Goal: Find specific page/section: Find specific page/section

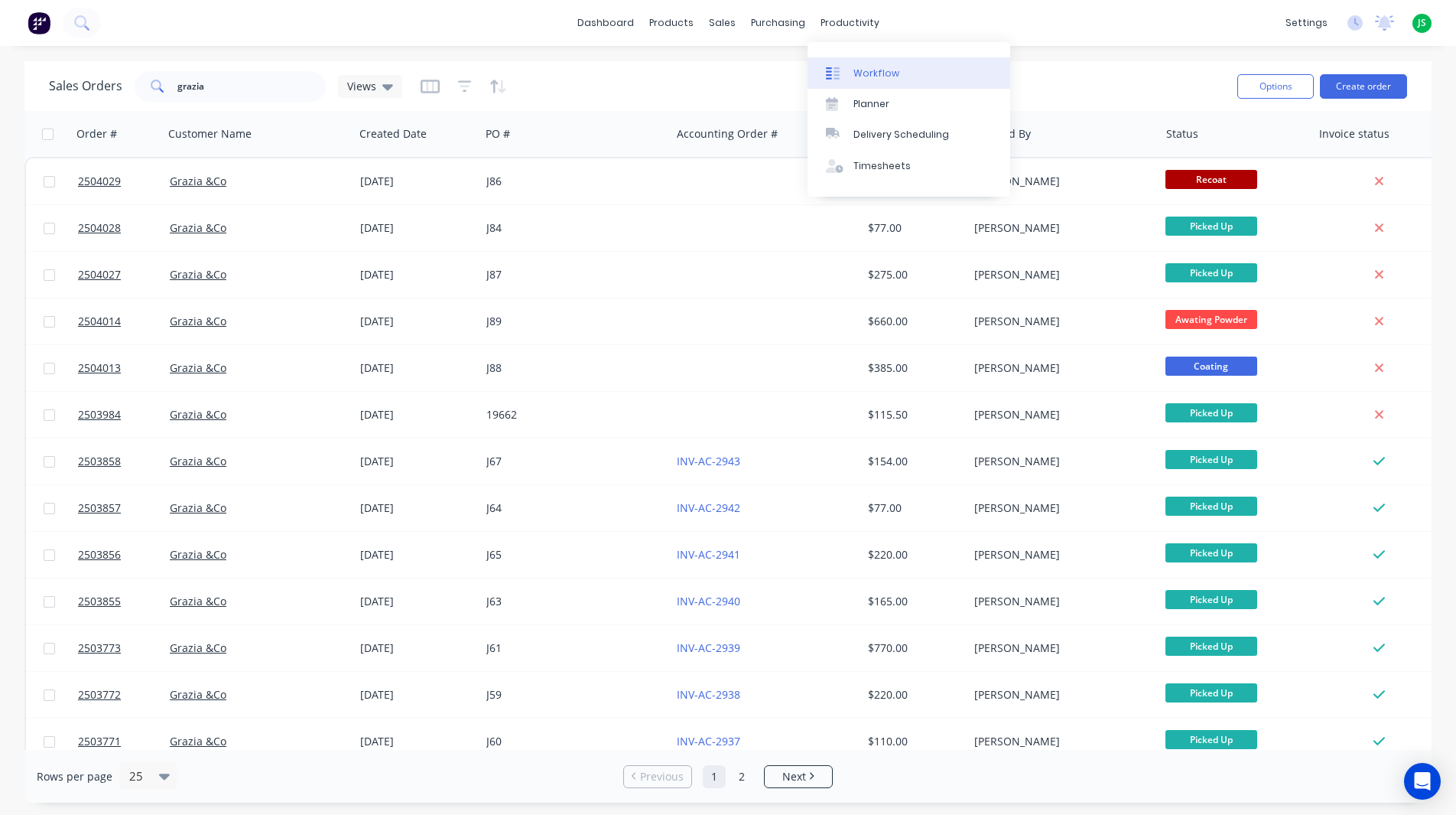
click at [868, 69] on div "Workflow" at bounding box center [877, 73] width 46 height 14
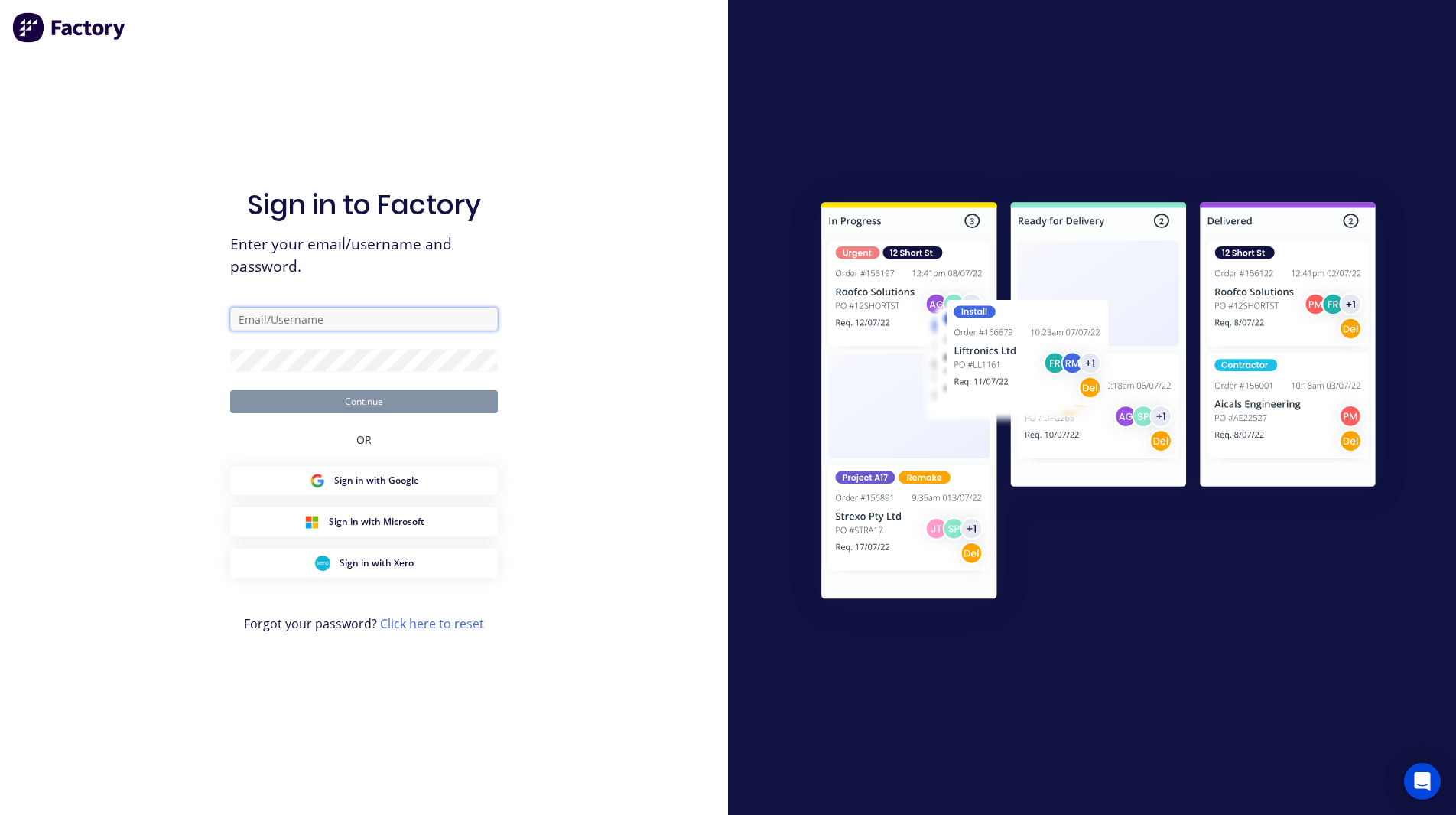
click at [414, 326] on input "text" at bounding box center [364, 319] width 268 height 23
type input "[PERSON_NAME][EMAIL_ADDRESS][DOMAIN_NAME]"
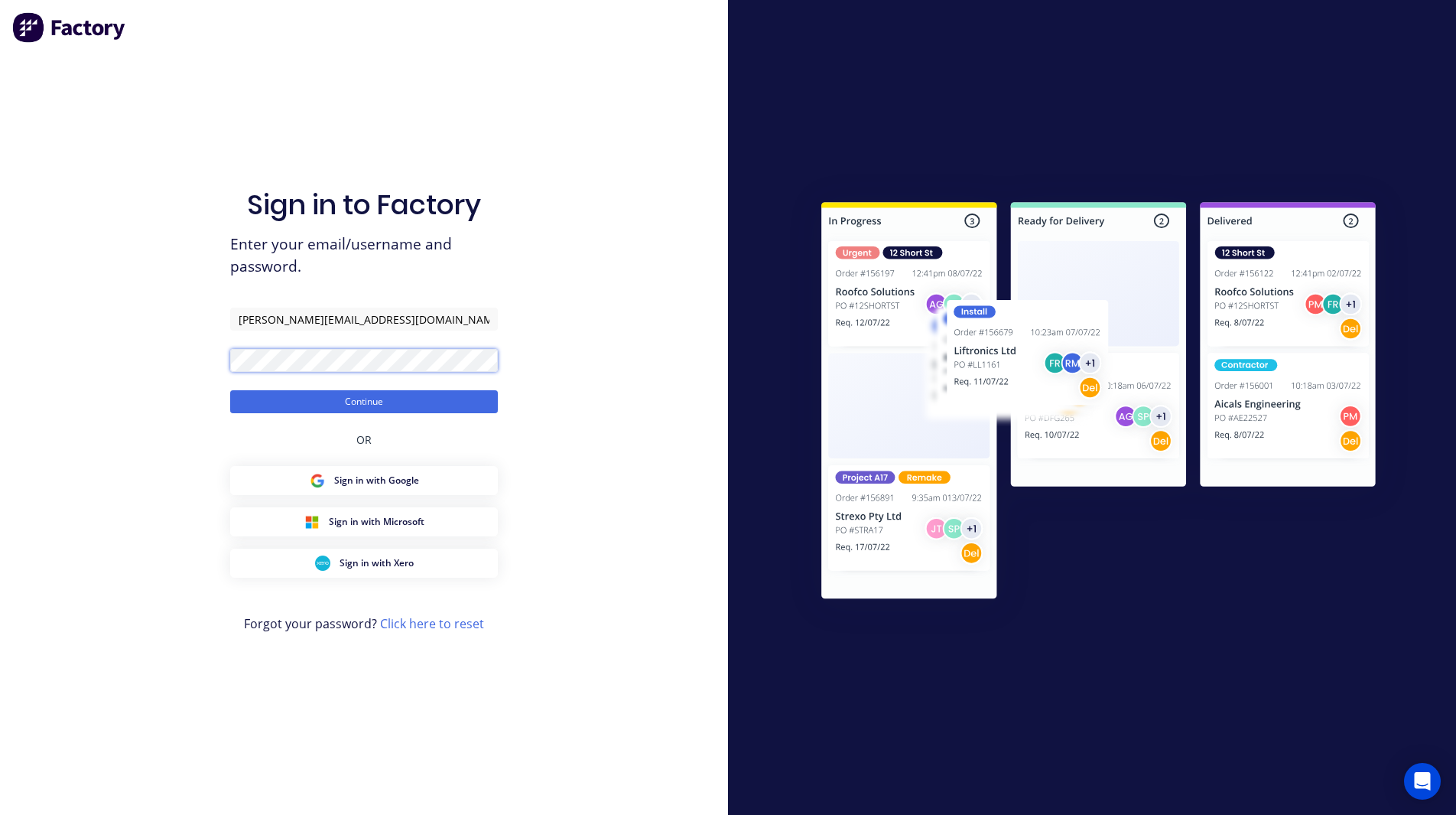
click at [230, 390] on button "Continue" at bounding box center [364, 402] width 268 height 23
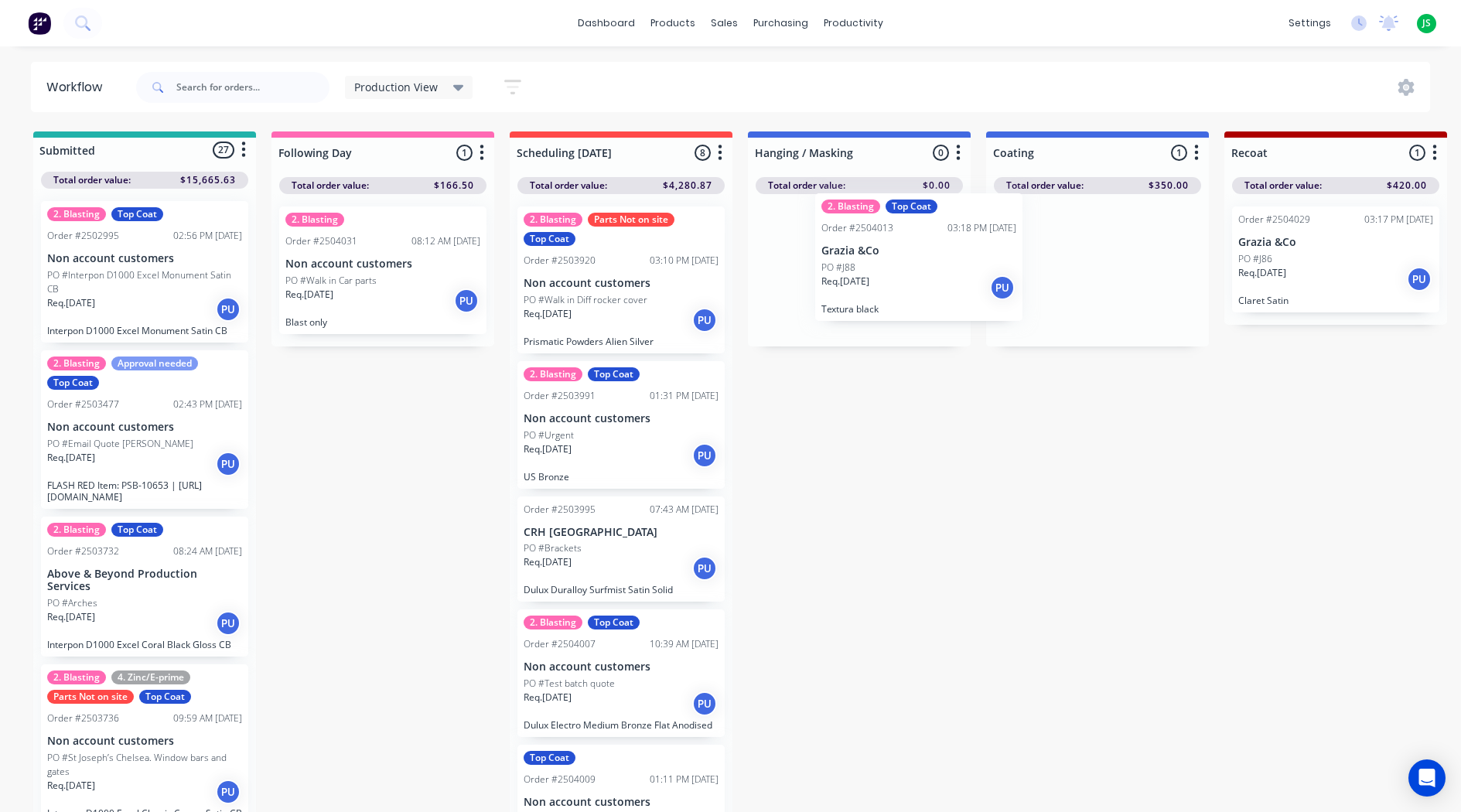
drag, startPoint x: 1049, startPoint y: 266, endPoint x: 865, endPoint y: 254, distance: 184.4
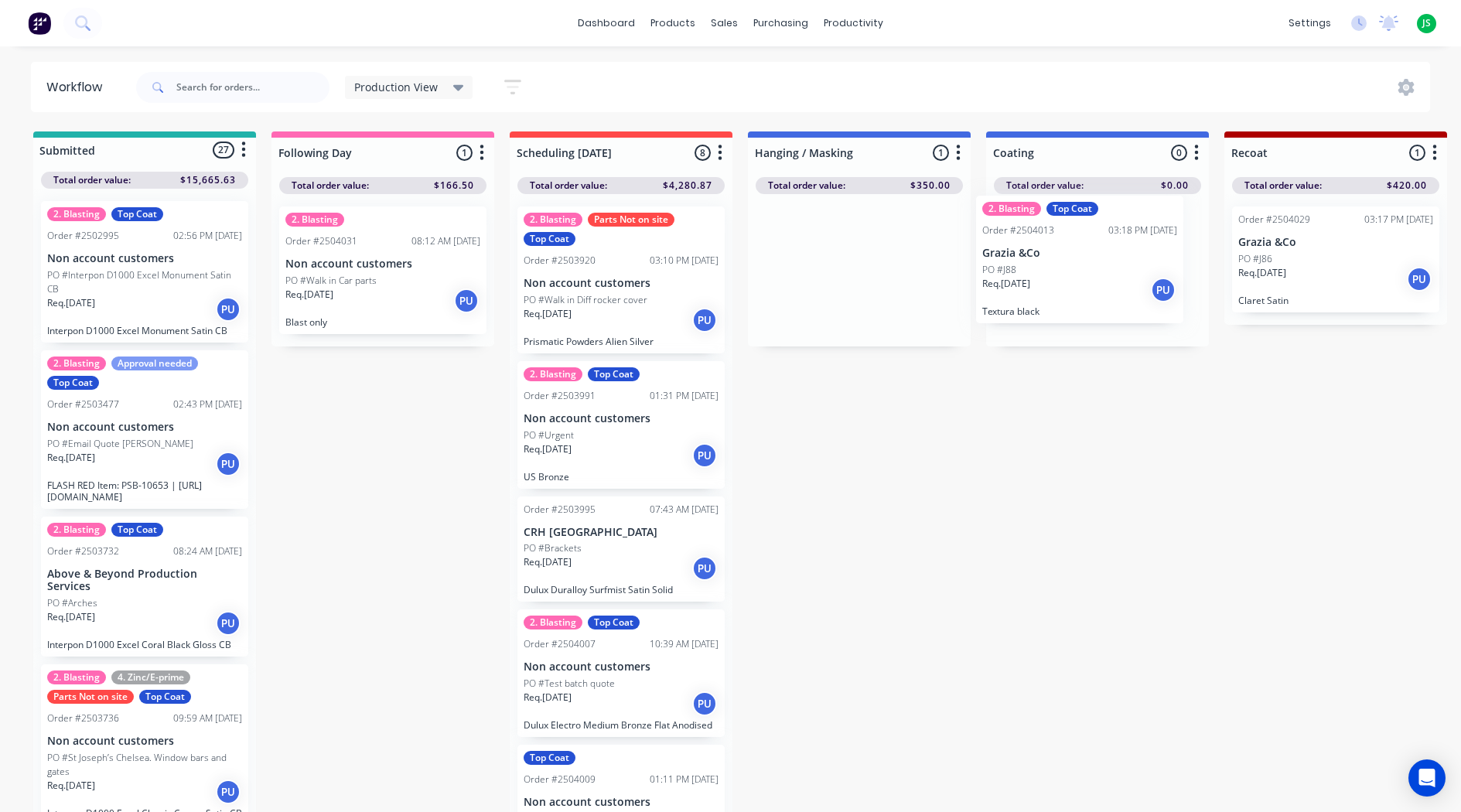
drag, startPoint x: 867, startPoint y: 255, endPoint x: 1091, endPoint y: 244, distance: 224.3
click at [300, 91] on input "text" at bounding box center [253, 87] width 153 height 31
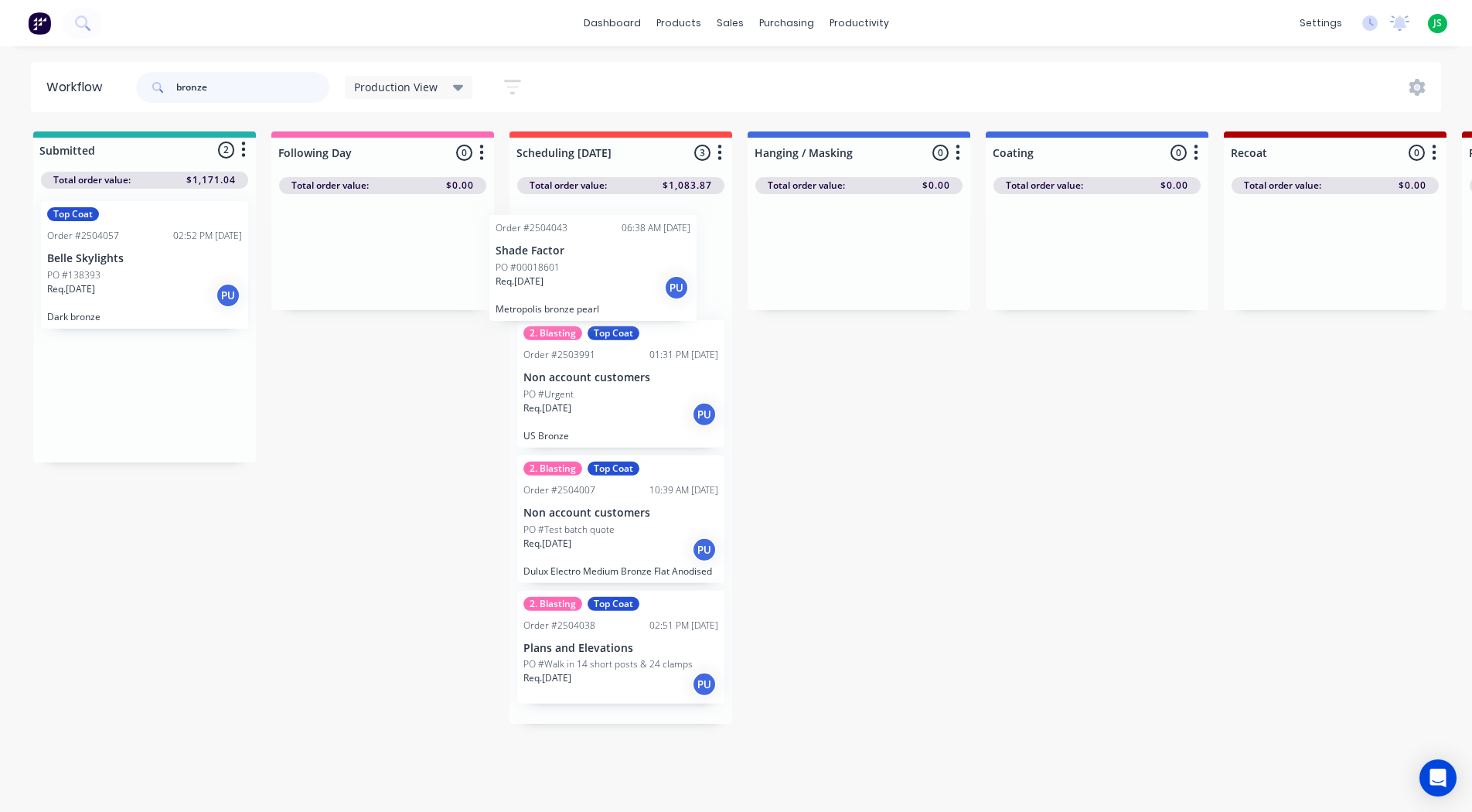
drag, startPoint x: 92, startPoint y: 257, endPoint x: 553, endPoint y: 271, distance: 461.2
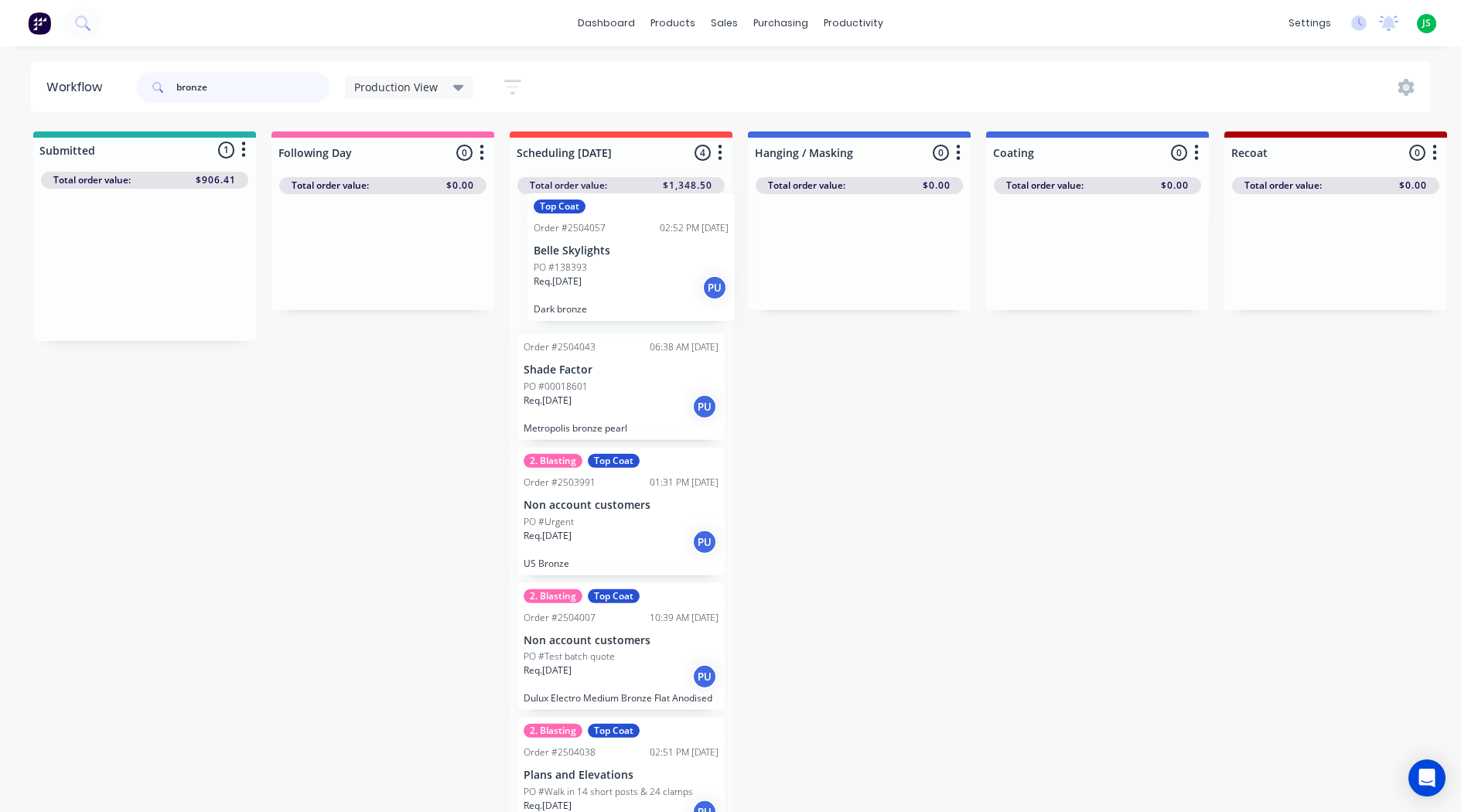
drag, startPoint x: 112, startPoint y: 275, endPoint x: 608, endPoint y: 266, distance: 496.1
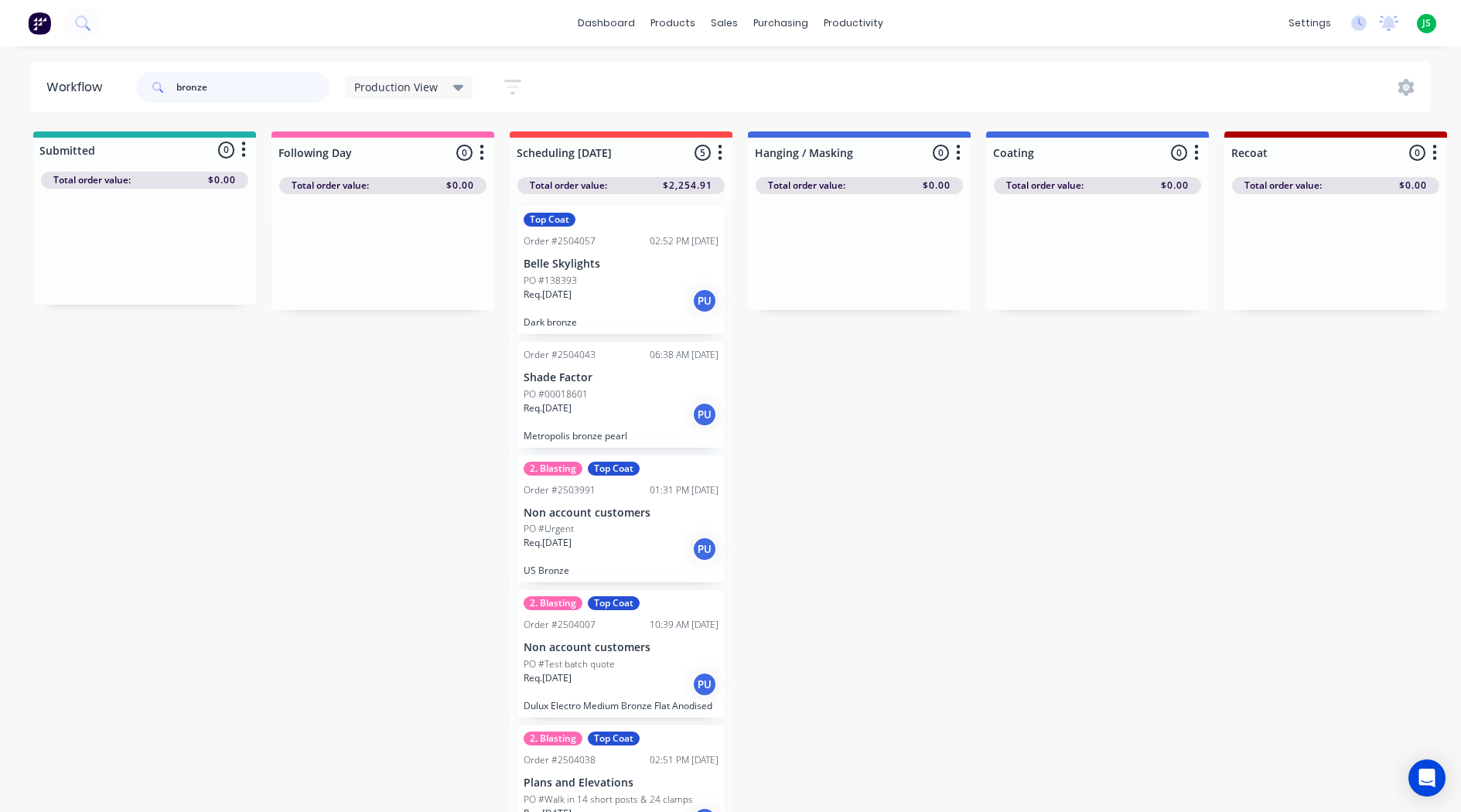
scroll to position [31, 0]
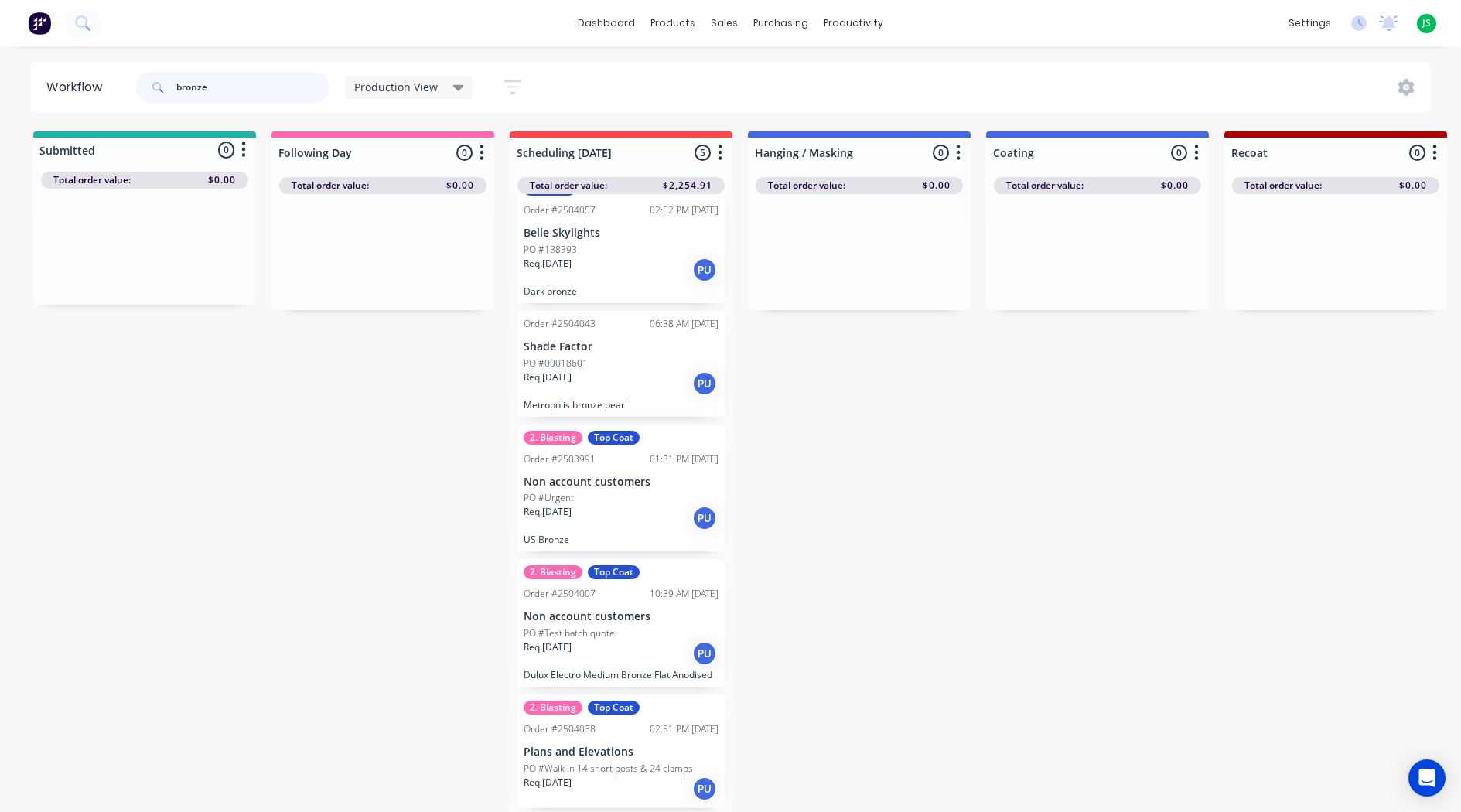
type input "bronze"
click at [637, 631] on div "PO #Test batch quote" at bounding box center [621, 633] width 194 height 14
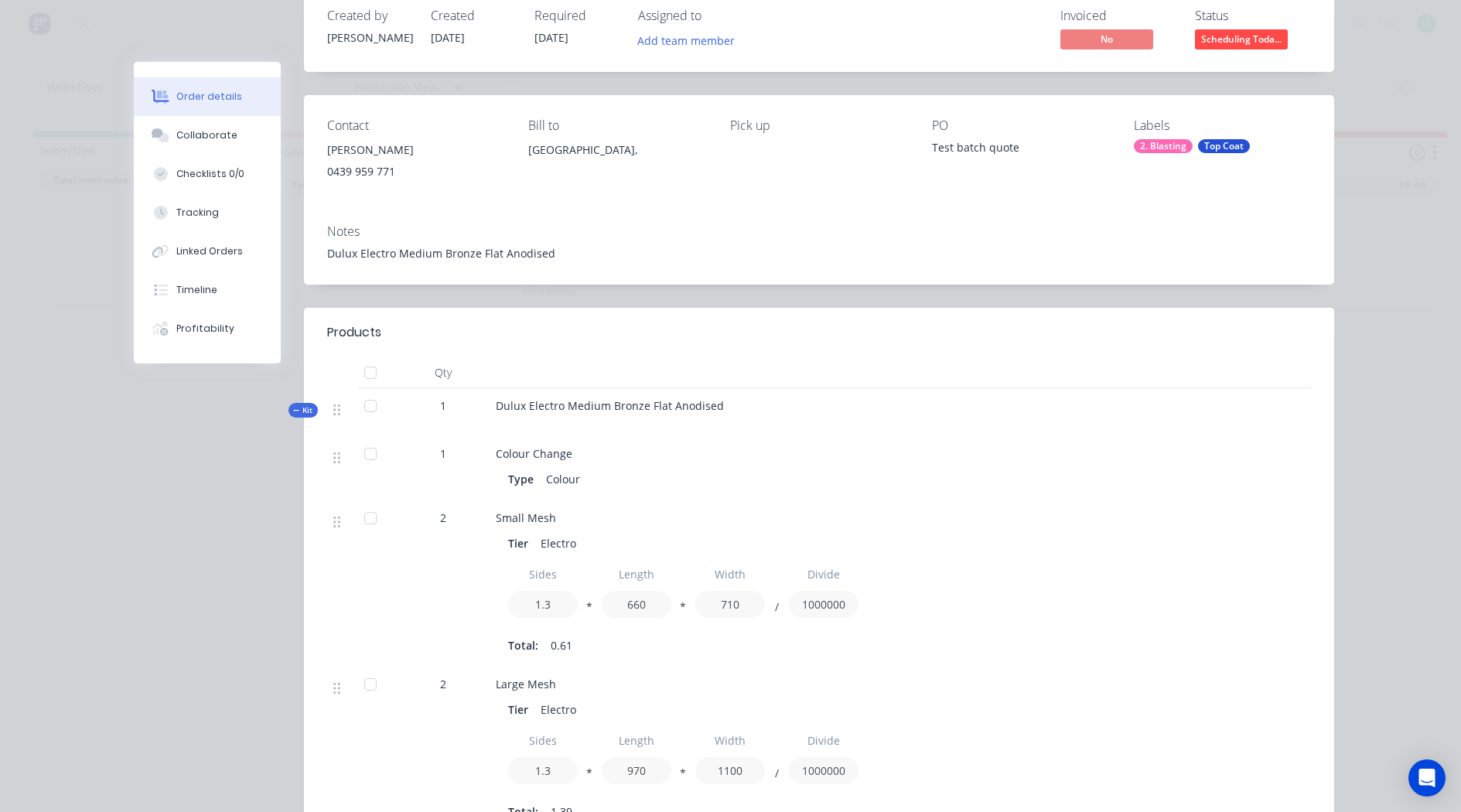
scroll to position [0, 0]
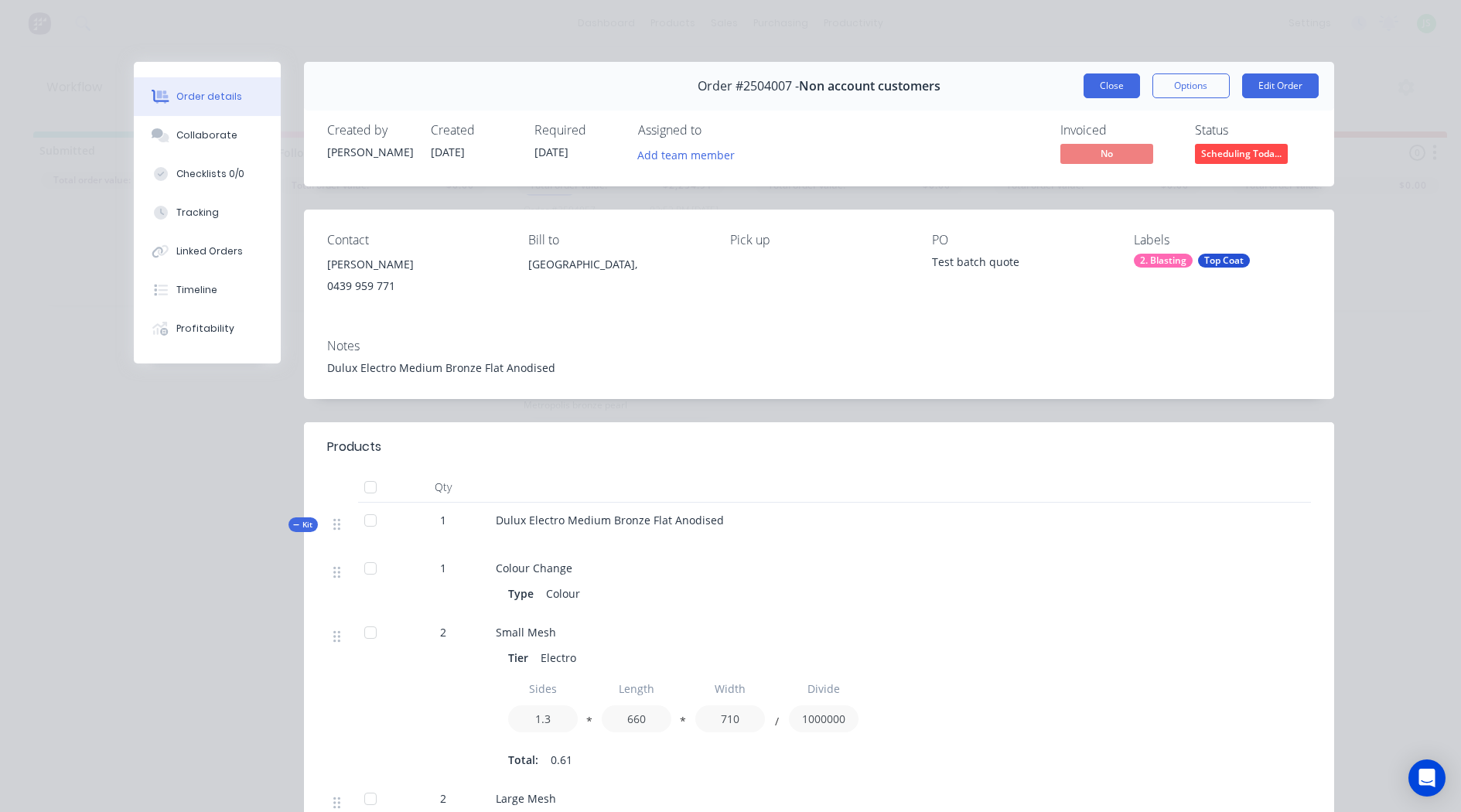
click at [1090, 77] on button "Close" at bounding box center [1111, 86] width 57 height 25
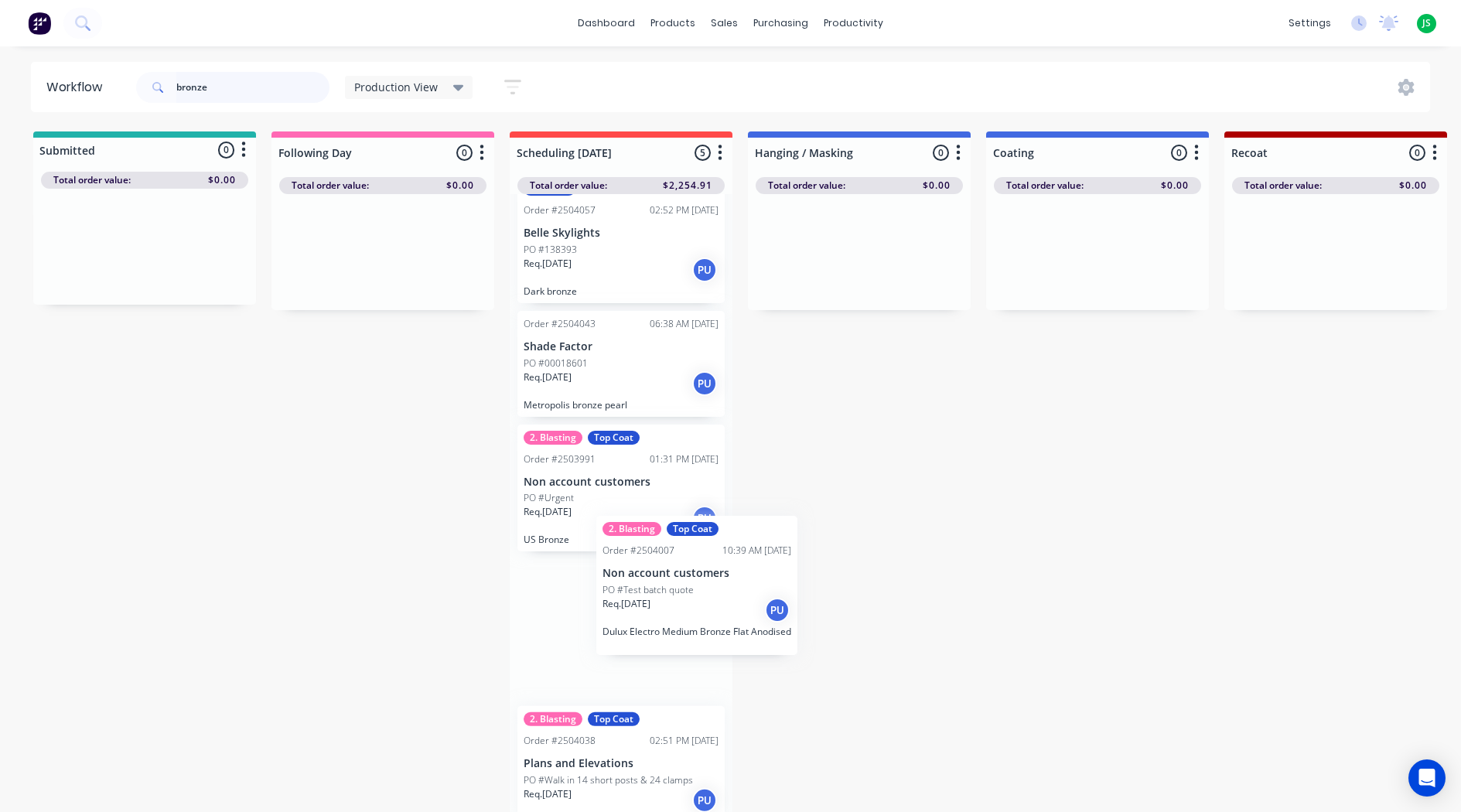
scroll to position [1, 0]
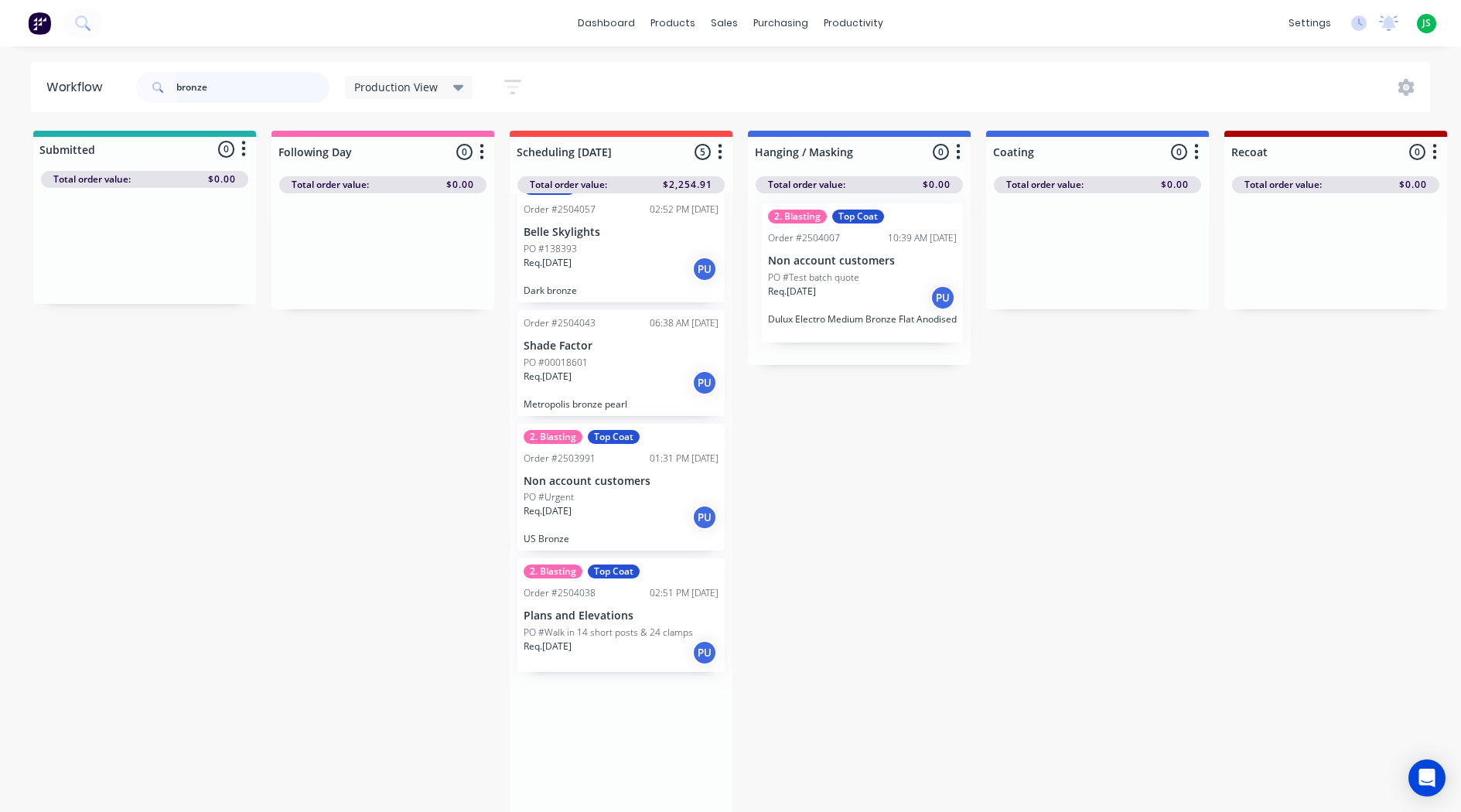
drag, startPoint x: 586, startPoint y: 650, endPoint x: 829, endPoint y: 268, distance: 452.7
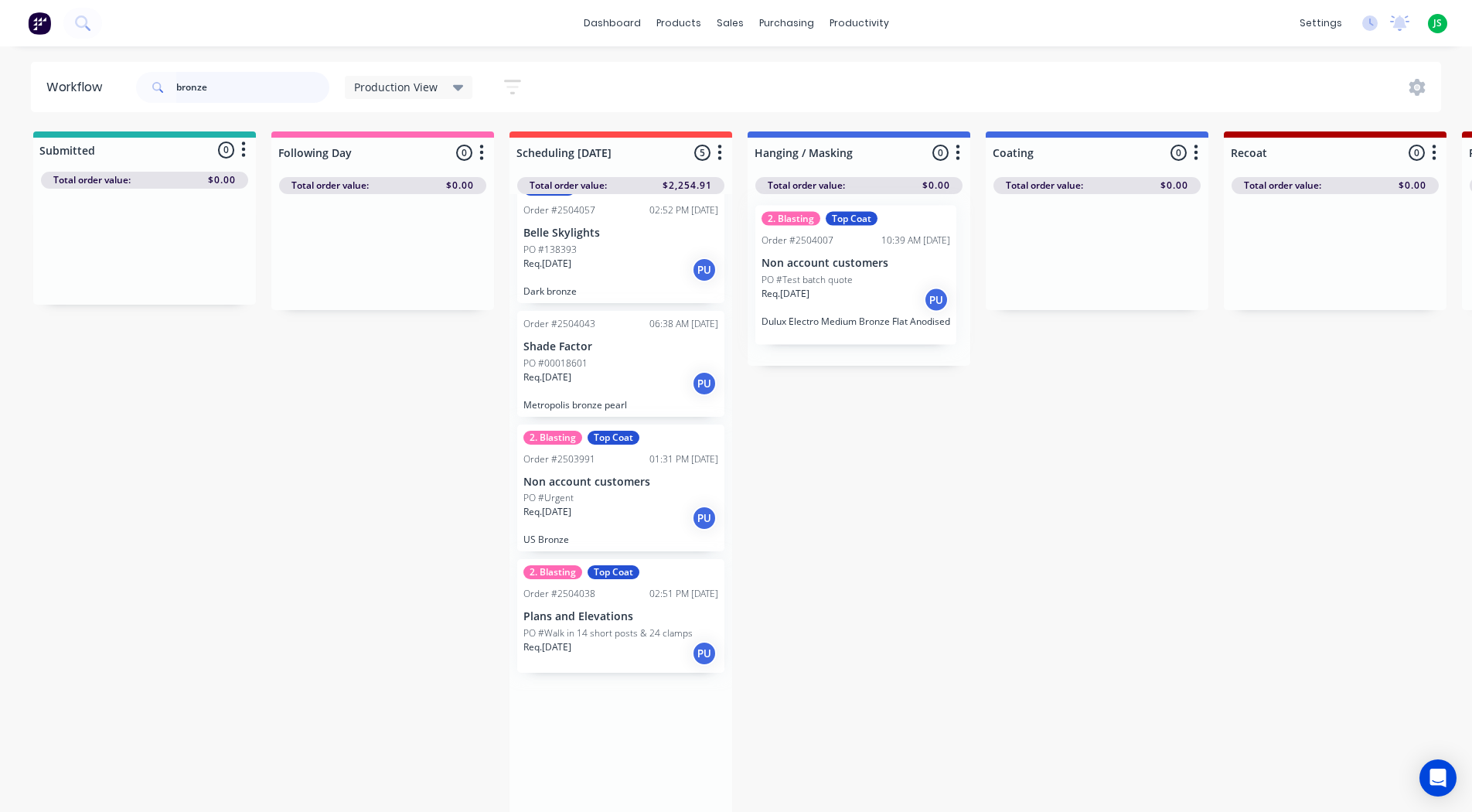
scroll to position [0, 0]
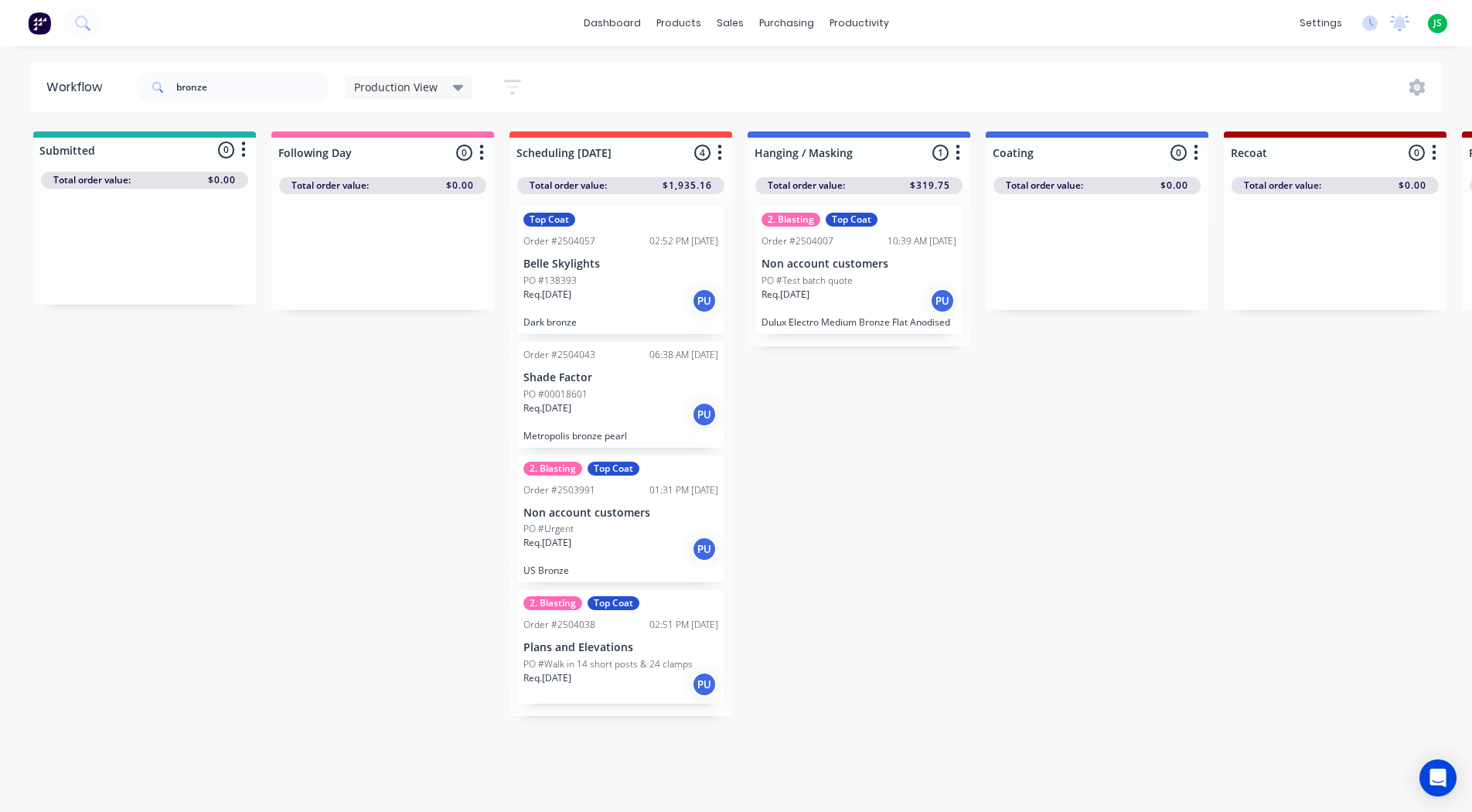
click at [609, 669] on p "PO #Walk in 14 short posts & 24 clamps" at bounding box center [608, 664] width 170 height 14
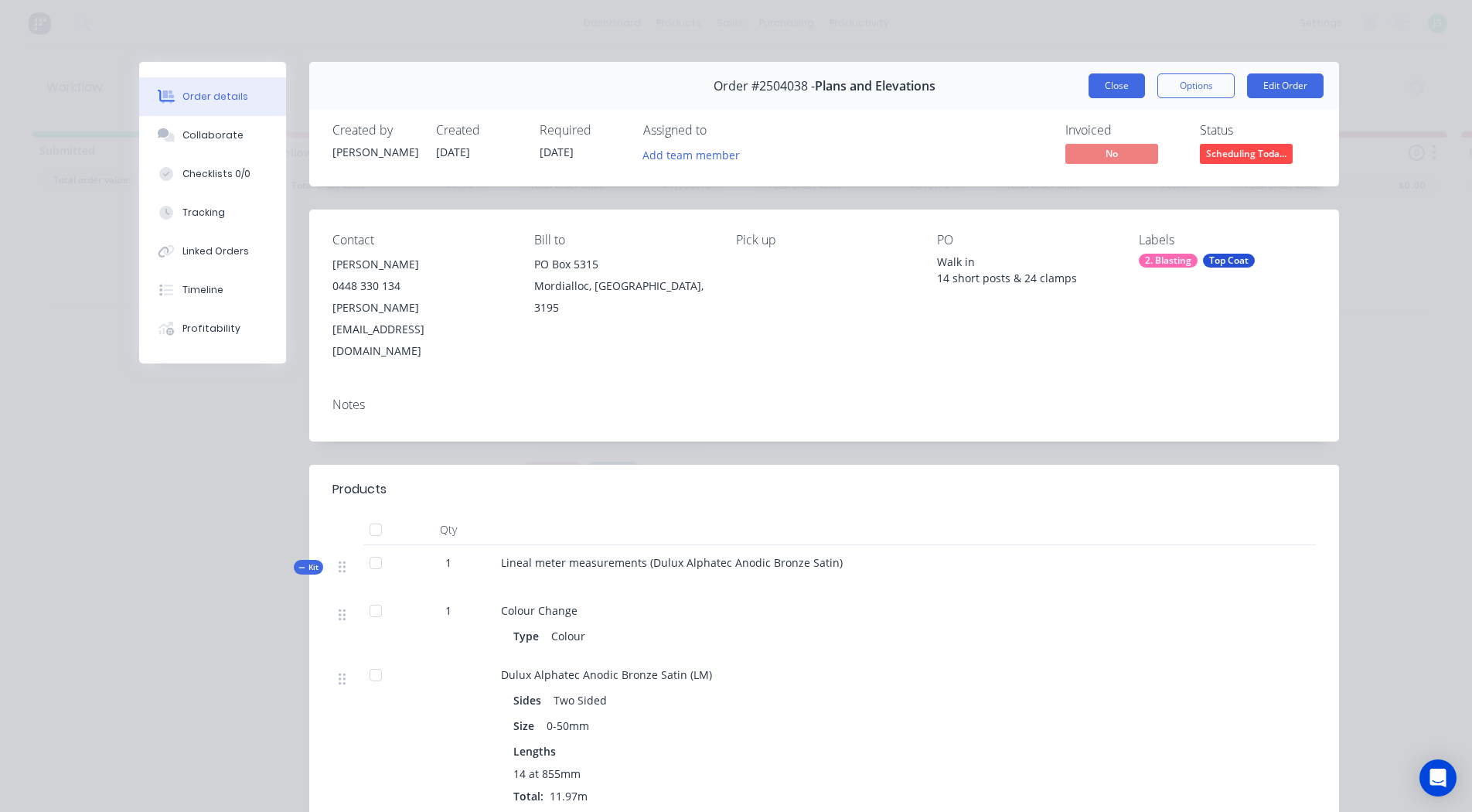
click at [1119, 74] on button "Close" at bounding box center [1116, 86] width 57 height 25
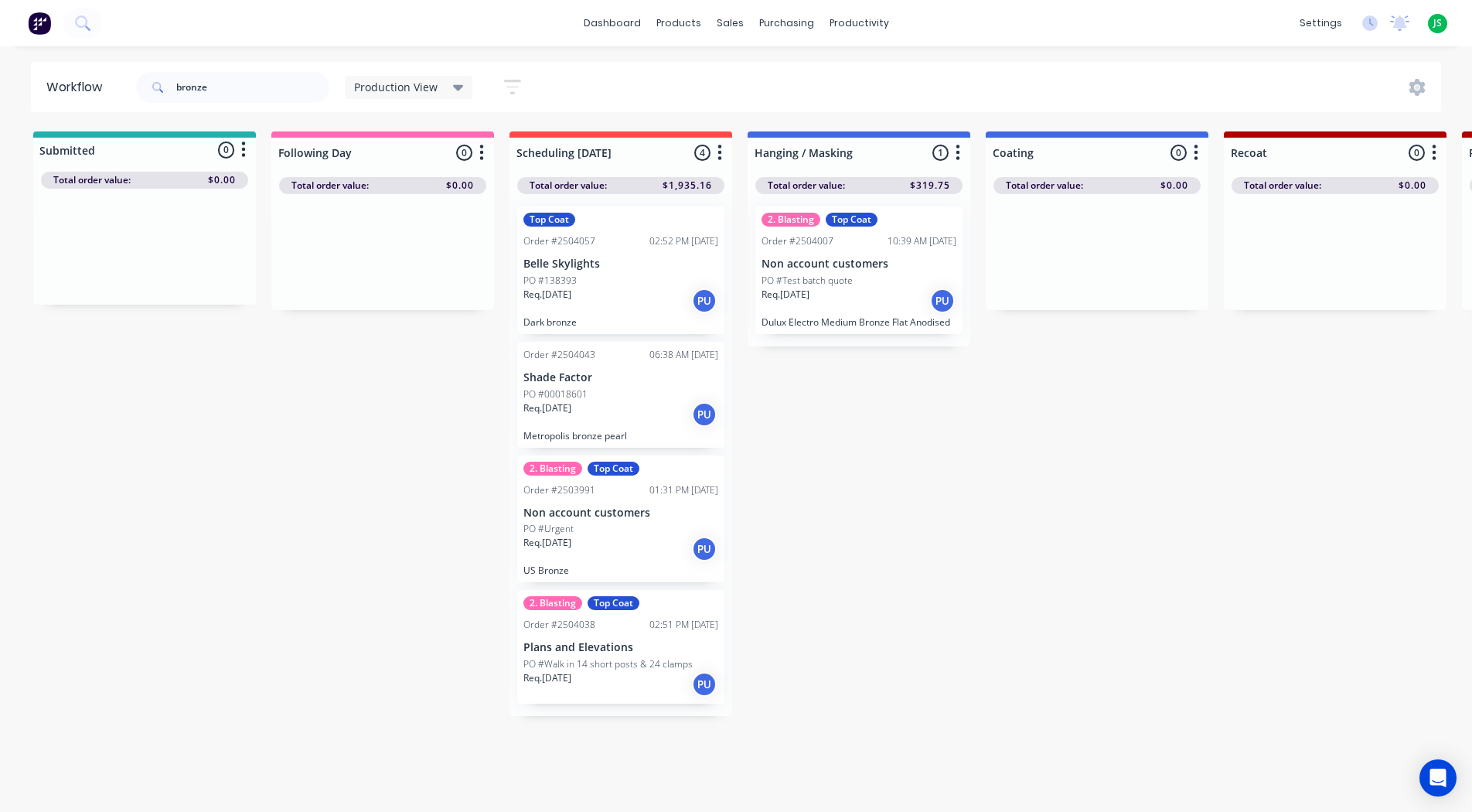
click at [572, 408] on p "Req. [DATE]" at bounding box center [548, 408] width 48 height 14
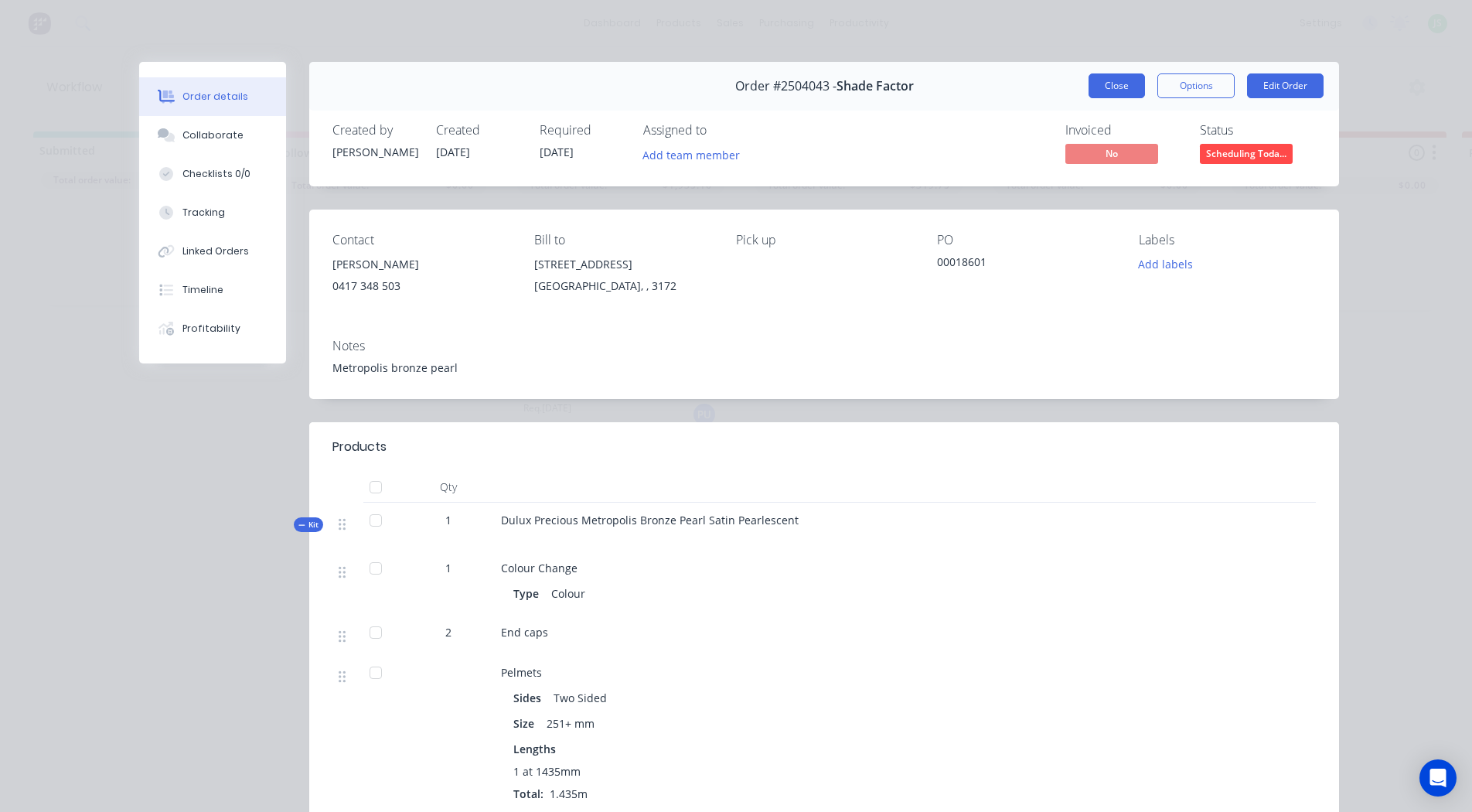
click at [1127, 82] on button "Close" at bounding box center [1116, 86] width 57 height 25
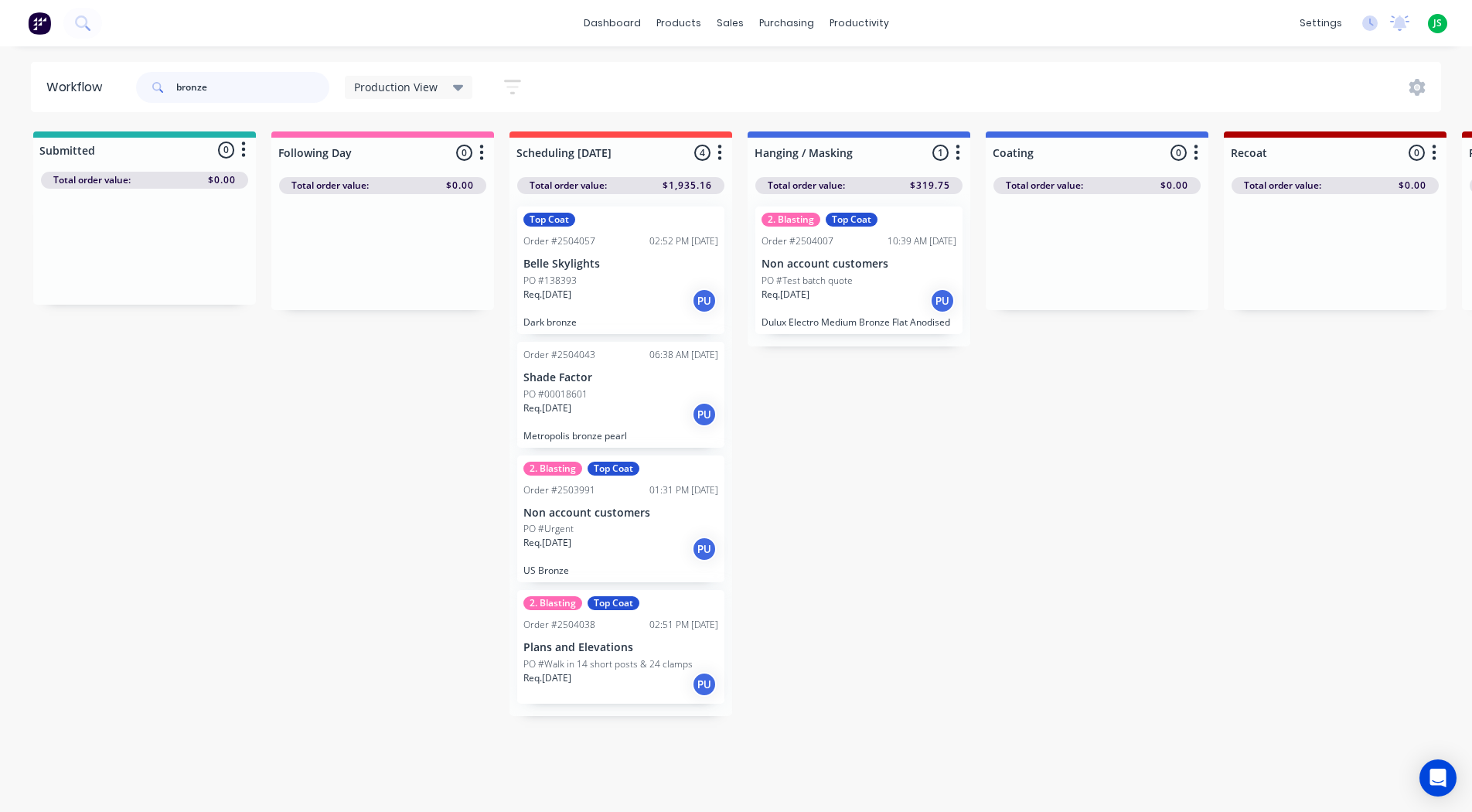
drag, startPoint x: 857, startPoint y: 312, endPoint x: 1133, endPoint y: 280, distance: 277.8
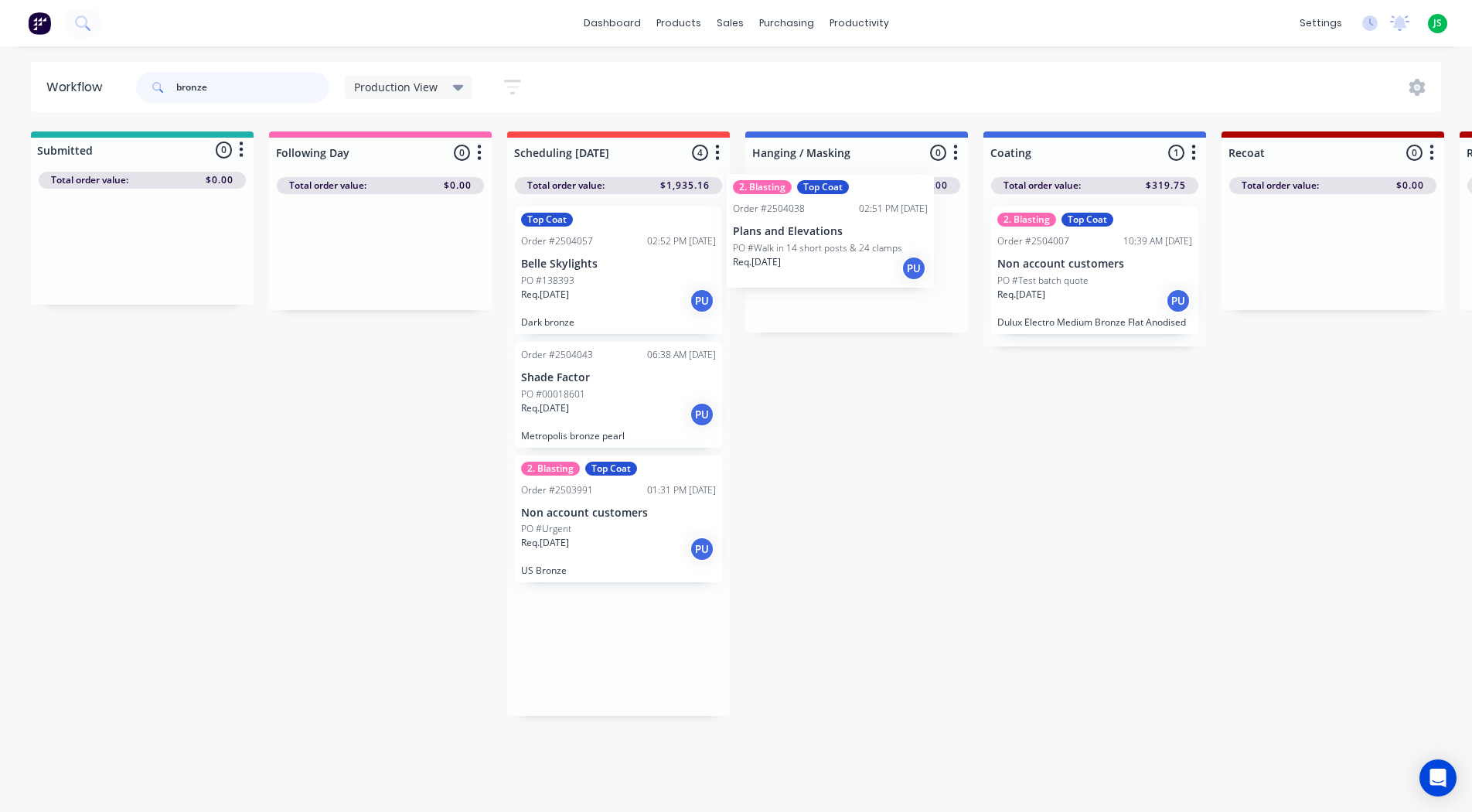
drag, startPoint x: 603, startPoint y: 648, endPoint x: 850, endPoint y: 237, distance: 479.5
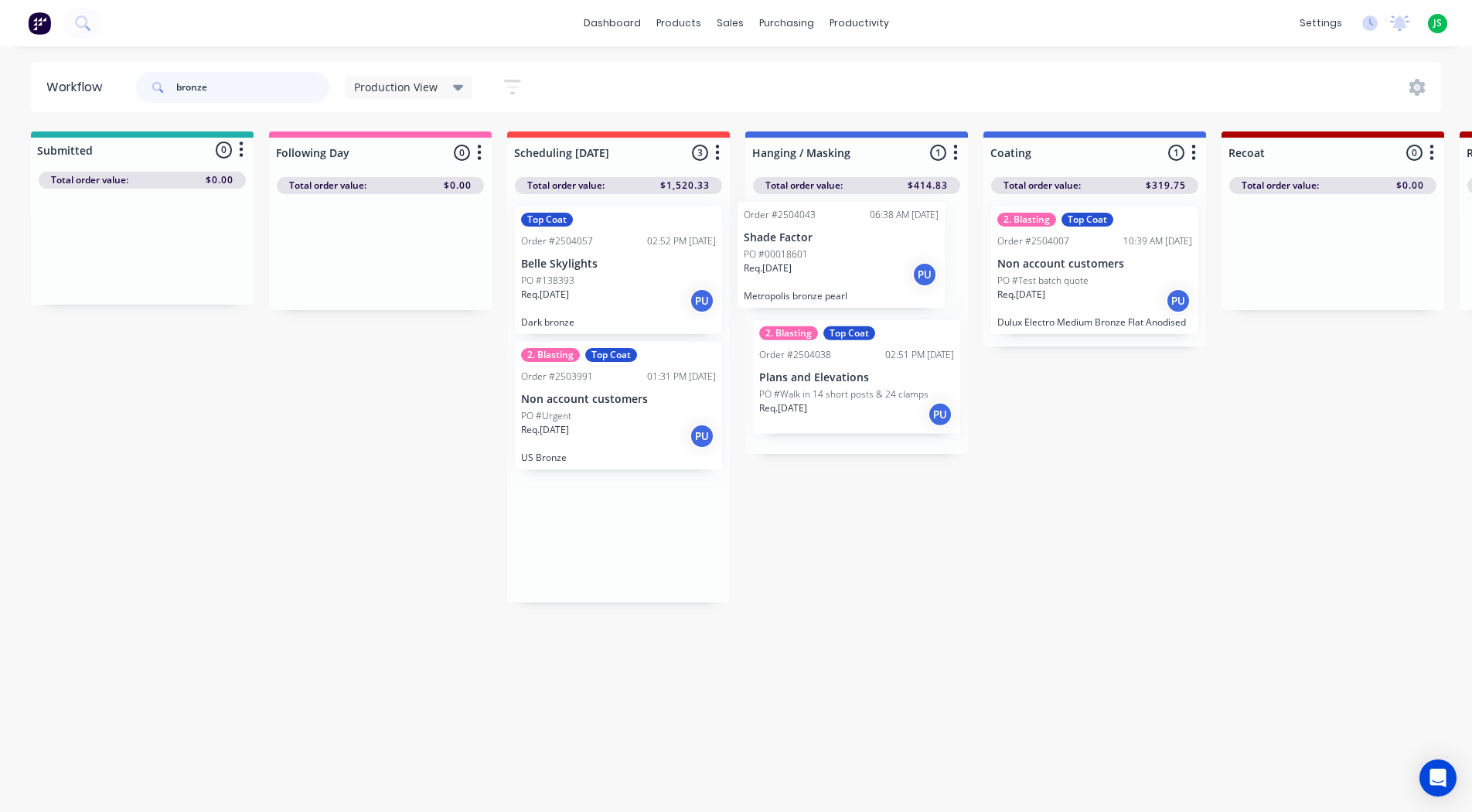
drag, startPoint x: 581, startPoint y: 413, endPoint x: 818, endPoint y: 268, distance: 277.8
drag, startPoint x: 226, startPoint y: 93, endPoint x: 117, endPoint y: 96, distance: 109.0
click at [119, 96] on header "Workflow bronze Production View Save new view None edit Production View (Defaul…" at bounding box center [737, 87] width 1411 height 51
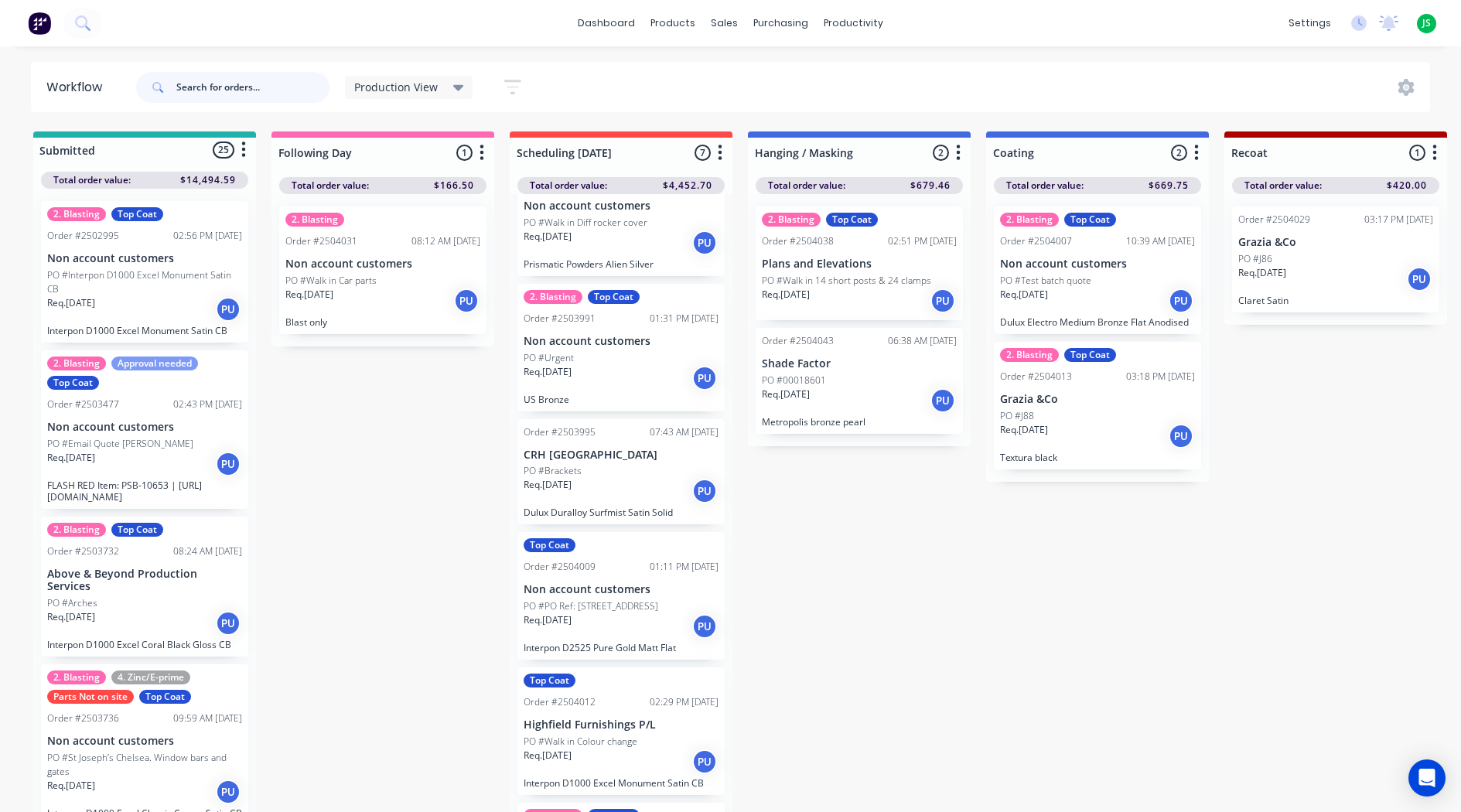
scroll to position [155, 0]
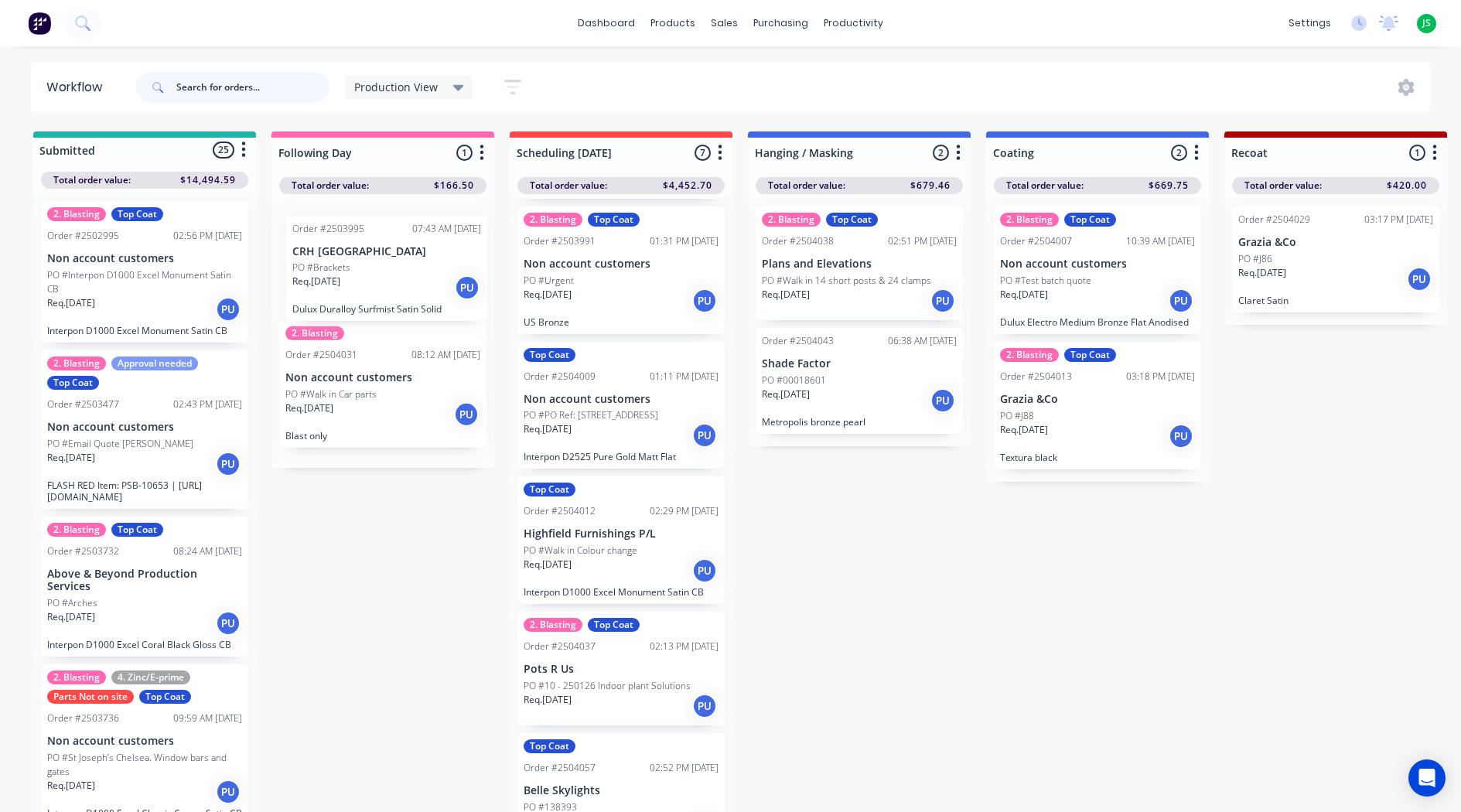
drag, startPoint x: 616, startPoint y: 387, endPoint x: 380, endPoint y: 259, distance: 268.5
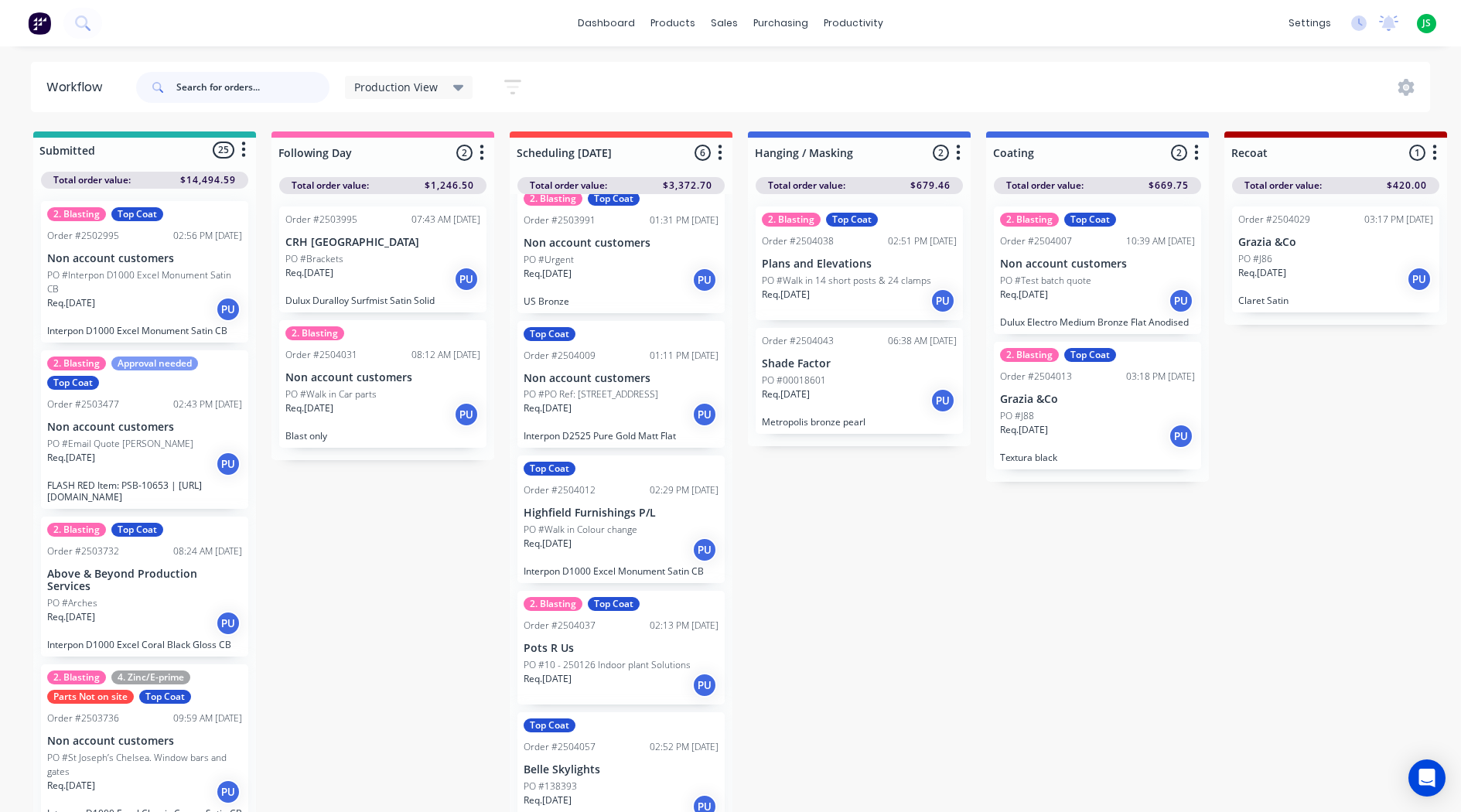
scroll to position [195, 0]
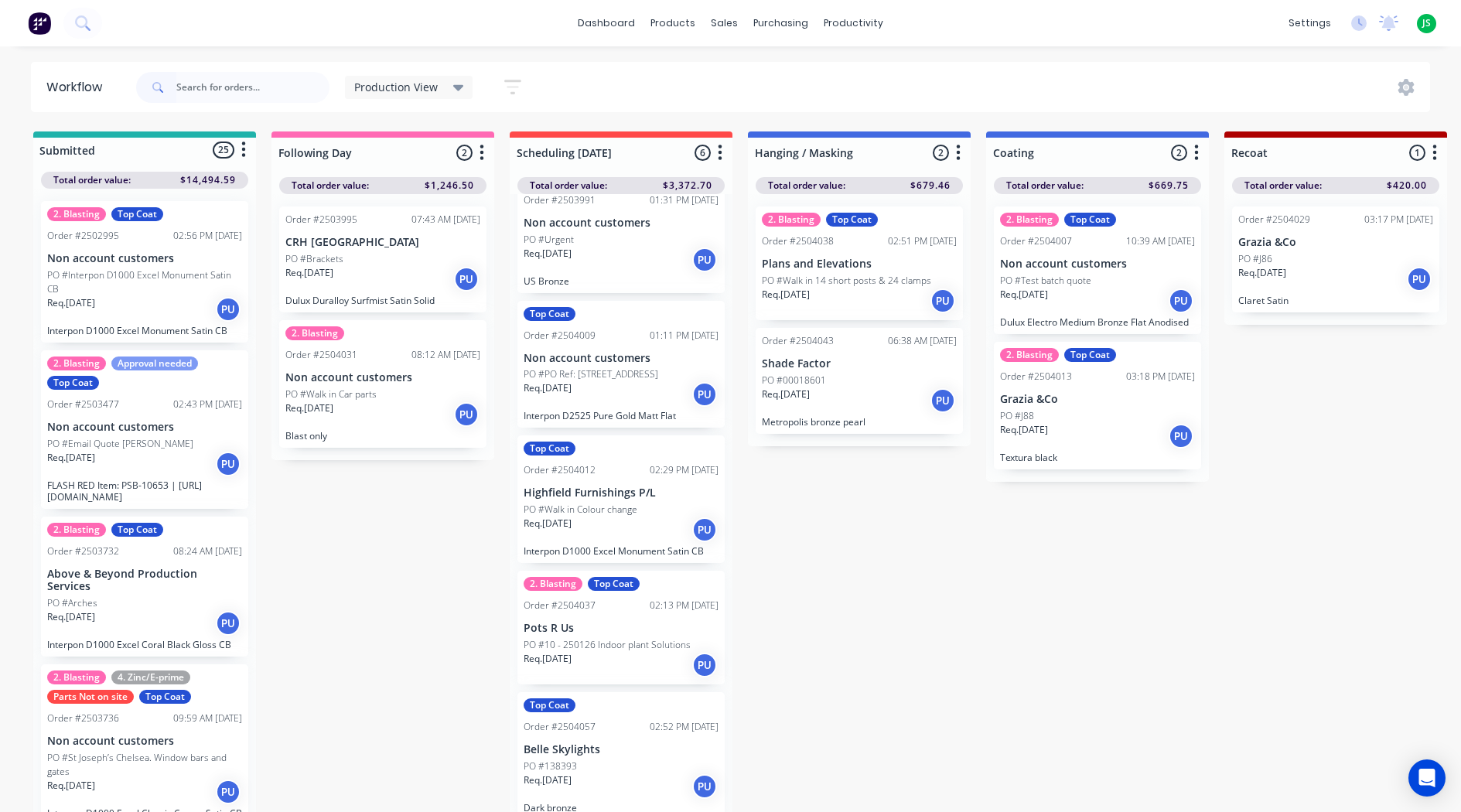
click at [611, 630] on p "Pots R Us" at bounding box center [621, 628] width 194 height 13
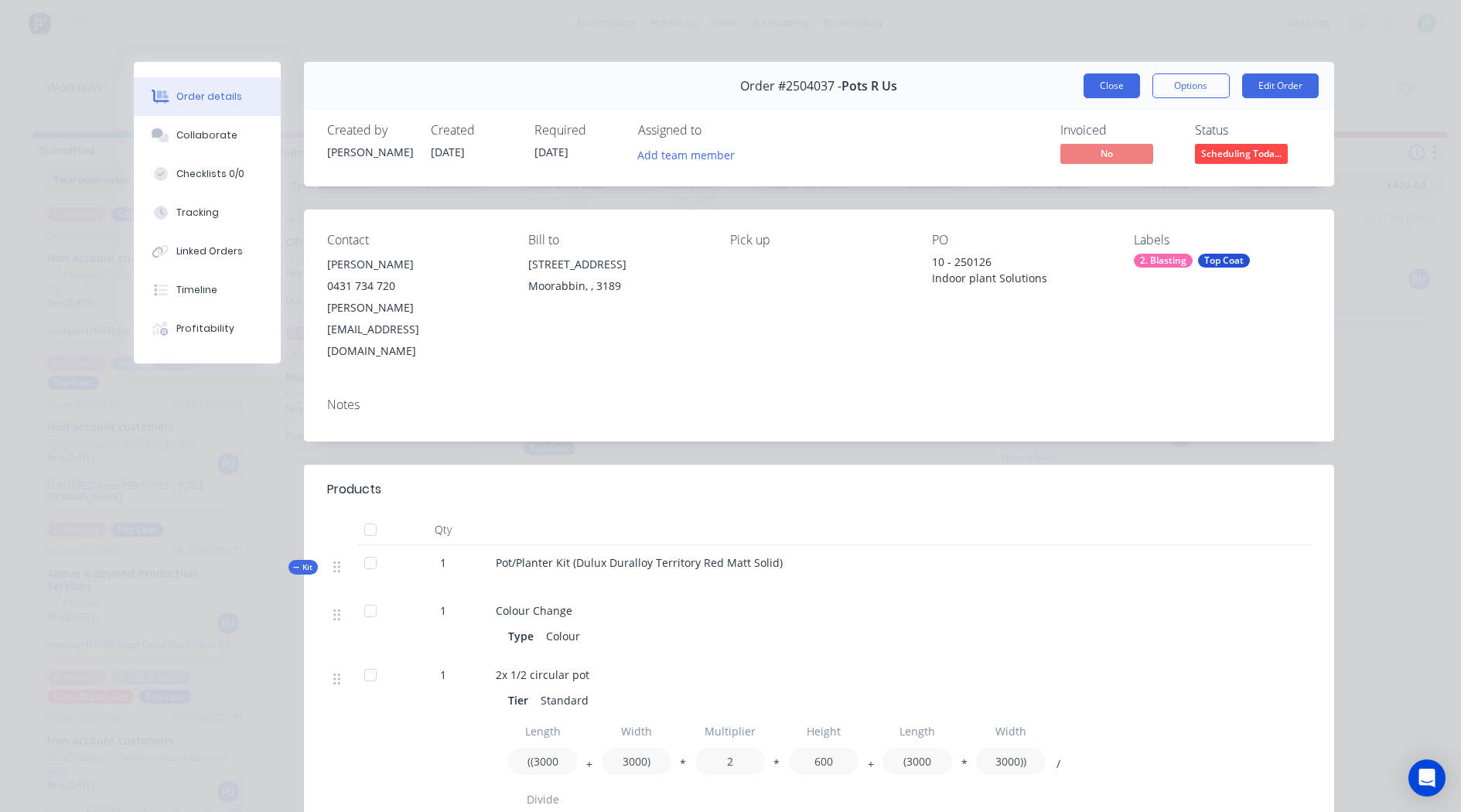
click at [1097, 85] on button "Close" at bounding box center [1111, 86] width 57 height 25
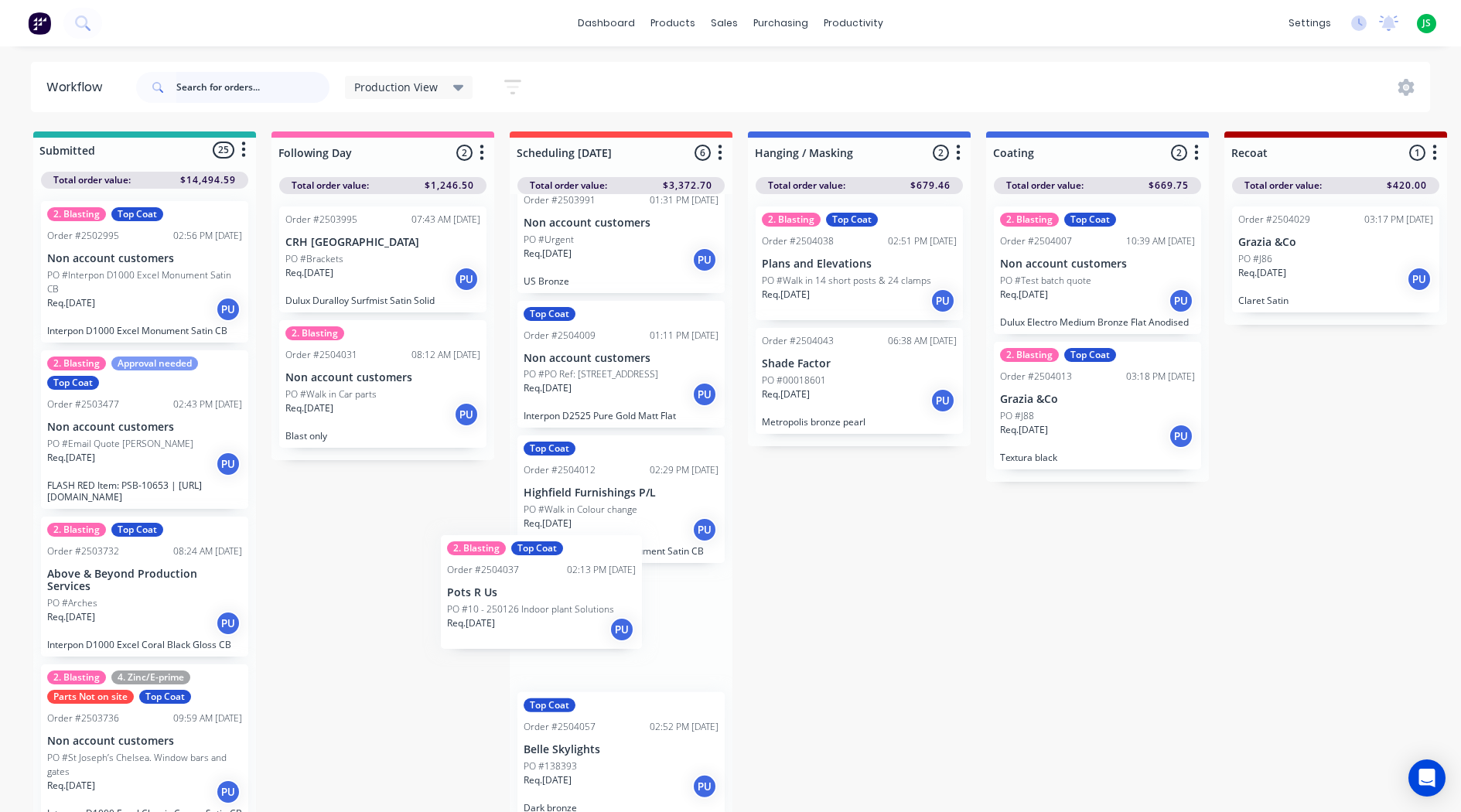
scroll to position [2, 0]
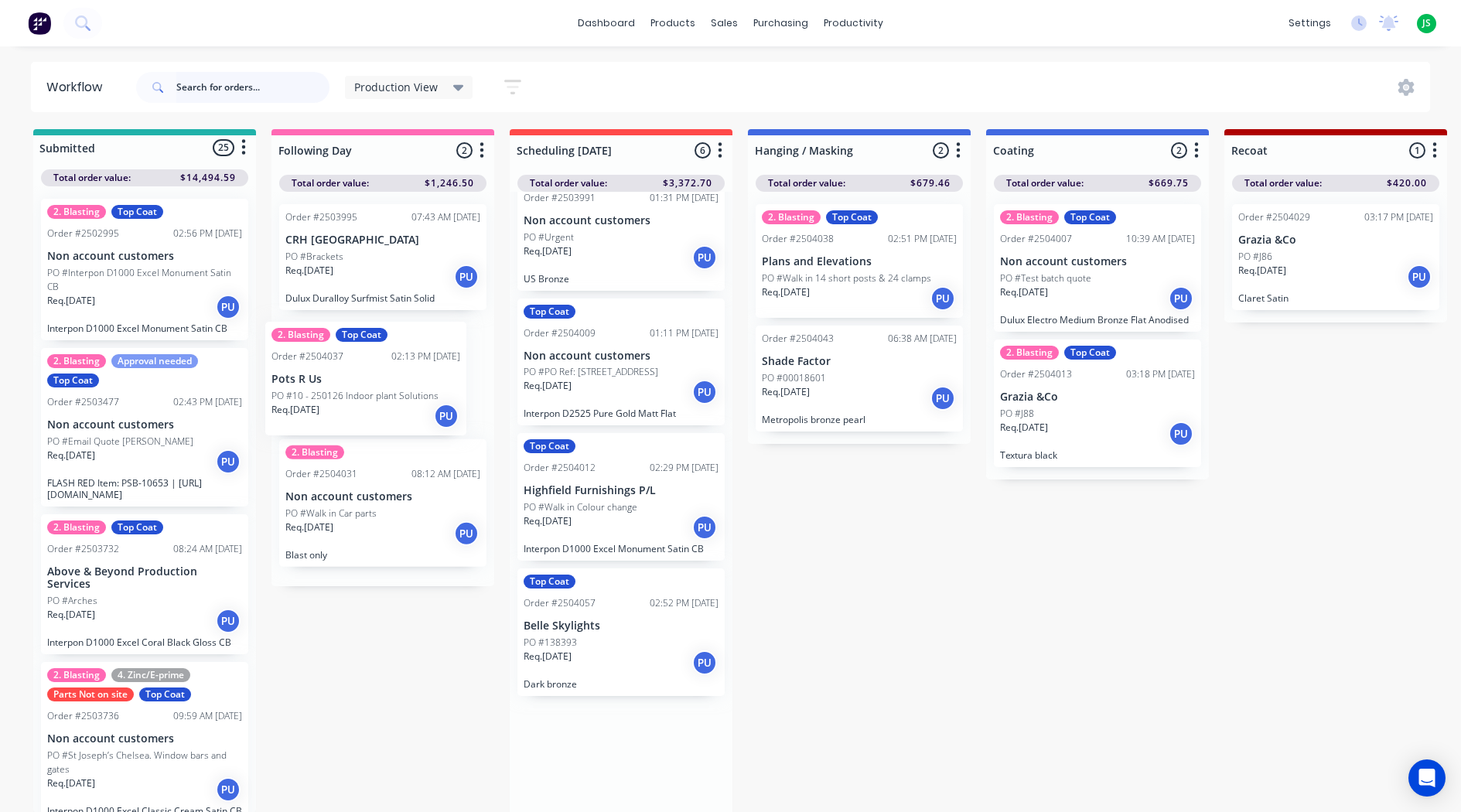
drag, startPoint x: 608, startPoint y: 646, endPoint x: 352, endPoint y: 395, distance: 358.5
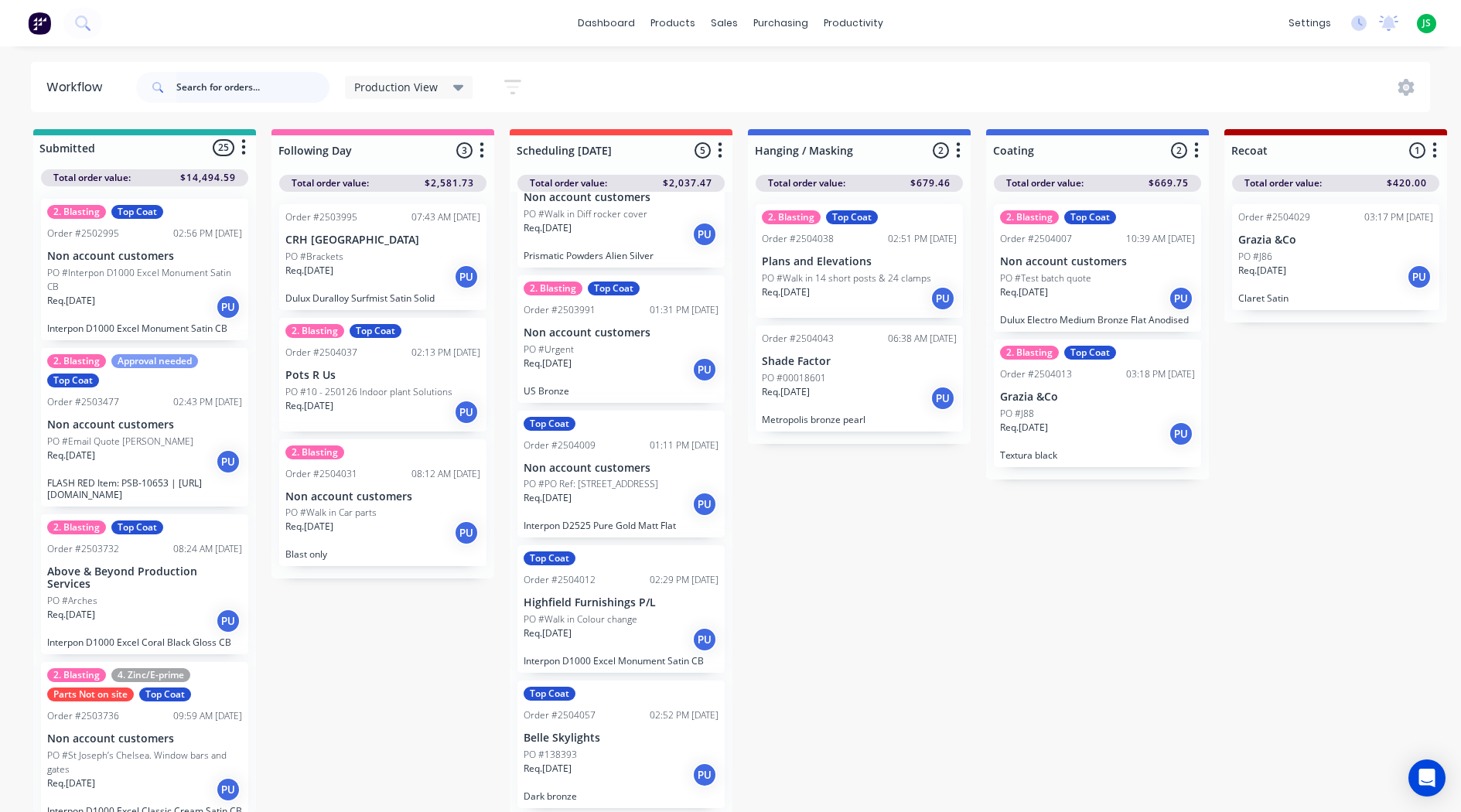
scroll to position [74, 0]
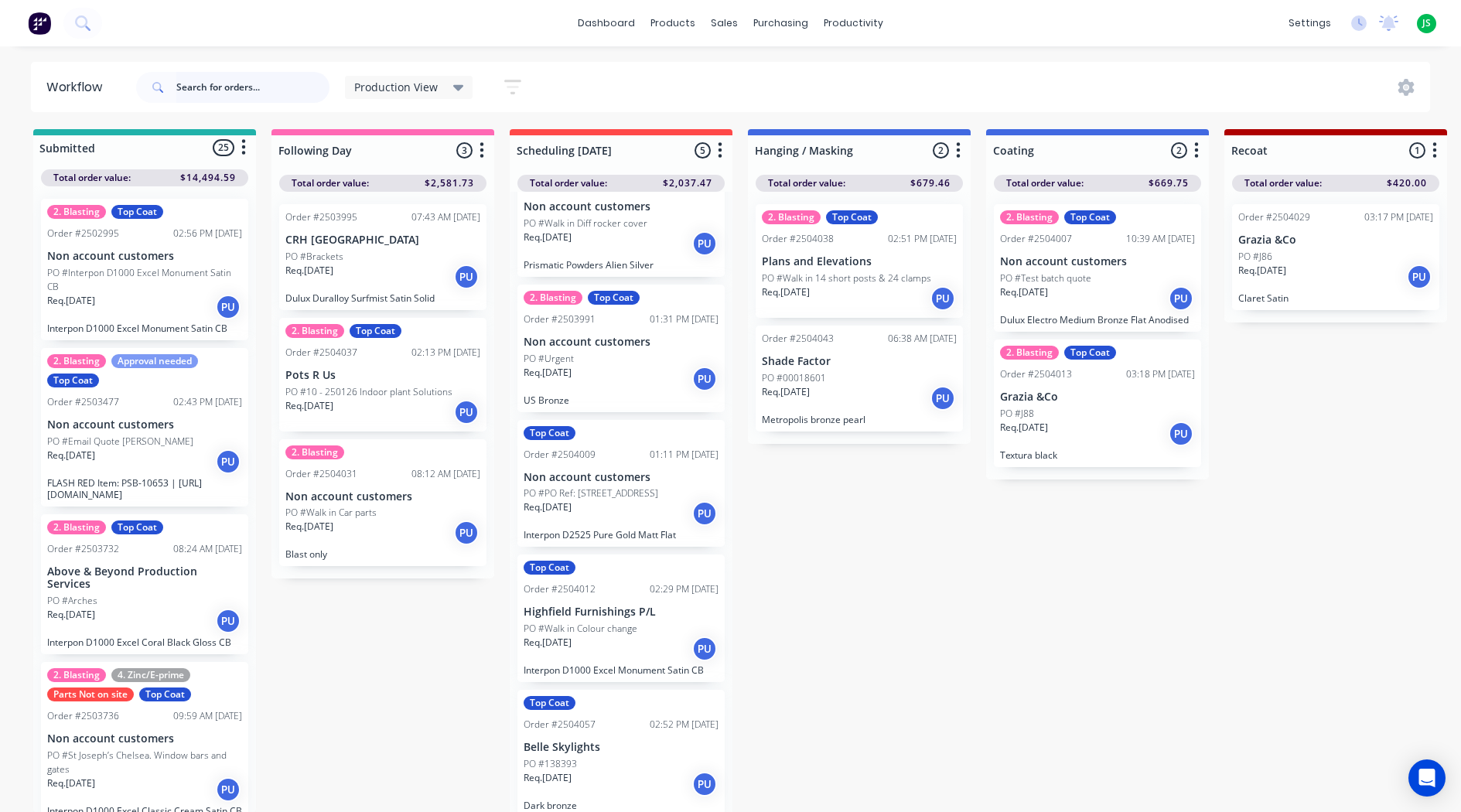
click at [258, 86] on input "text" at bounding box center [253, 87] width 153 height 31
type input "monument"
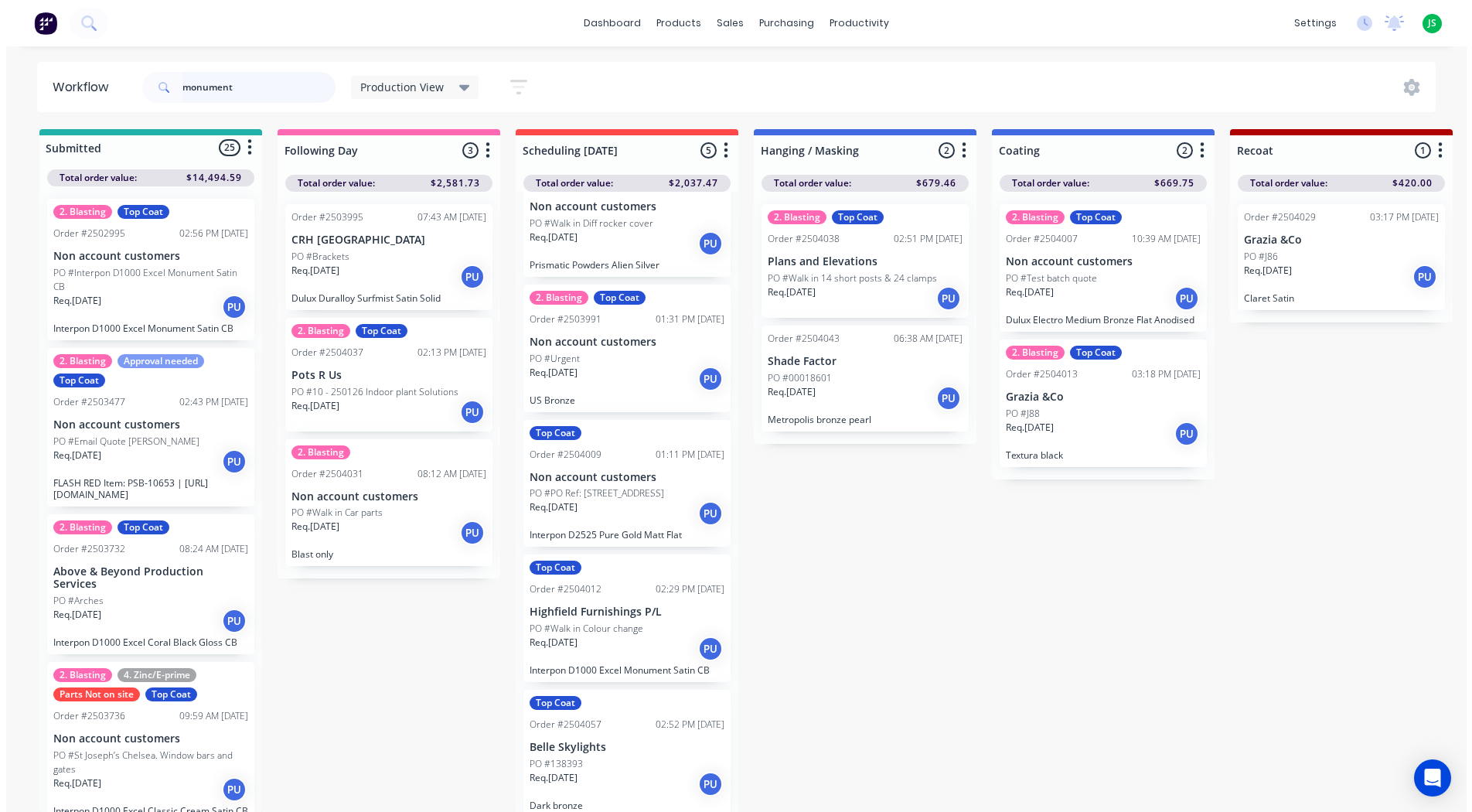
scroll to position [0, 0]
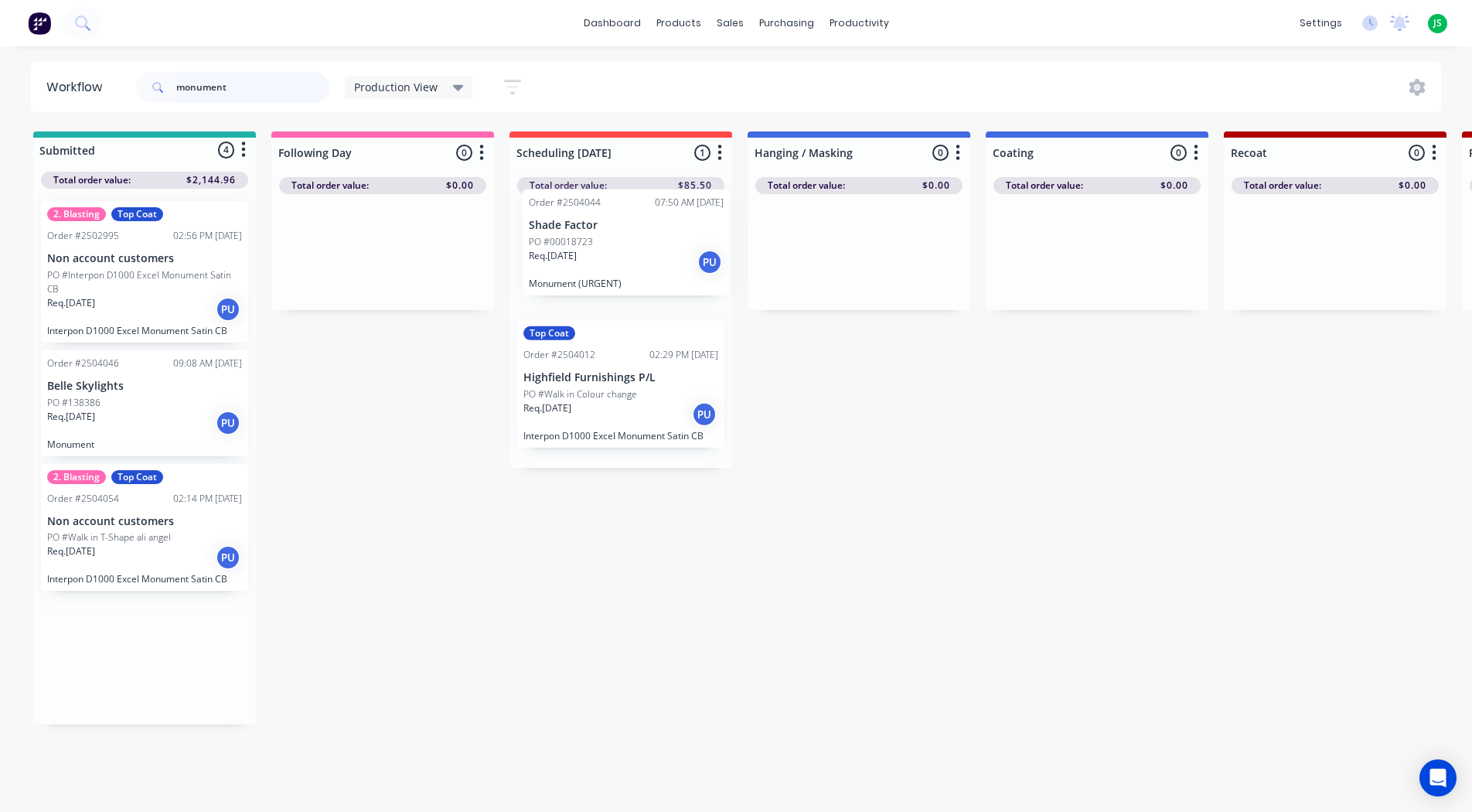
drag, startPoint x: 129, startPoint y: 418, endPoint x: 615, endPoint y: 260, distance: 511.0
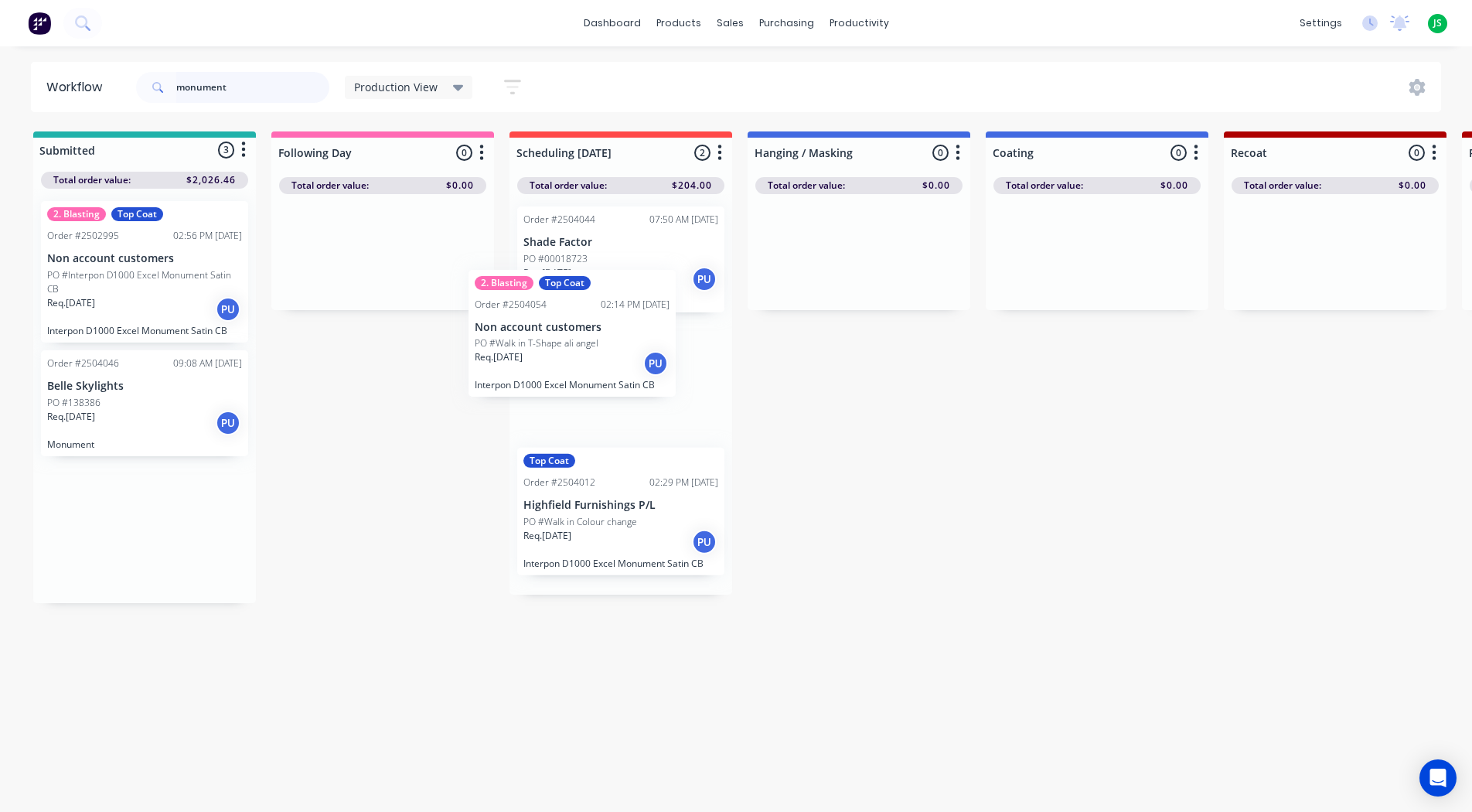
drag, startPoint x: 132, startPoint y: 562, endPoint x: 654, endPoint y: 328, distance: 572.0
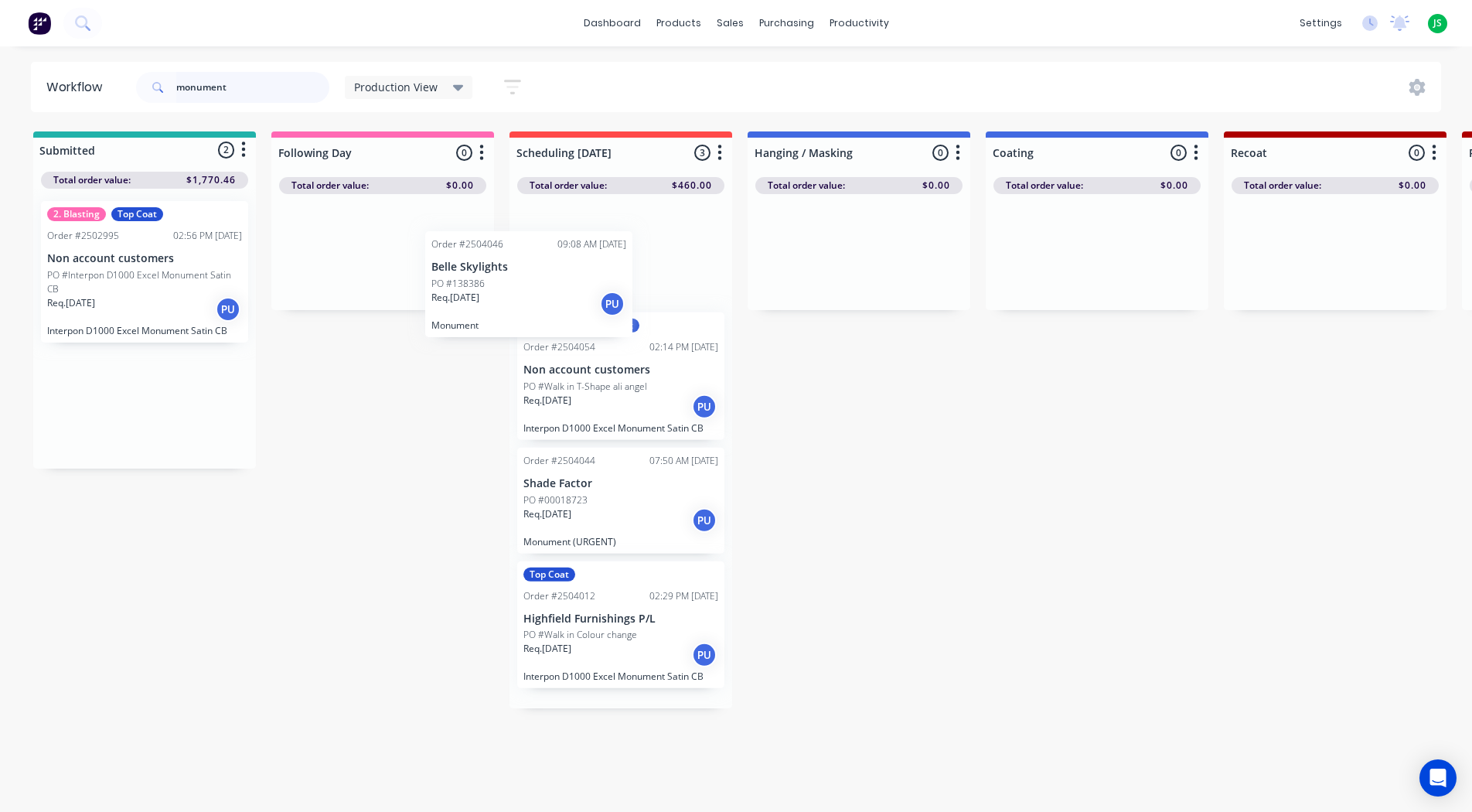
drag, startPoint x: 81, startPoint y: 422, endPoint x: 525, endPoint y: 287, distance: 464.1
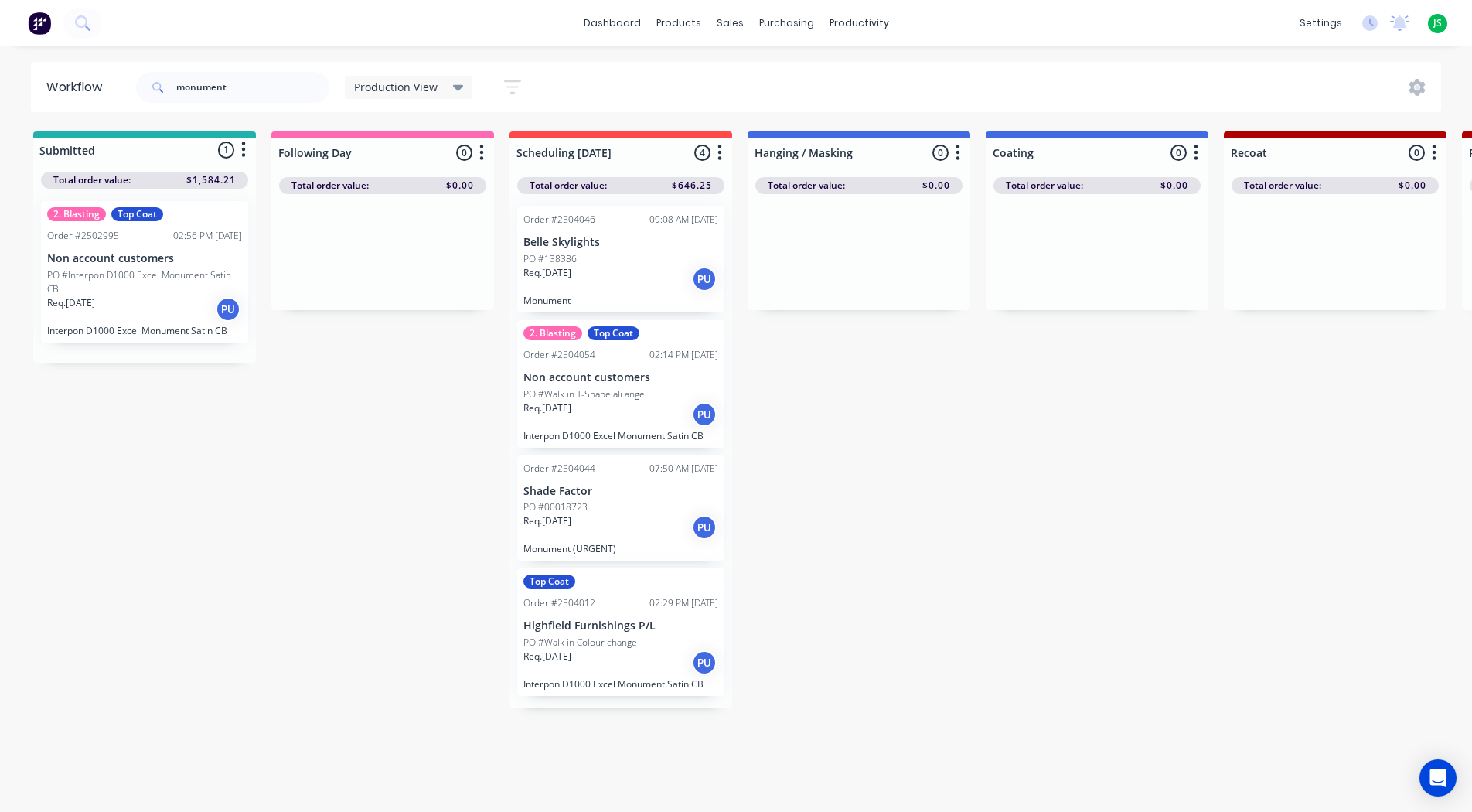
click at [85, 282] on p "PO #Interpon D1000 Excel Monument Satin CB" at bounding box center [145, 282] width 195 height 28
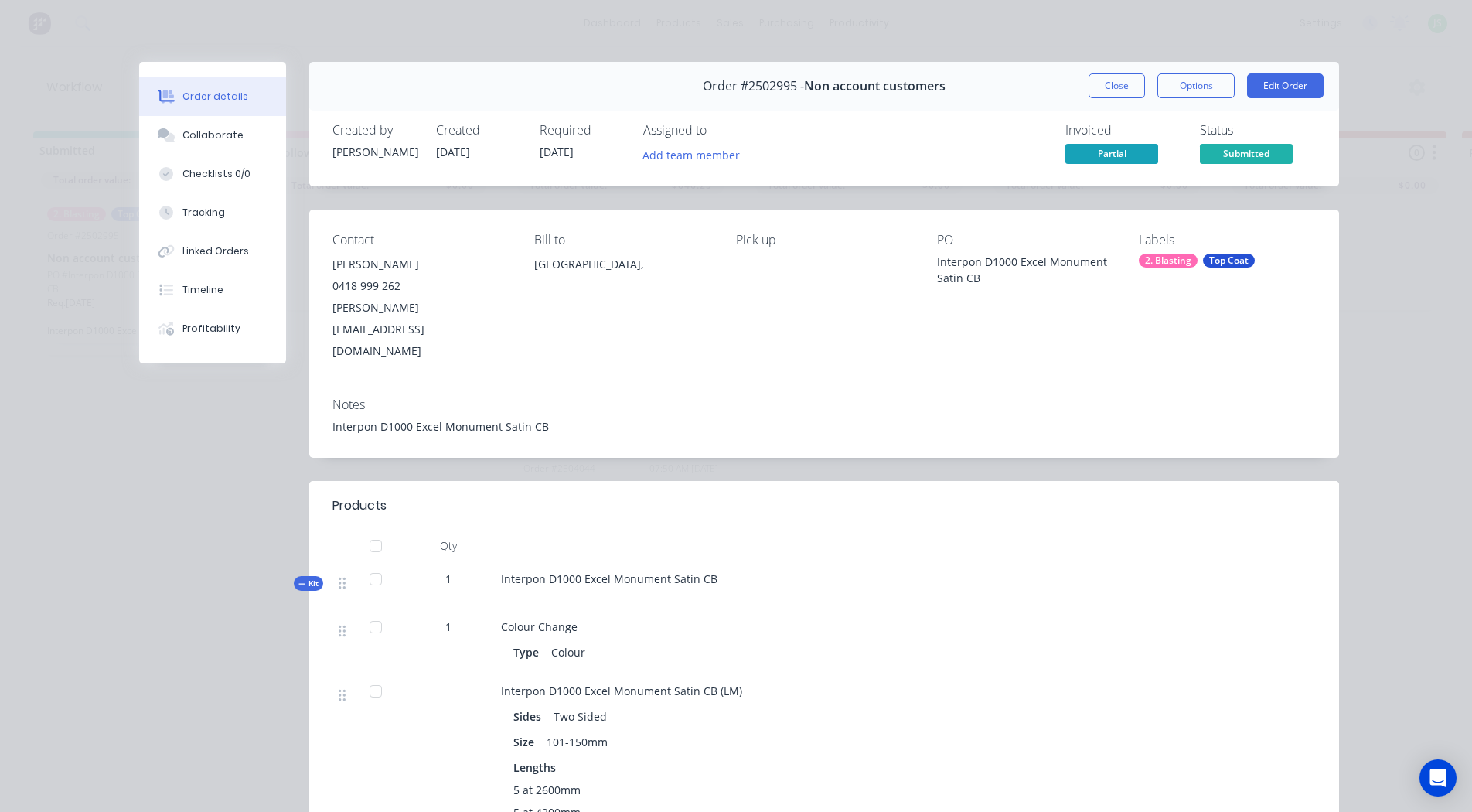
drag, startPoint x: 1135, startPoint y: 88, endPoint x: 1113, endPoint y: 95, distance: 23.1
click at [1135, 87] on button "Close" at bounding box center [1116, 86] width 57 height 25
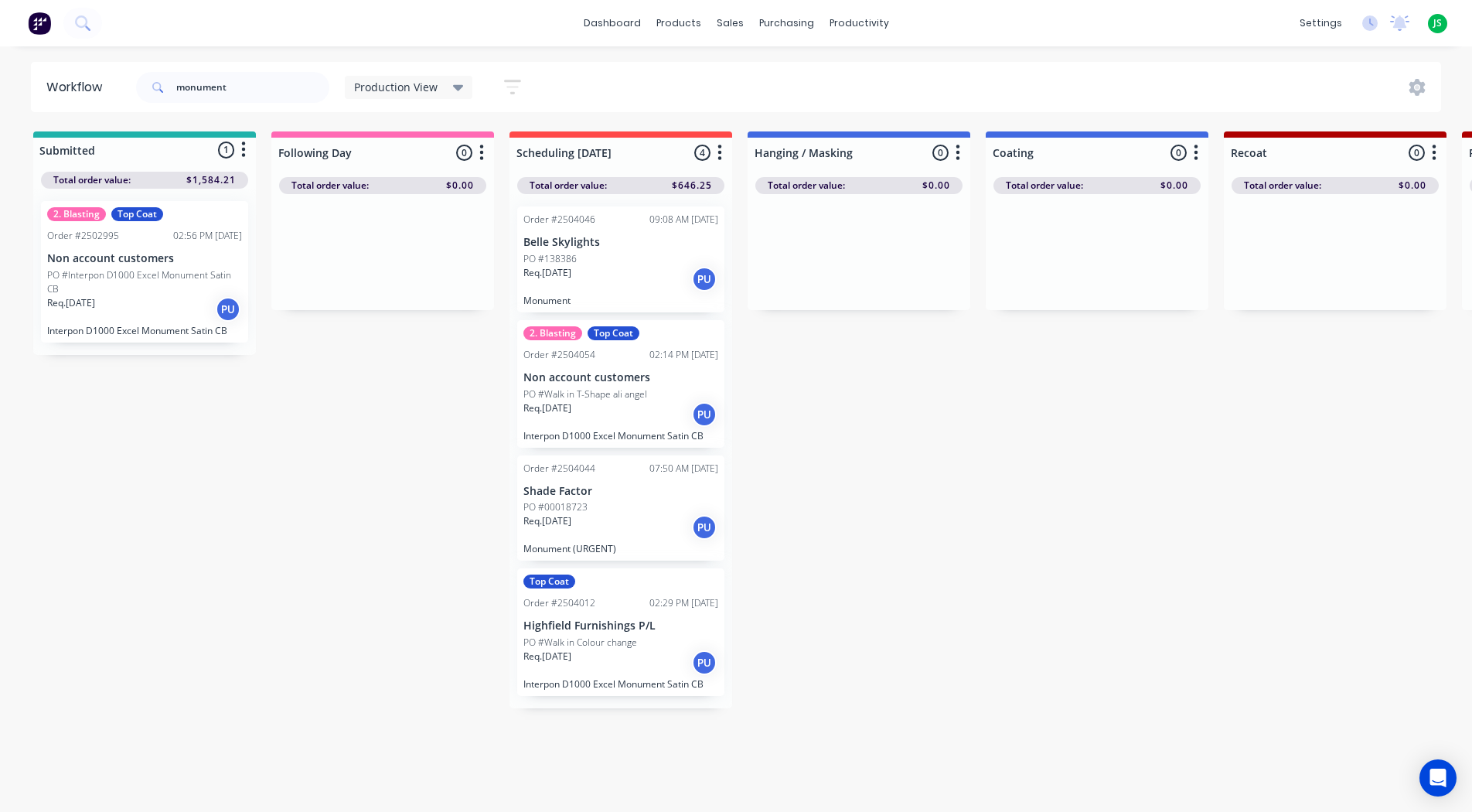
click at [117, 308] on div "Req. [DATE] PU" at bounding box center [145, 310] width 195 height 26
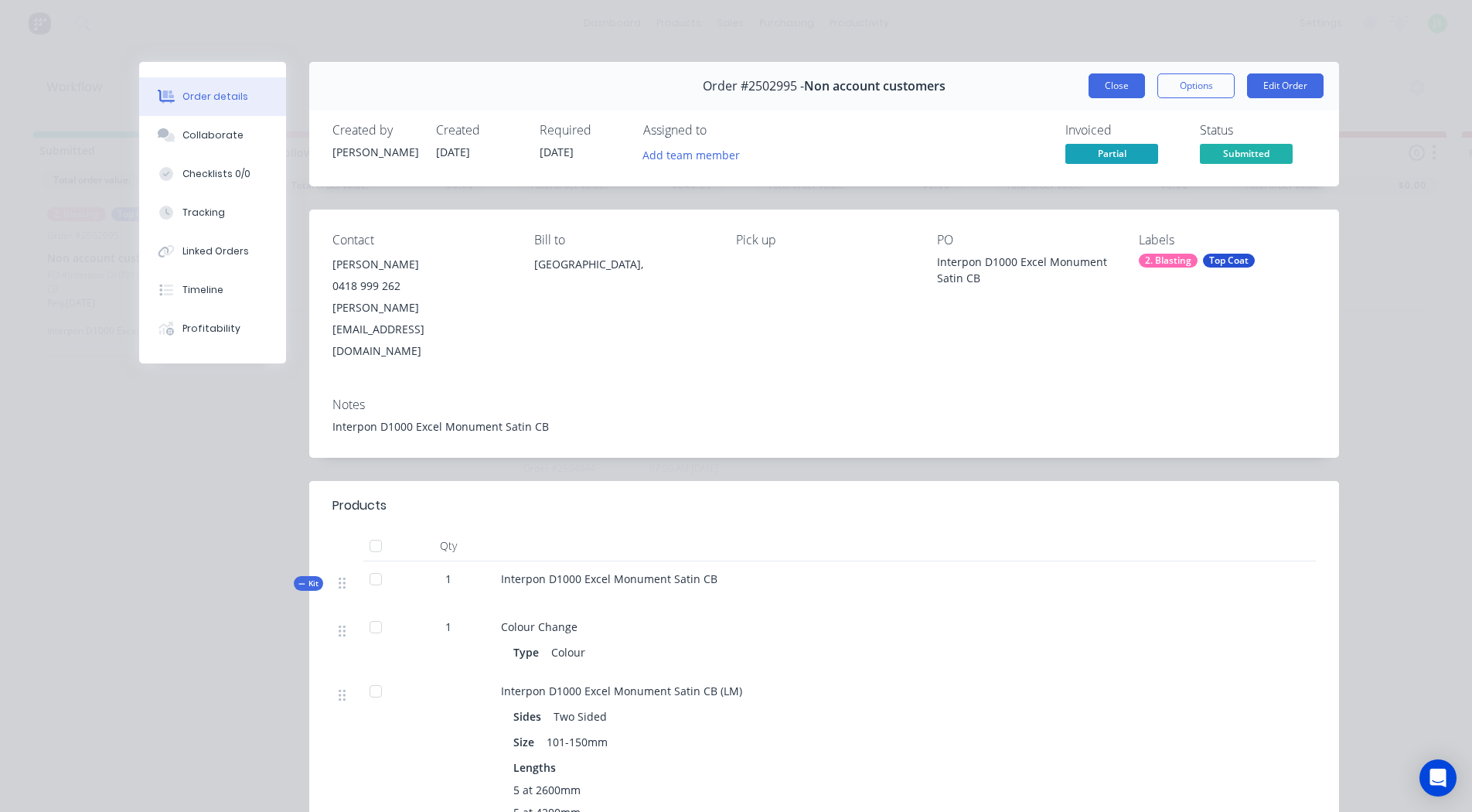
click at [1095, 93] on button "Close" at bounding box center [1116, 86] width 57 height 25
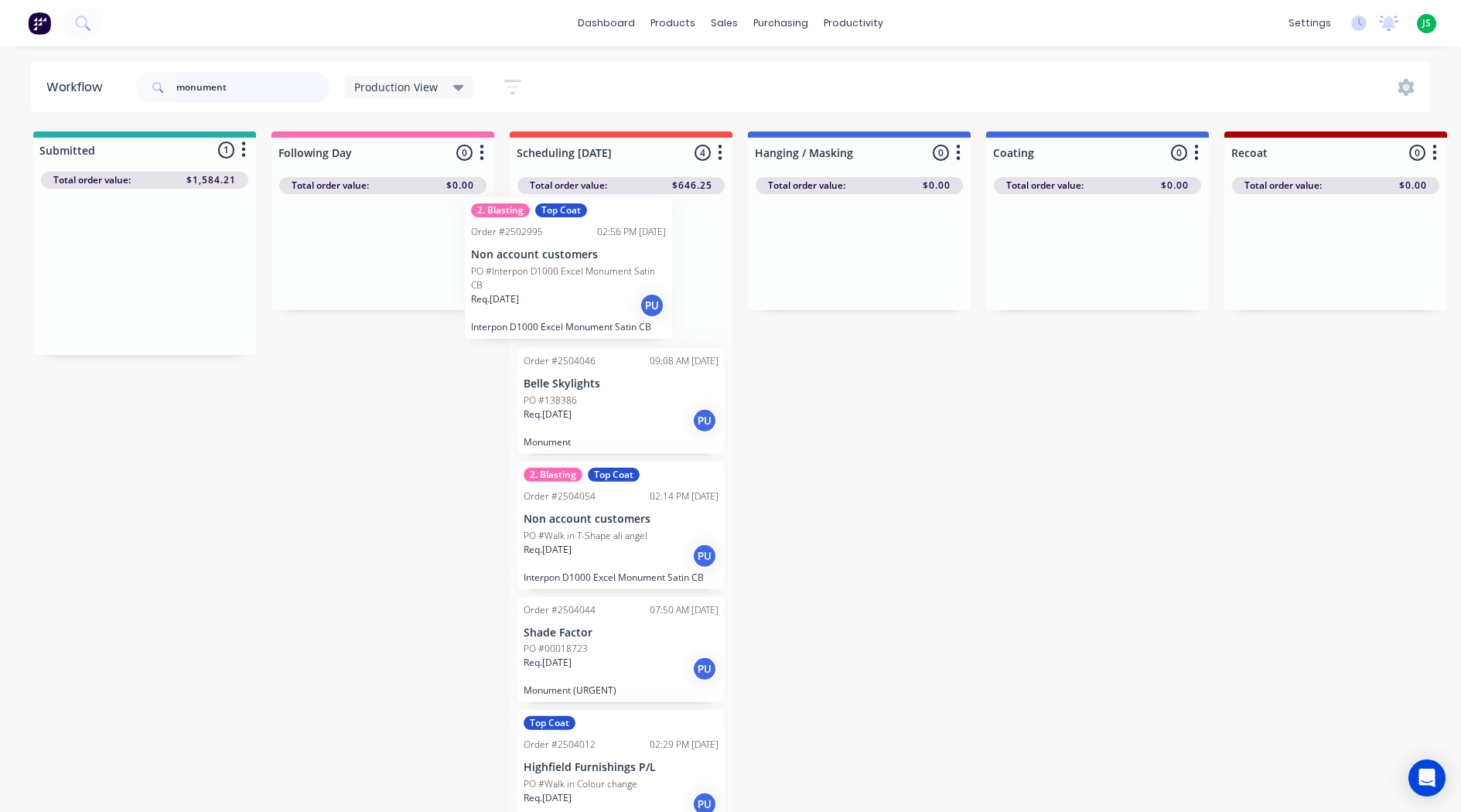
drag, startPoint x: 190, startPoint y: 287, endPoint x: 621, endPoint y: 283, distance: 431.0
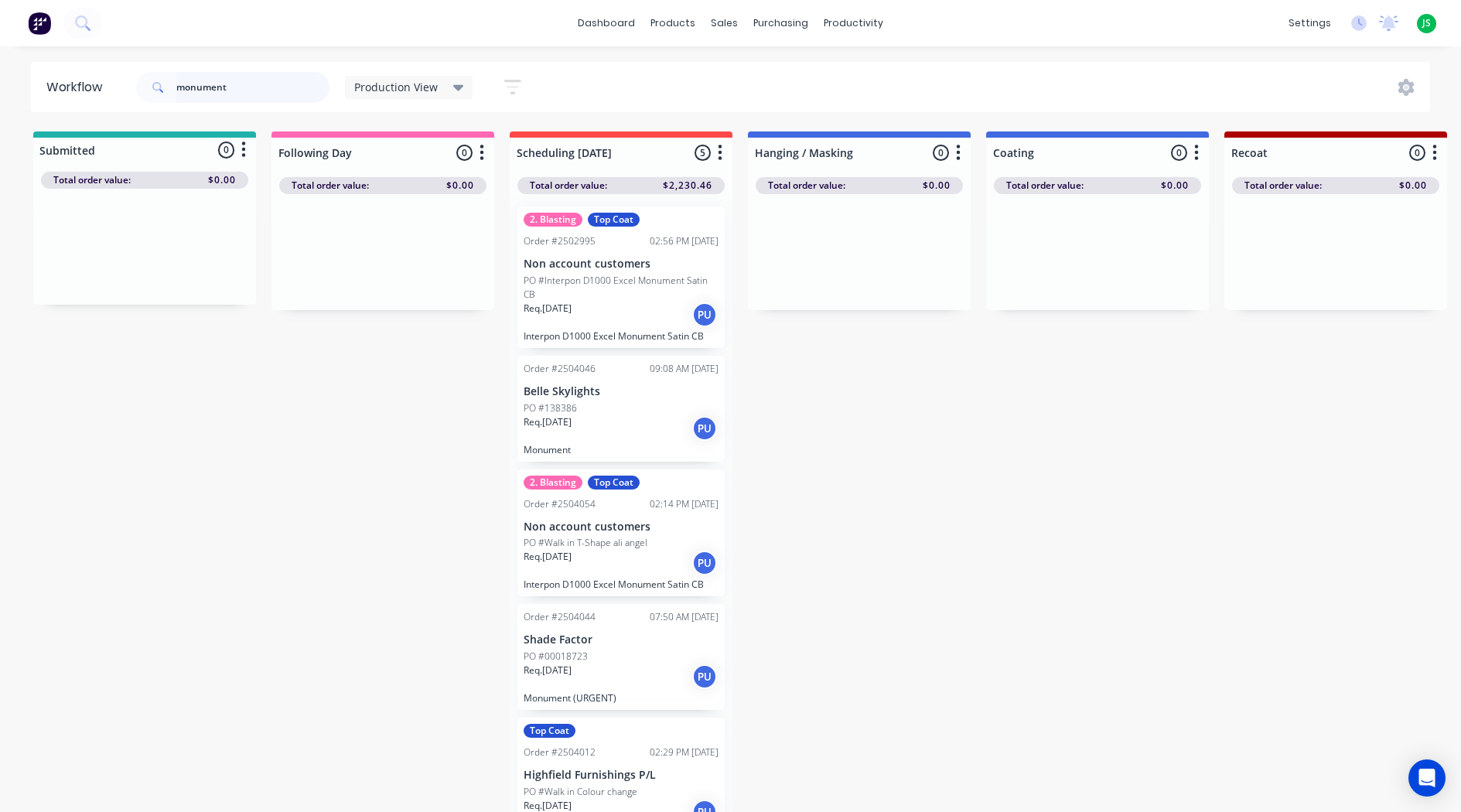
drag, startPoint x: 226, startPoint y: 89, endPoint x: 131, endPoint y: 95, distance: 95.2
click at [132, 93] on header "Workflow monument Production View Save new view None edit Production View (Defa…" at bounding box center [730, 87] width 1400 height 51
click at [191, 89] on input "text" at bounding box center [253, 87] width 153 height 31
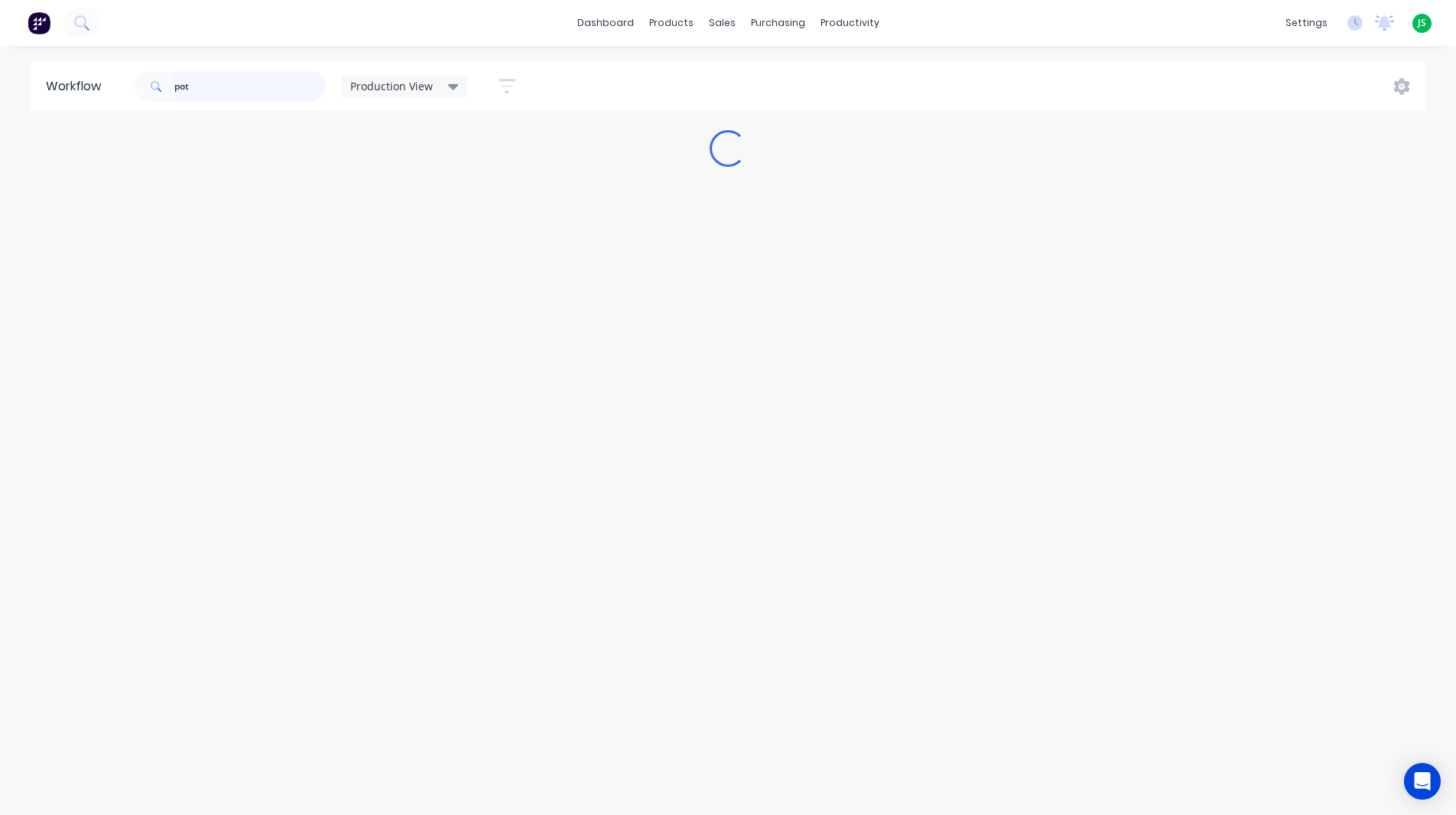
type input "pots"
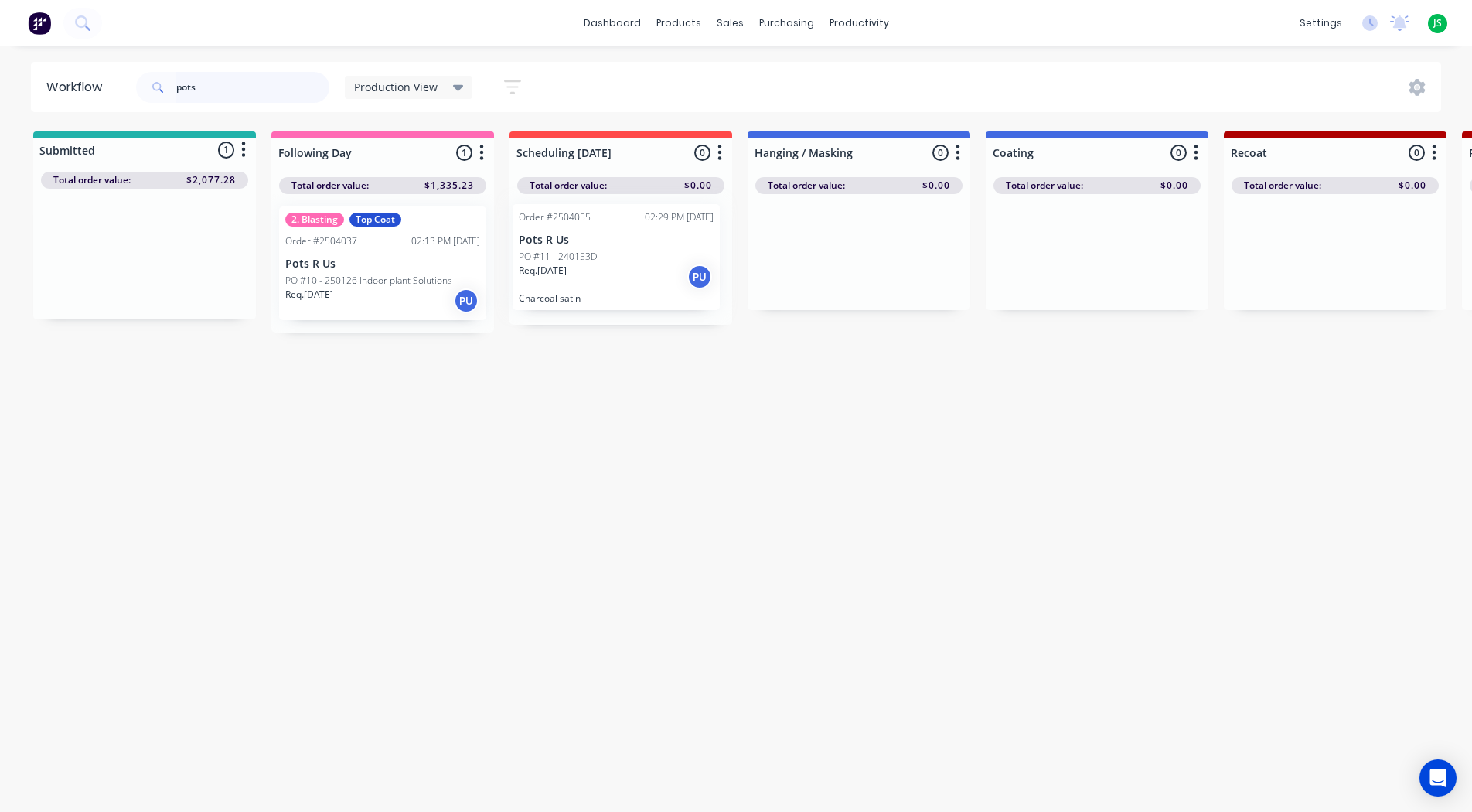
drag, startPoint x: 110, startPoint y: 274, endPoint x: 589, endPoint y: 277, distance: 479.0
drag, startPoint x: 250, startPoint y: 101, endPoint x: 101, endPoint y: 92, distance: 149.3
click at [103, 92] on header "Workflow pots Production View Save new view None edit Production View (Default)…" at bounding box center [737, 87] width 1411 height 51
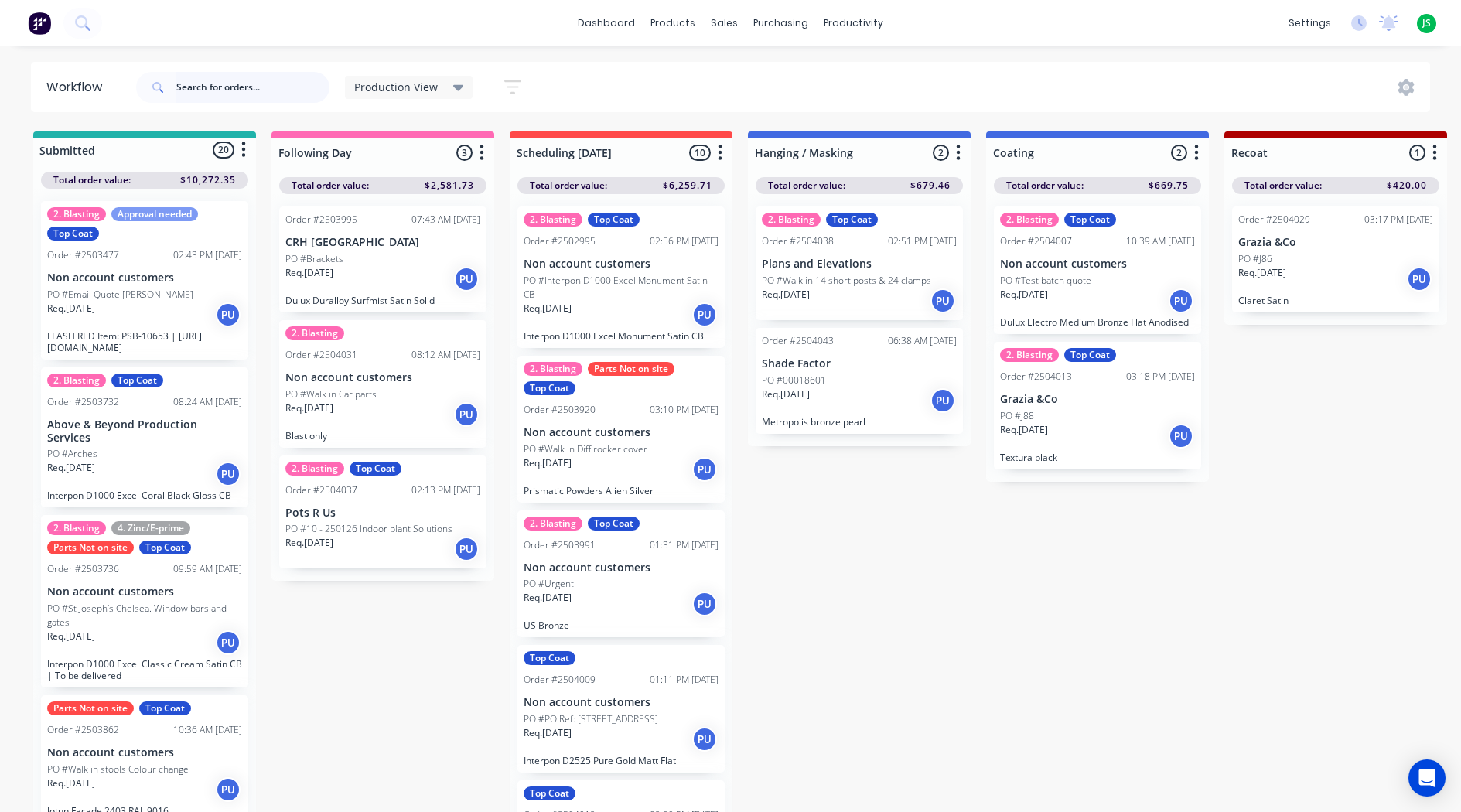
click at [251, 94] on input "text" at bounding box center [253, 87] width 153 height 31
type input "m"
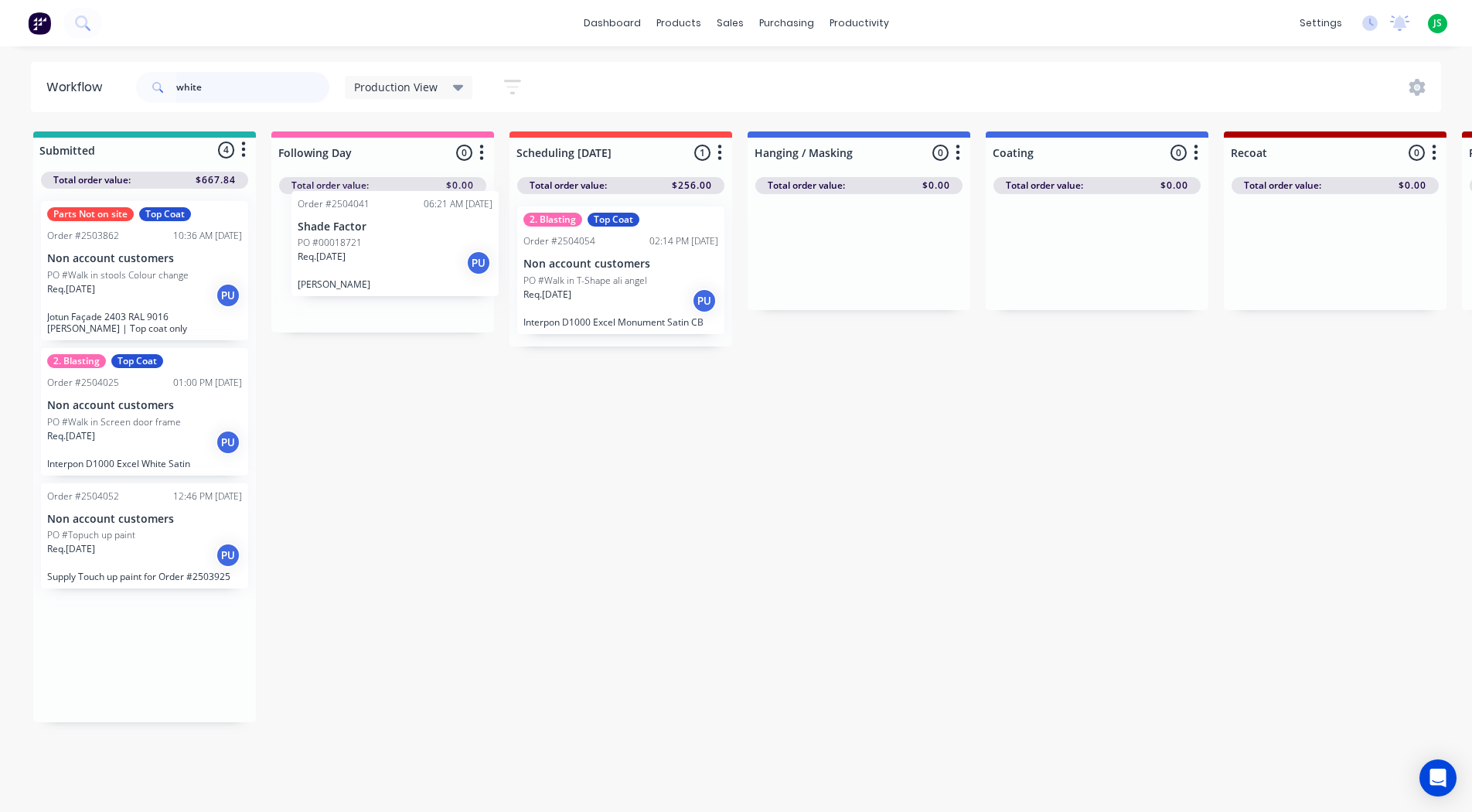
drag, startPoint x: 108, startPoint y: 544, endPoint x: 365, endPoint y: 250, distance: 390.5
type input "white"
click at [99, 569] on div "Req. [DATE] PU" at bounding box center [145, 555] width 195 height 26
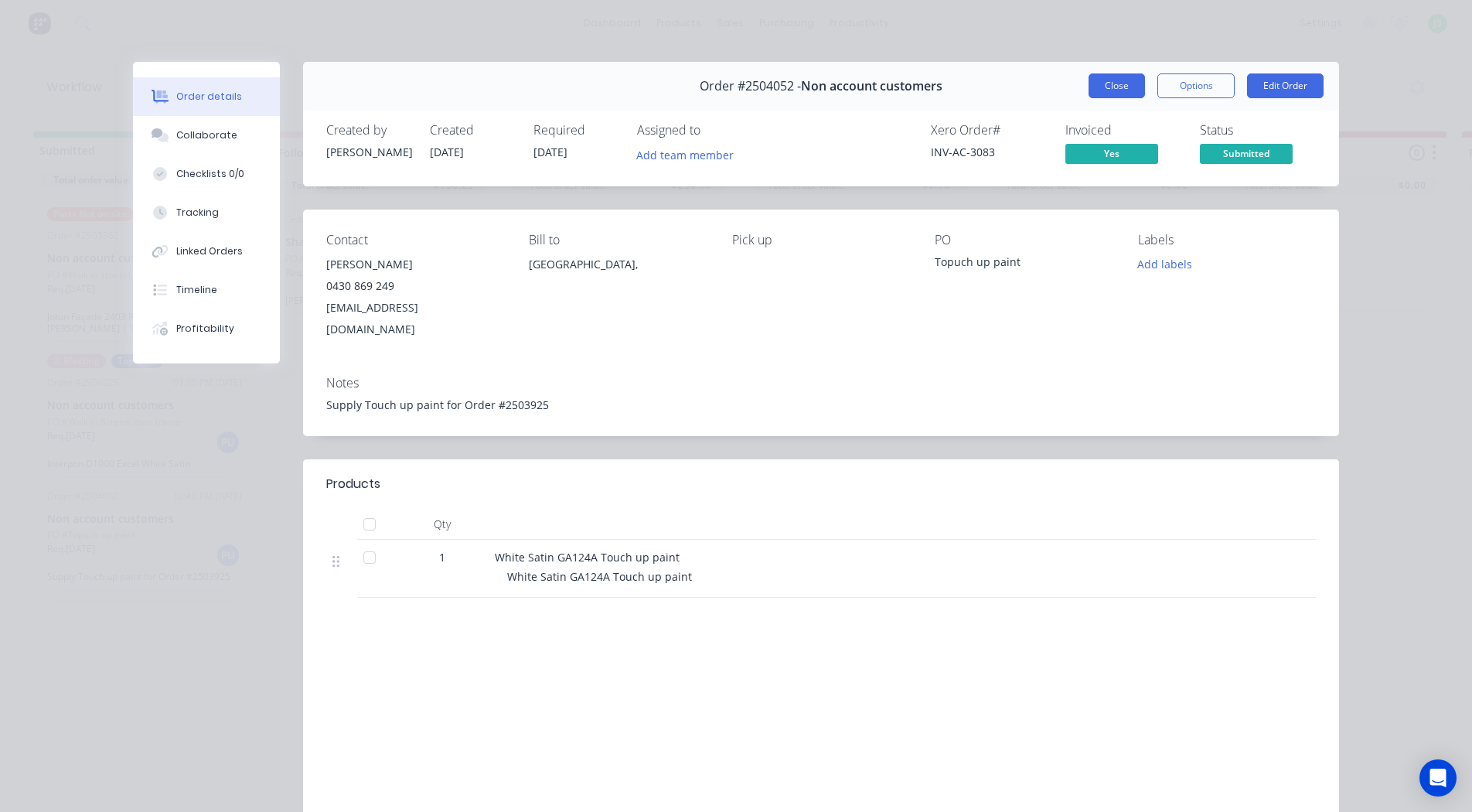
click at [1107, 80] on button "Close" at bounding box center [1116, 86] width 57 height 25
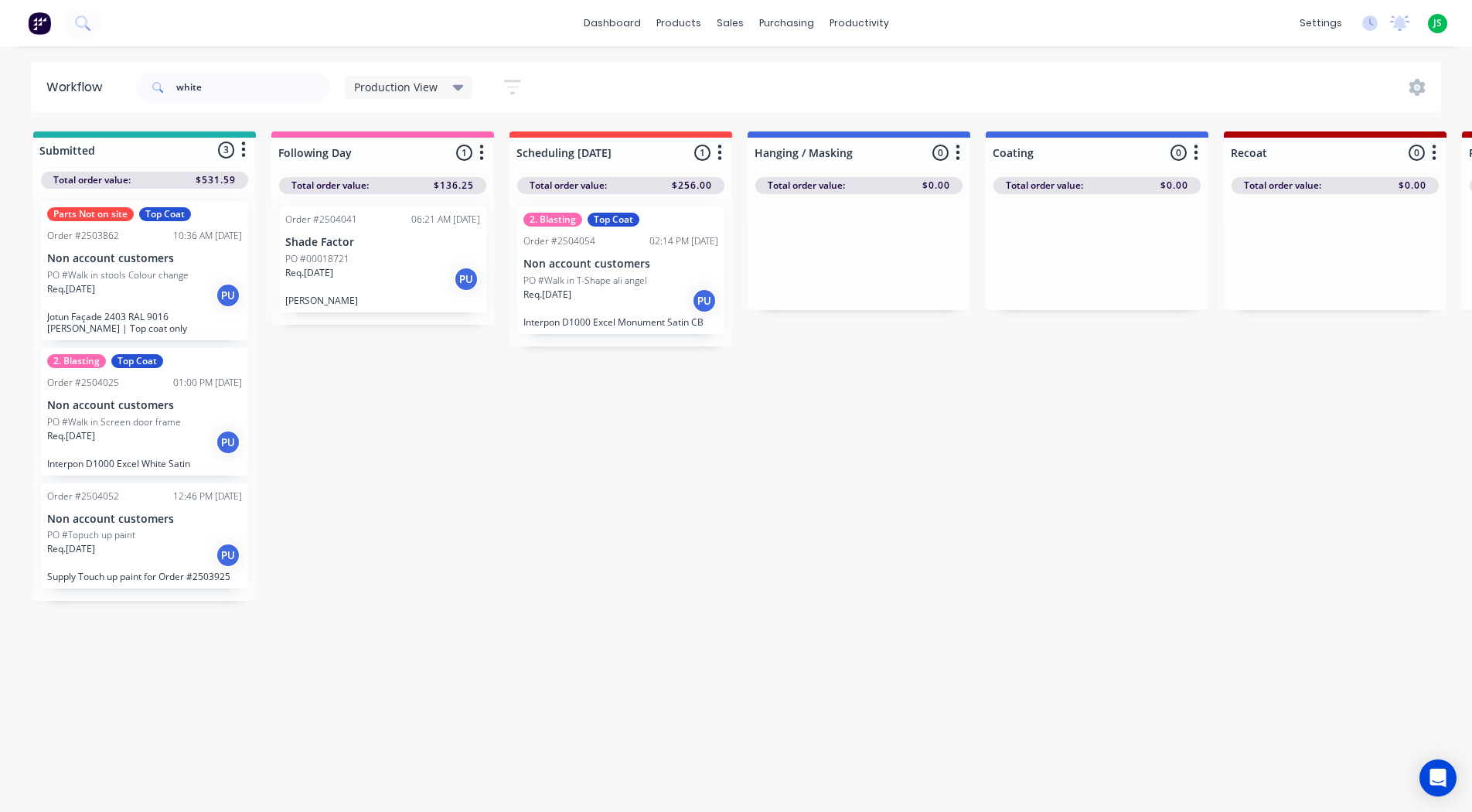
click at [164, 430] on div "Req. [DATE] PU" at bounding box center [145, 443] width 195 height 26
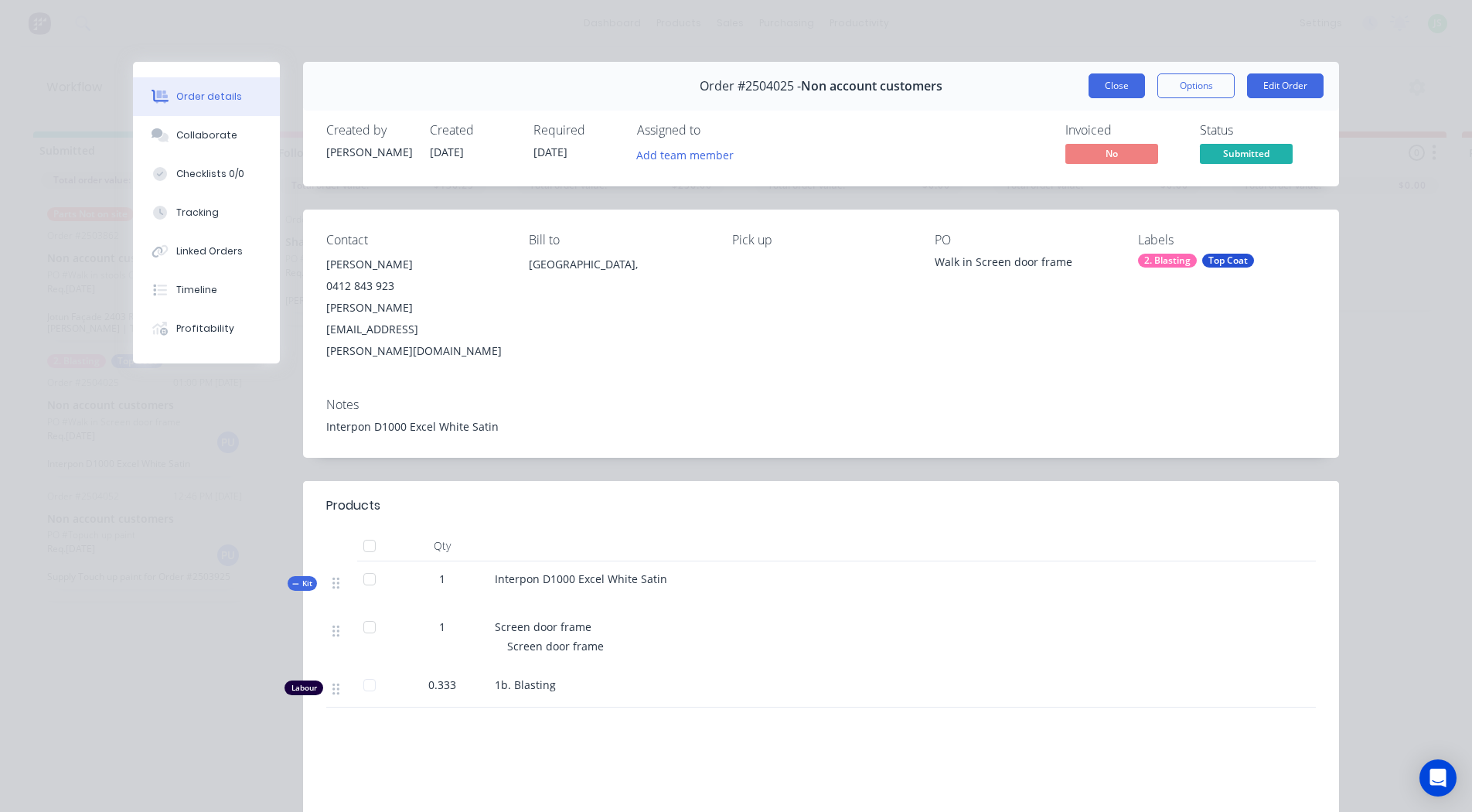
click at [1122, 84] on button "Close" at bounding box center [1116, 86] width 57 height 25
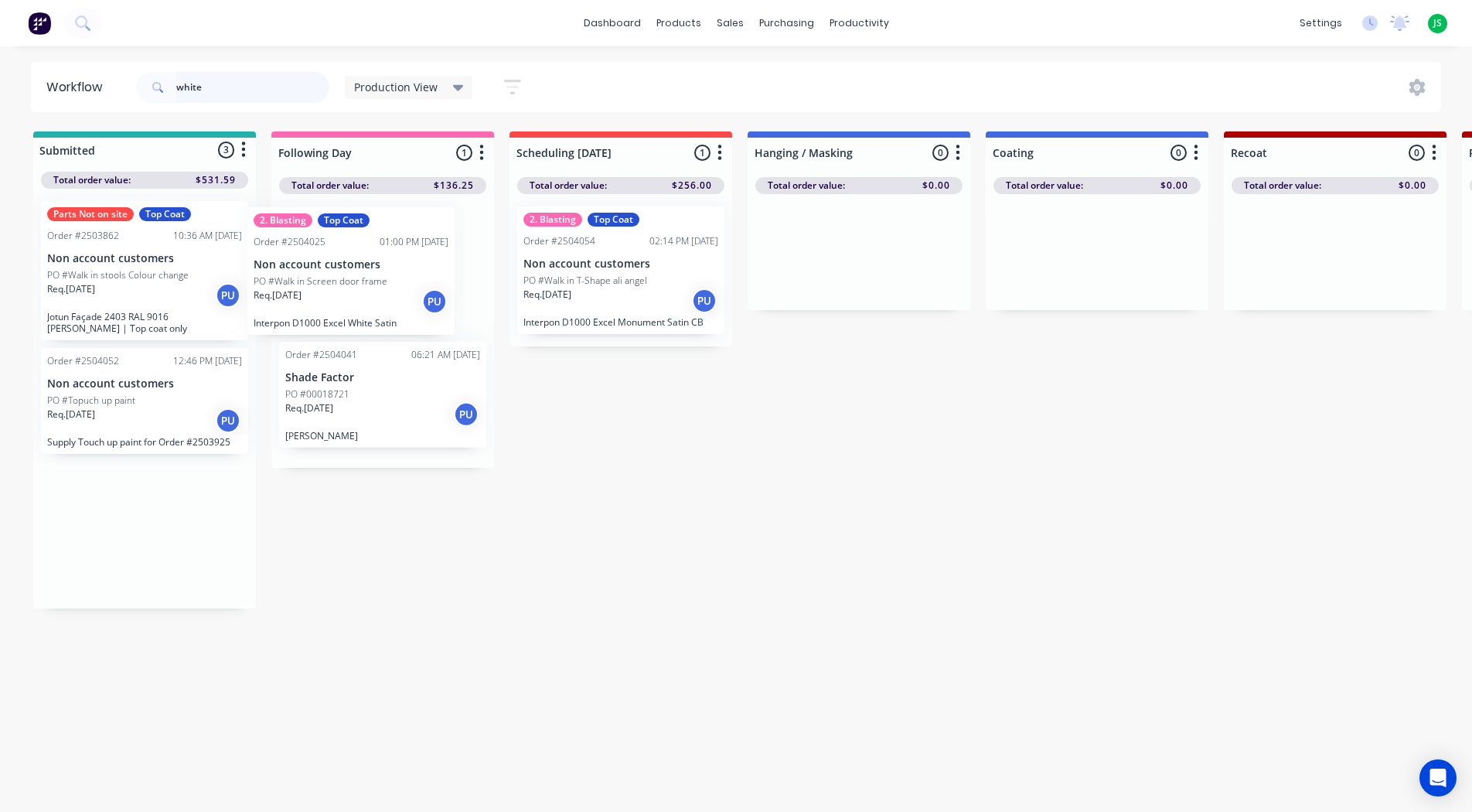
drag, startPoint x: 143, startPoint y: 418, endPoint x: 363, endPoint y: 273, distance: 263.5
drag, startPoint x: 228, startPoint y: 87, endPoint x: 154, endPoint y: 90, distance: 74.1
click at [154, 90] on div "white" at bounding box center [233, 87] width 193 height 31
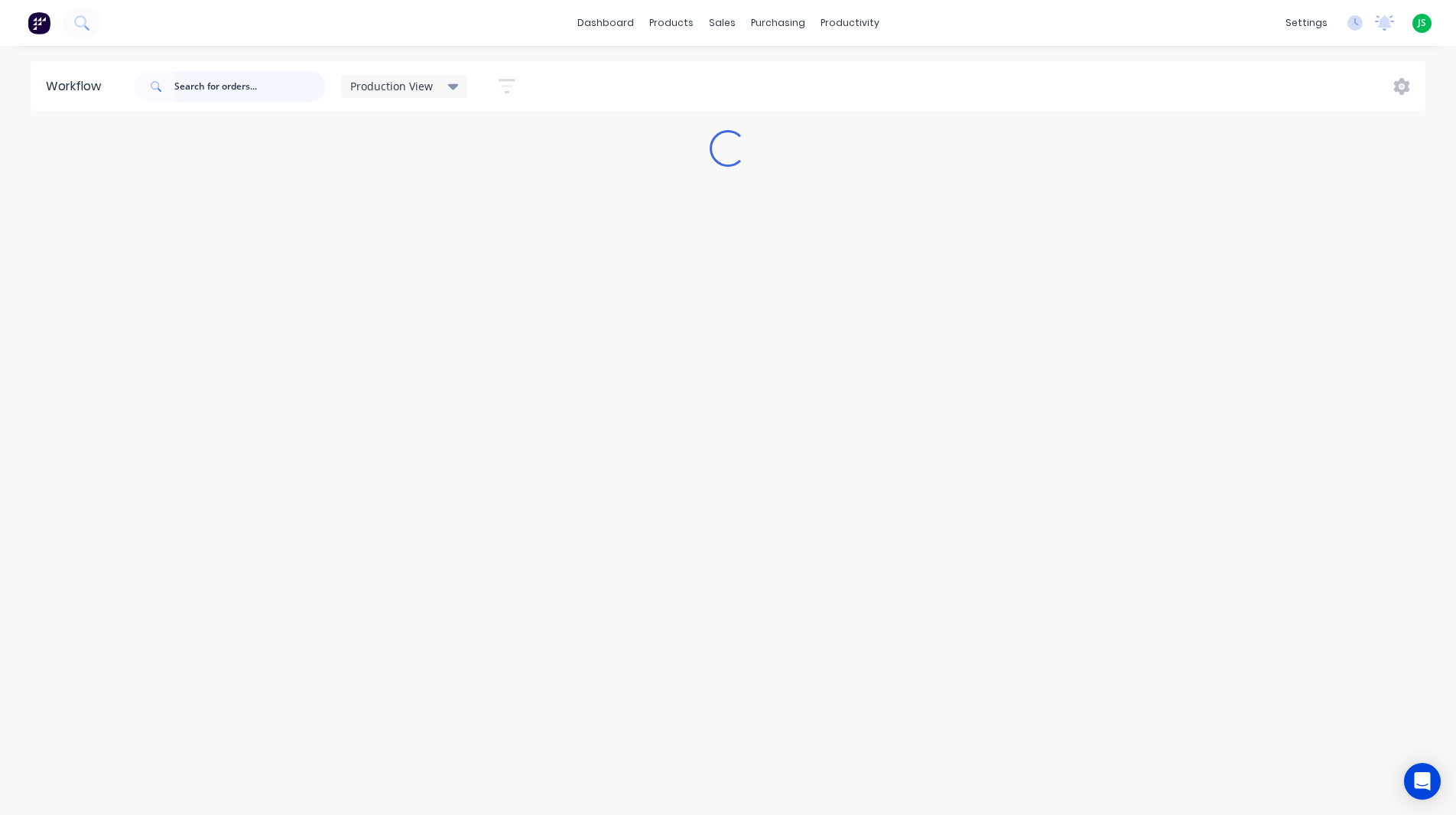
click at [190, 84] on input "text" at bounding box center [250, 86] width 152 height 31
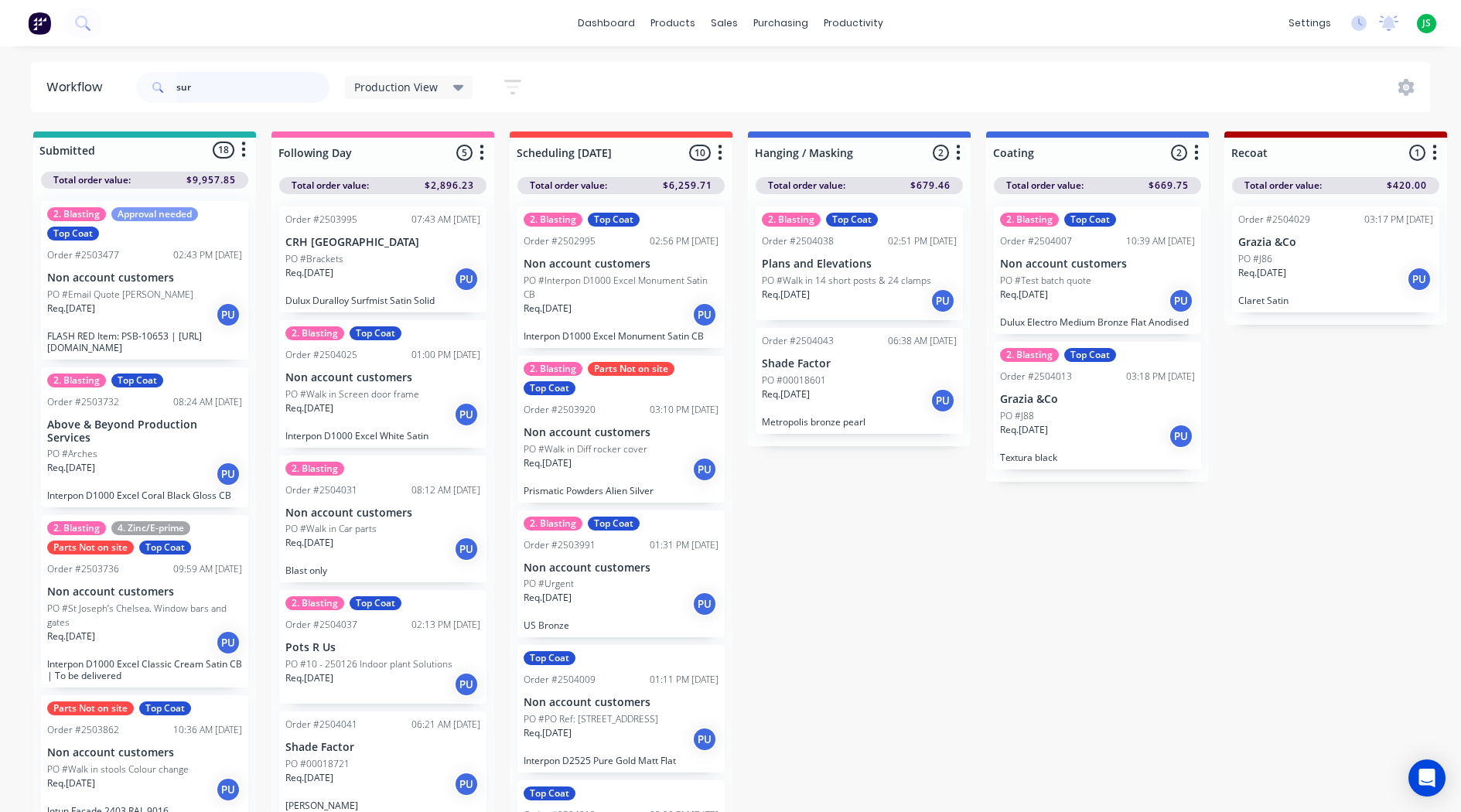
type input "surf"
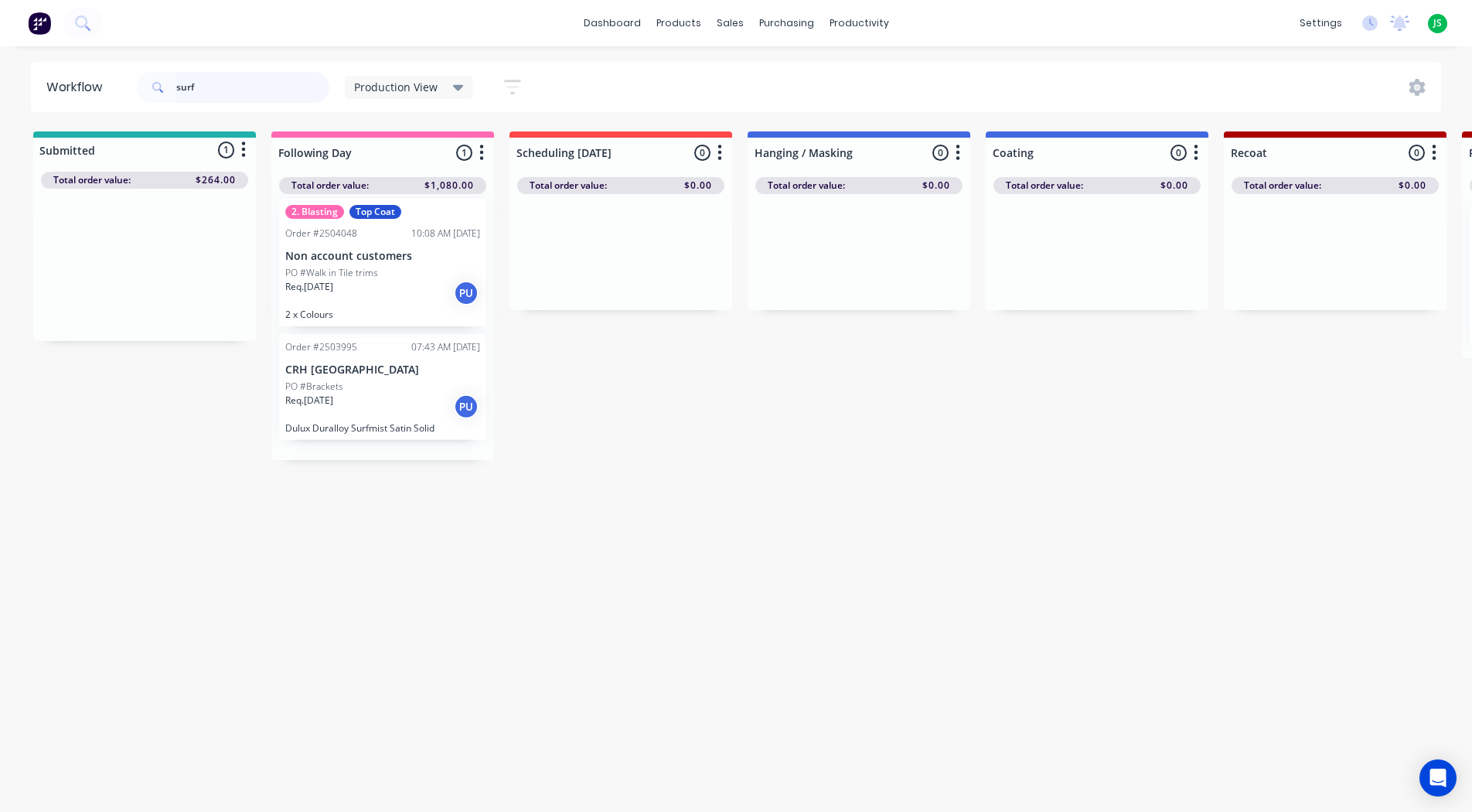
drag, startPoint x: 137, startPoint y: 299, endPoint x: 384, endPoint y: 296, distance: 247.0
drag, startPoint x: 219, startPoint y: 89, endPoint x: 142, endPoint y: 84, distance: 77.2
click at [142, 84] on div "surf" at bounding box center [233, 87] width 193 height 31
click at [189, 86] on input "text" at bounding box center [253, 87] width 153 height 31
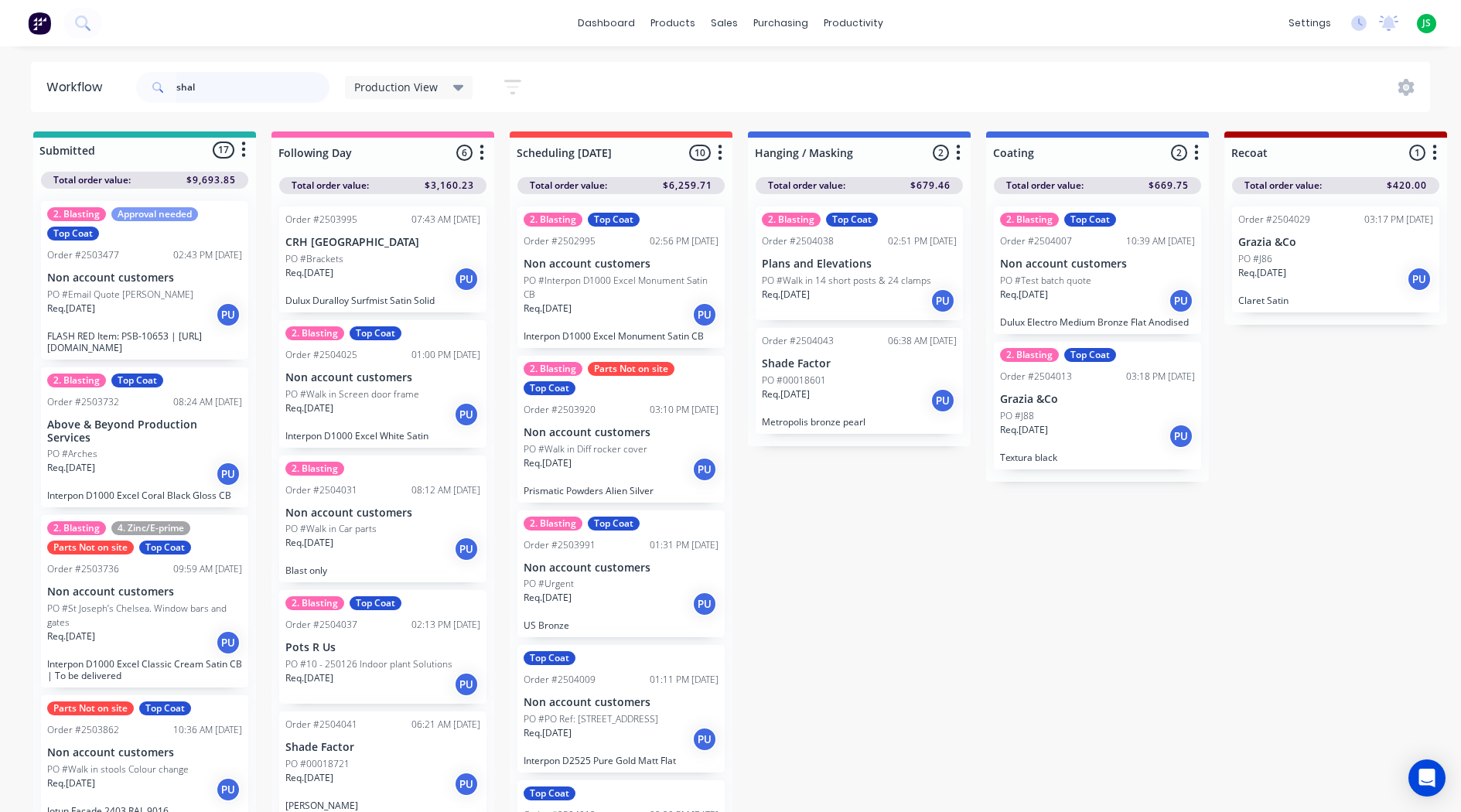
type input "shale"
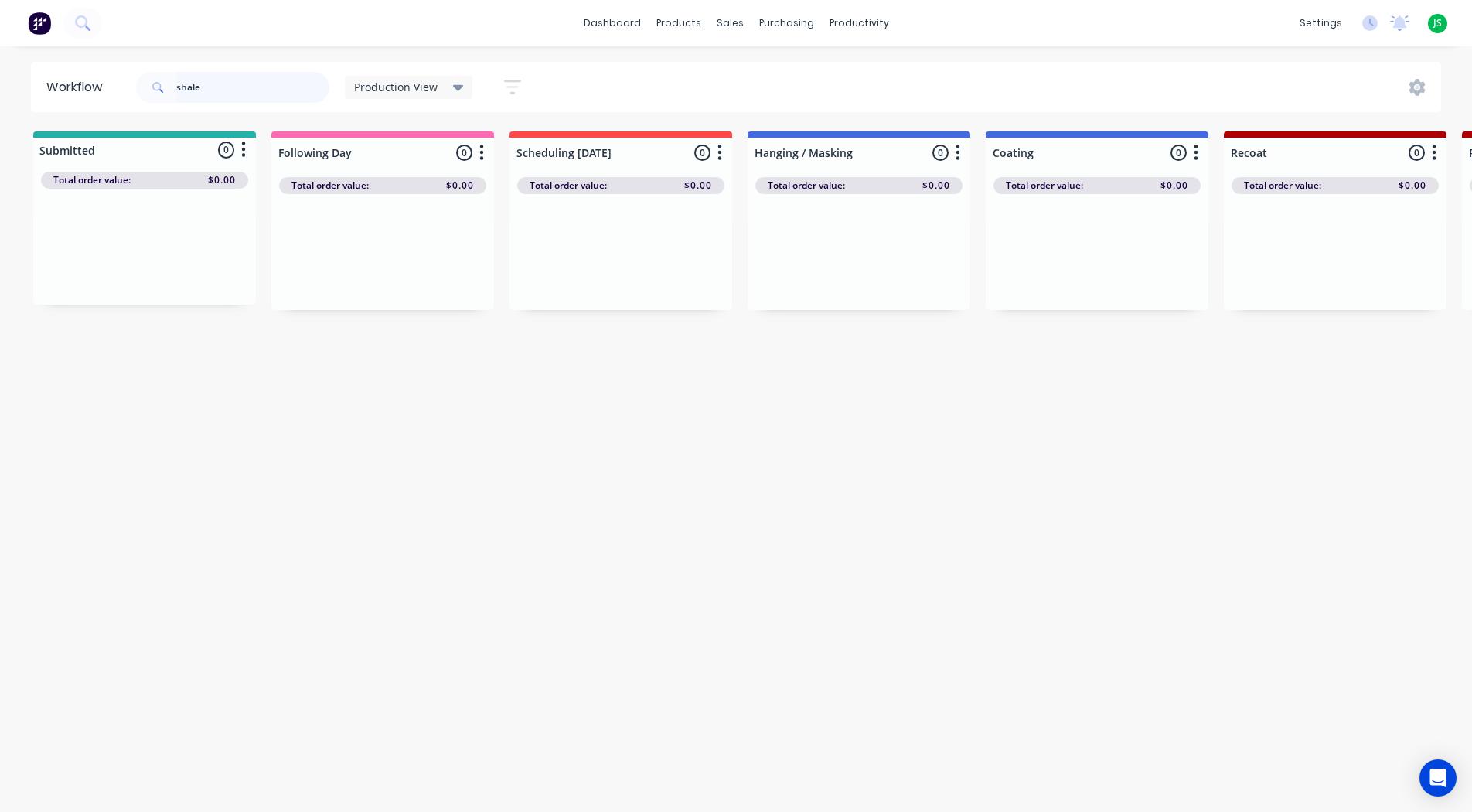
drag, startPoint x: 219, startPoint y: 89, endPoint x: 138, endPoint y: 95, distance: 81.2
click at [141, 93] on div "shale" at bounding box center [233, 87] width 193 height 31
click at [202, 87] on input "text" at bounding box center [253, 87] width 153 height 31
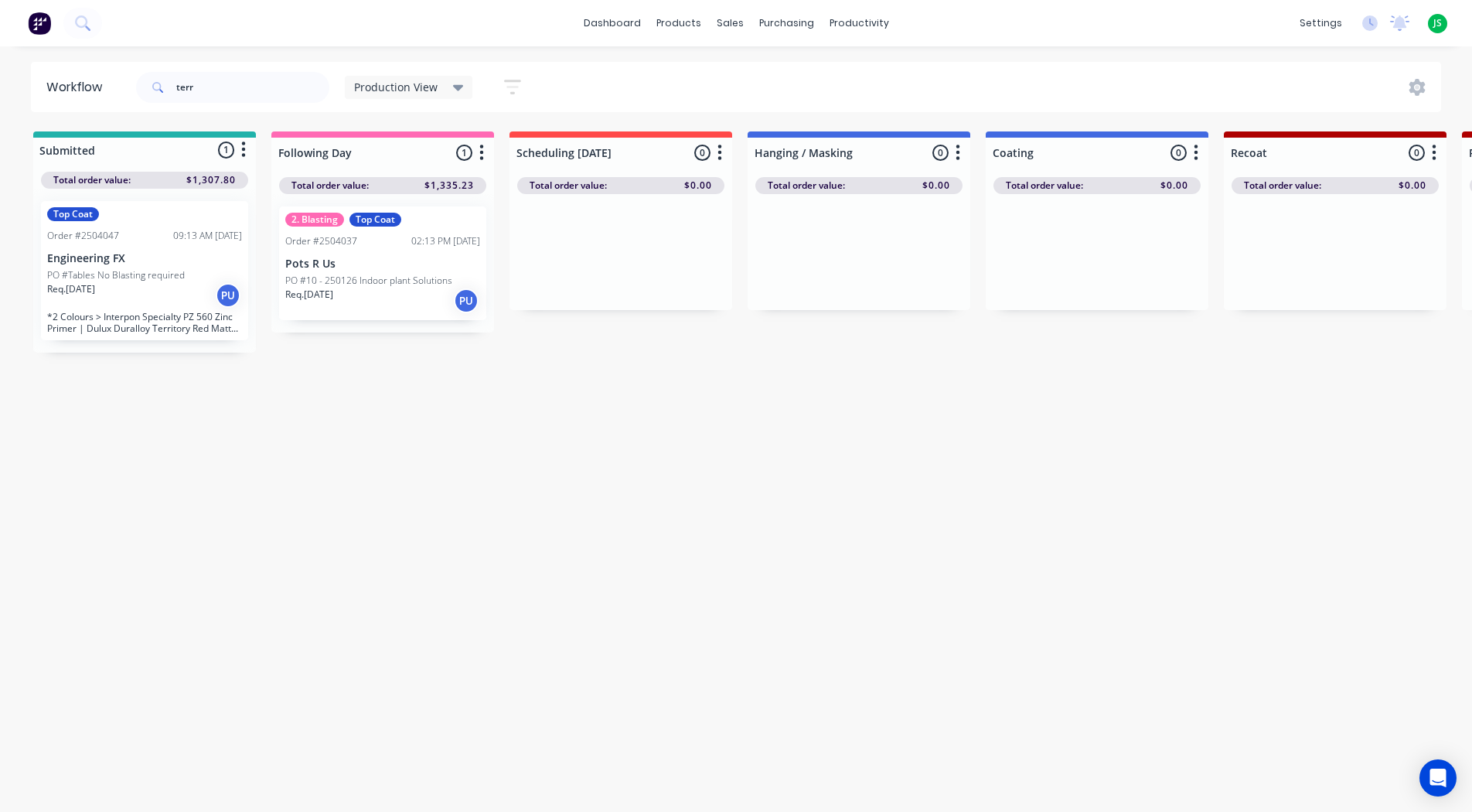
click at [163, 292] on div "Req. [DATE] PU" at bounding box center [145, 296] width 195 height 26
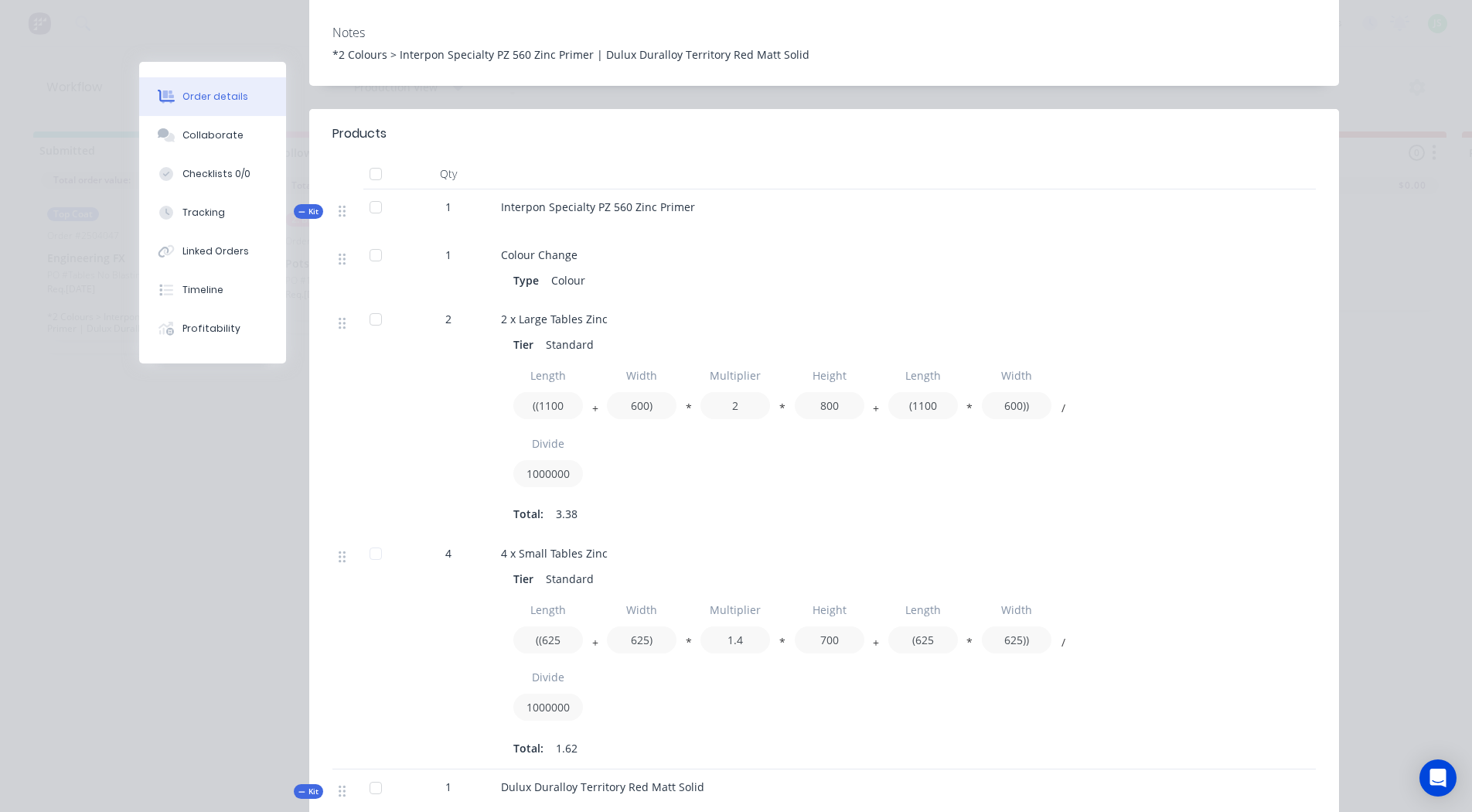
scroll to position [232, 0]
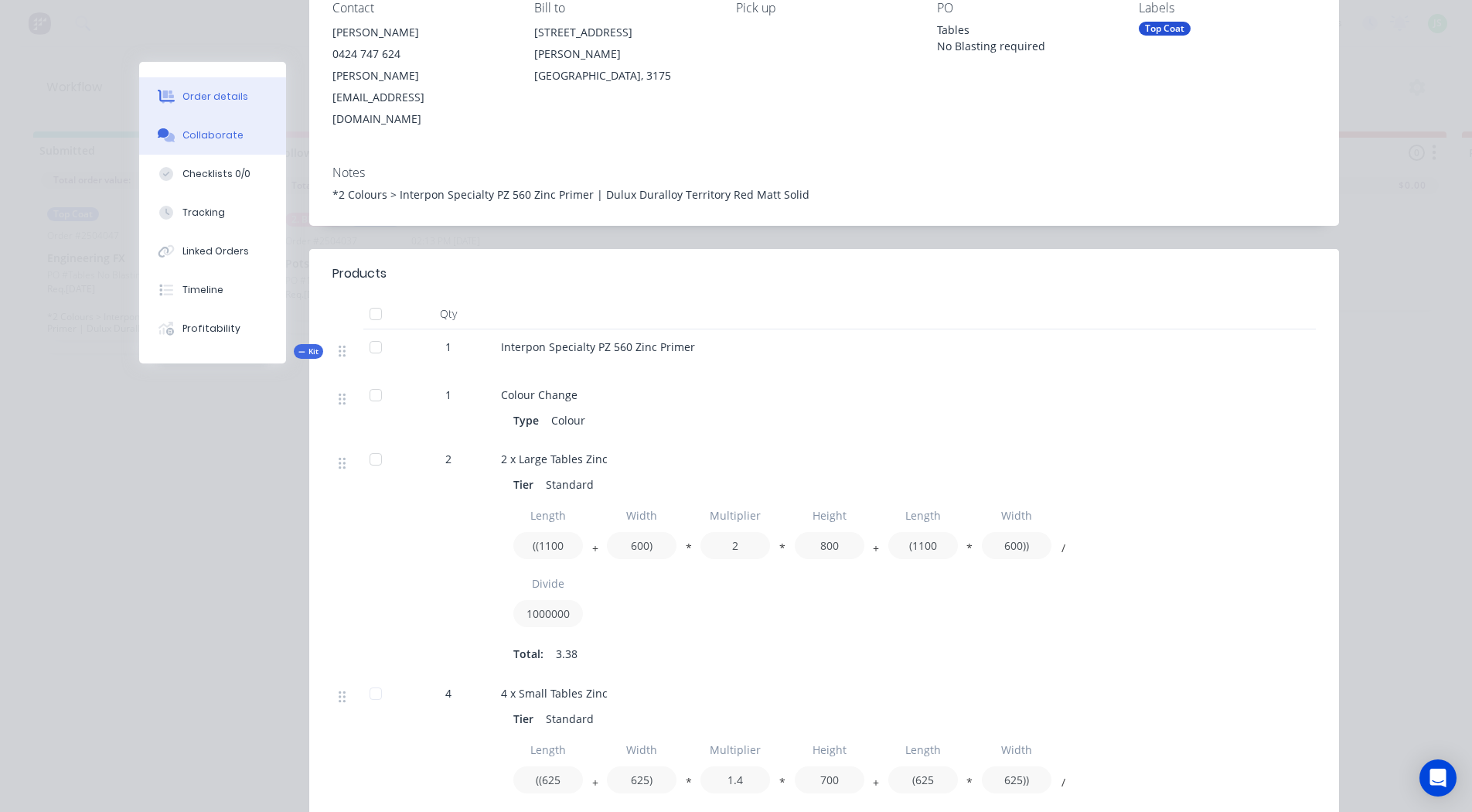
click at [255, 135] on button "Collaborate" at bounding box center [212, 135] width 147 height 39
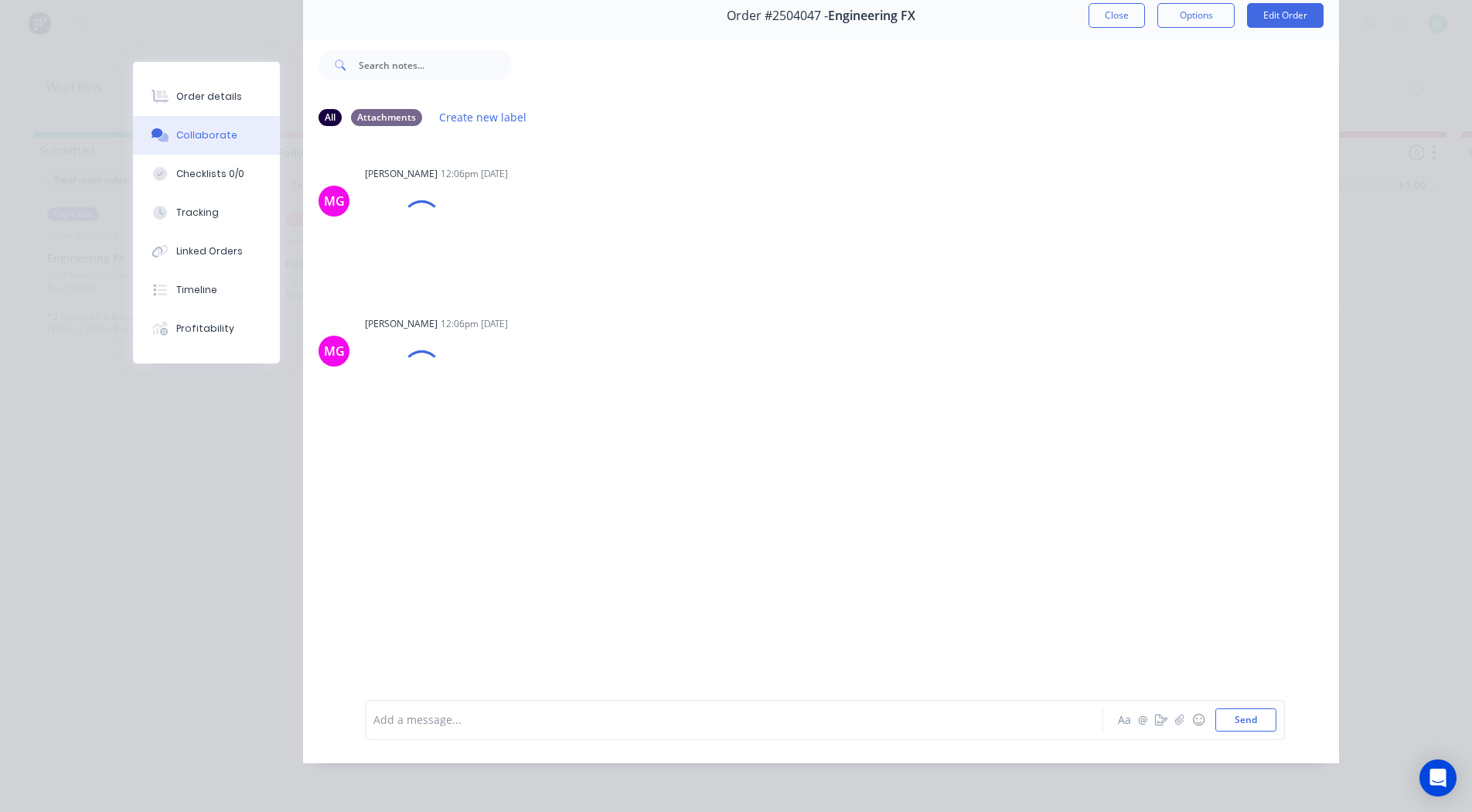
scroll to position [0, 0]
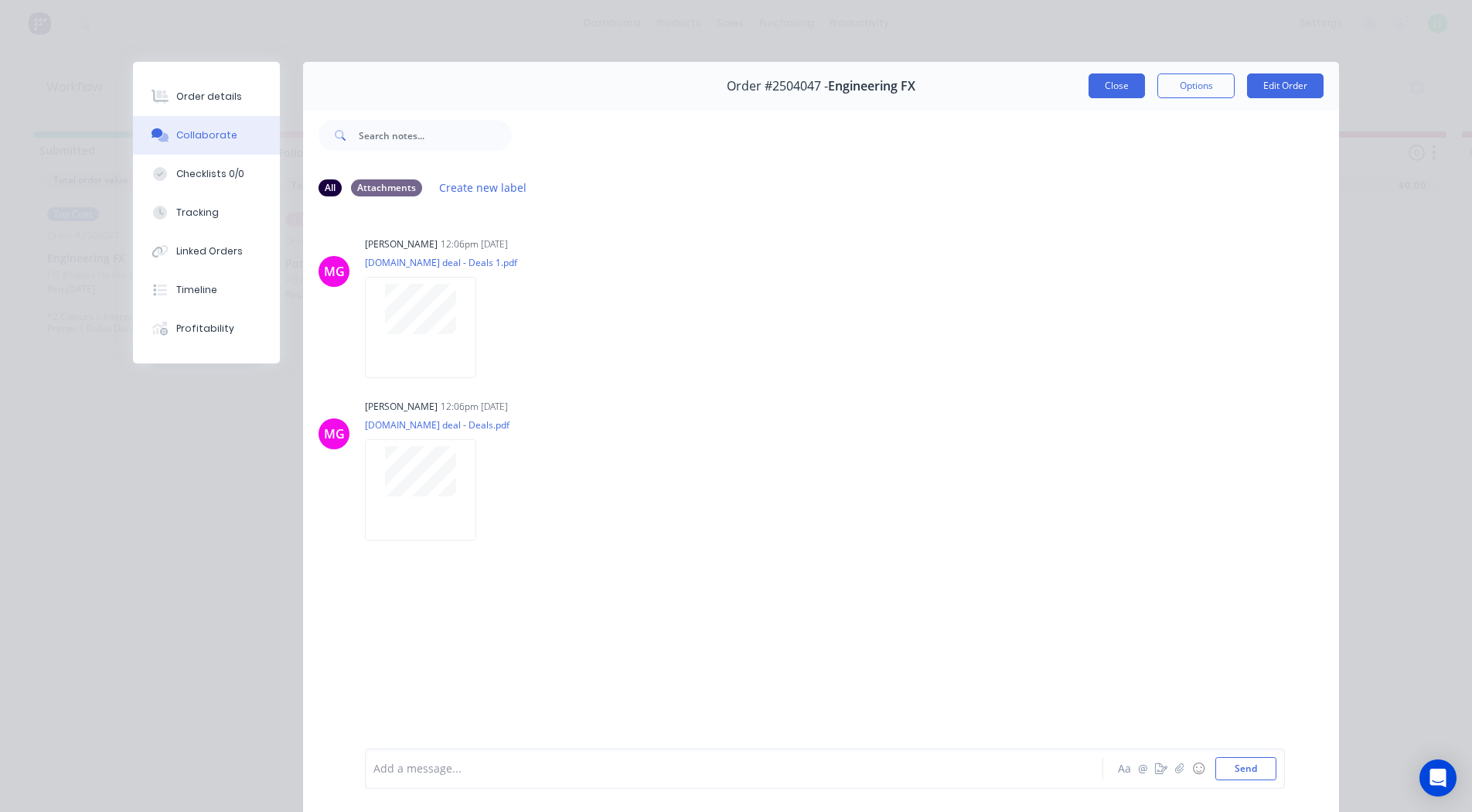
click at [1090, 85] on button "Close" at bounding box center [1116, 86] width 57 height 25
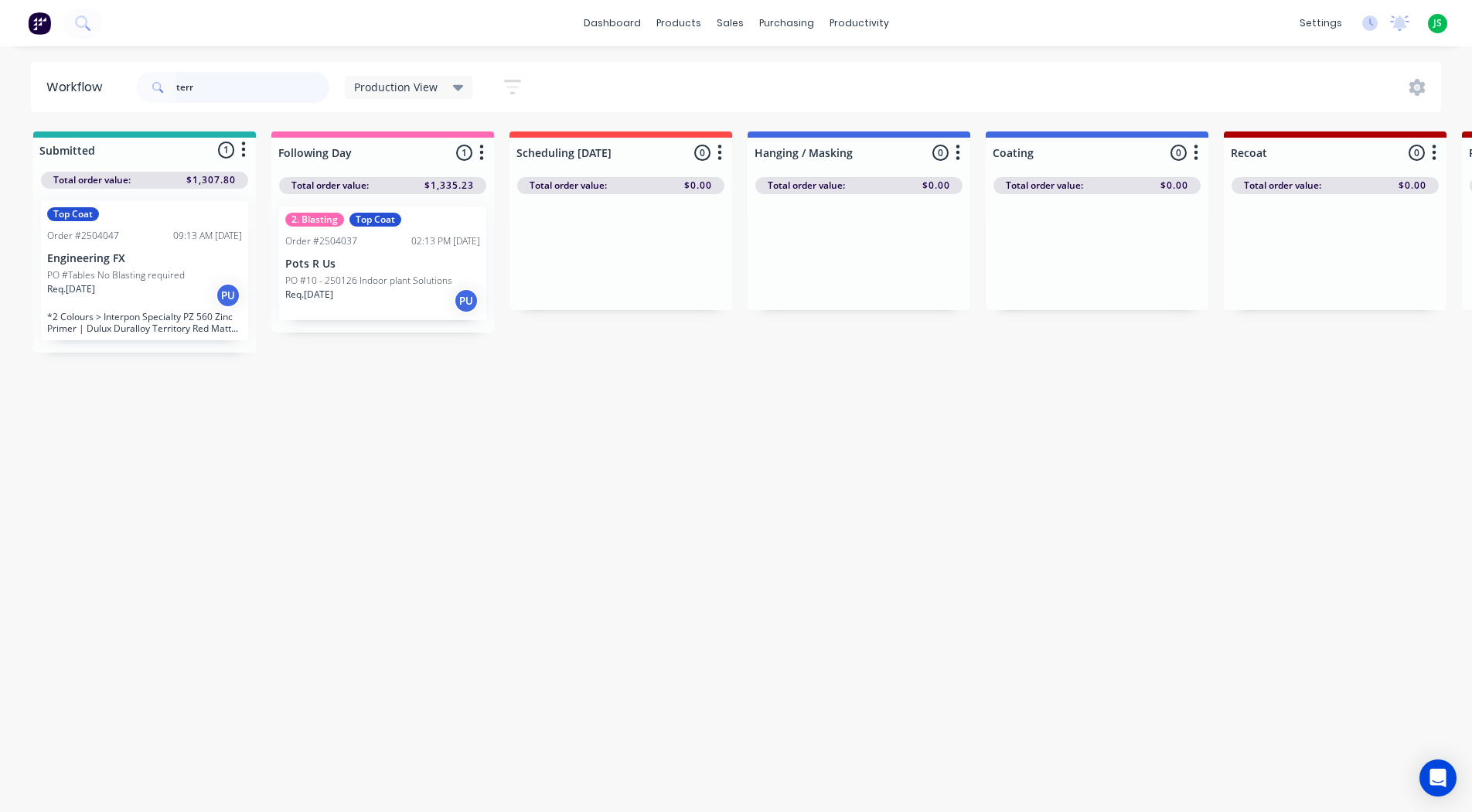
drag, startPoint x: 220, startPoint y: 86, endPoint x: 191, endPoint y: 86, distance: 29.0
click at [191, 86] on input "terr" at bounding box center [253, 87] width 153 height 31
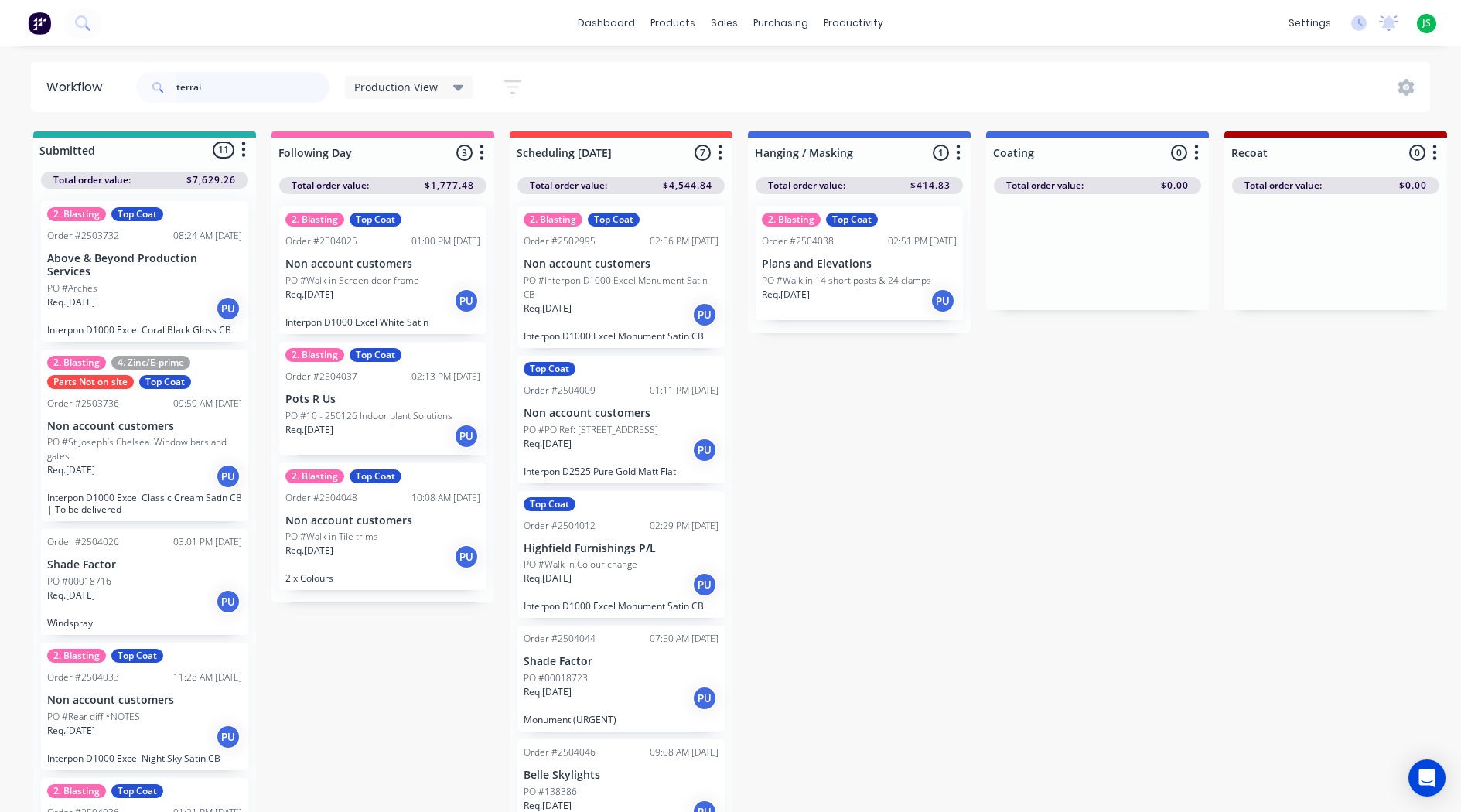
type input "terrain"
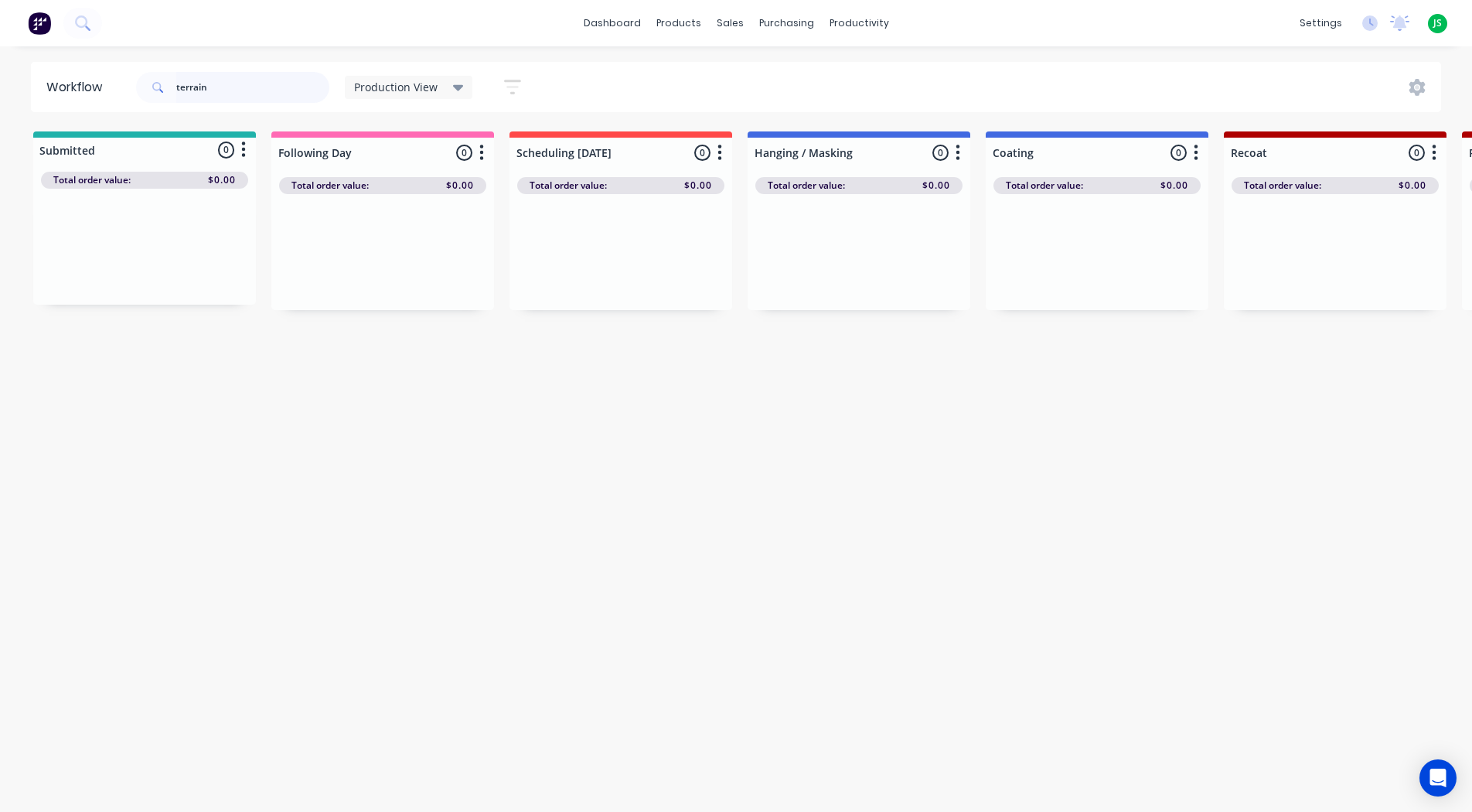
drag, startPoint x: 212, startPoint y: 90, endPoint x: 37, endPoint y: 86, distance: 175.0
click at [43, 85] on header "Workflow terrain Production View Save new view None edit Production View (Defau…" at bounding box center [737, 87] width 1411 height 51
click at [312, 438] on div "Workflow Production View Save new view None edit Production View (Default) edit…" at bounding box center [736, 422] width 1472 height 719
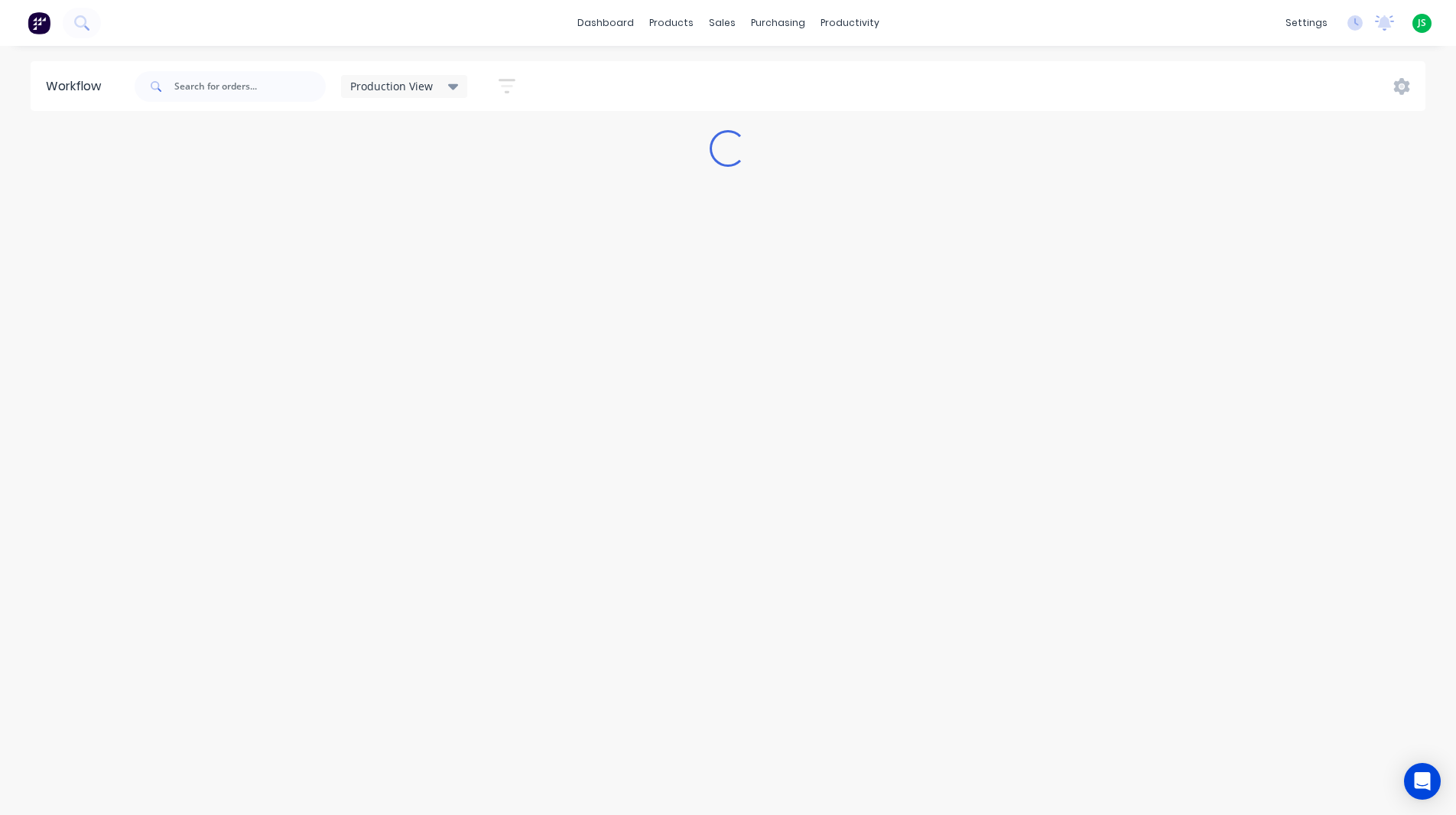
click at [667, 70] on div "Production View Save new view None edit Production View (Default) edit Blasting…" at bounding box center [779, 86] width 1295 height 46
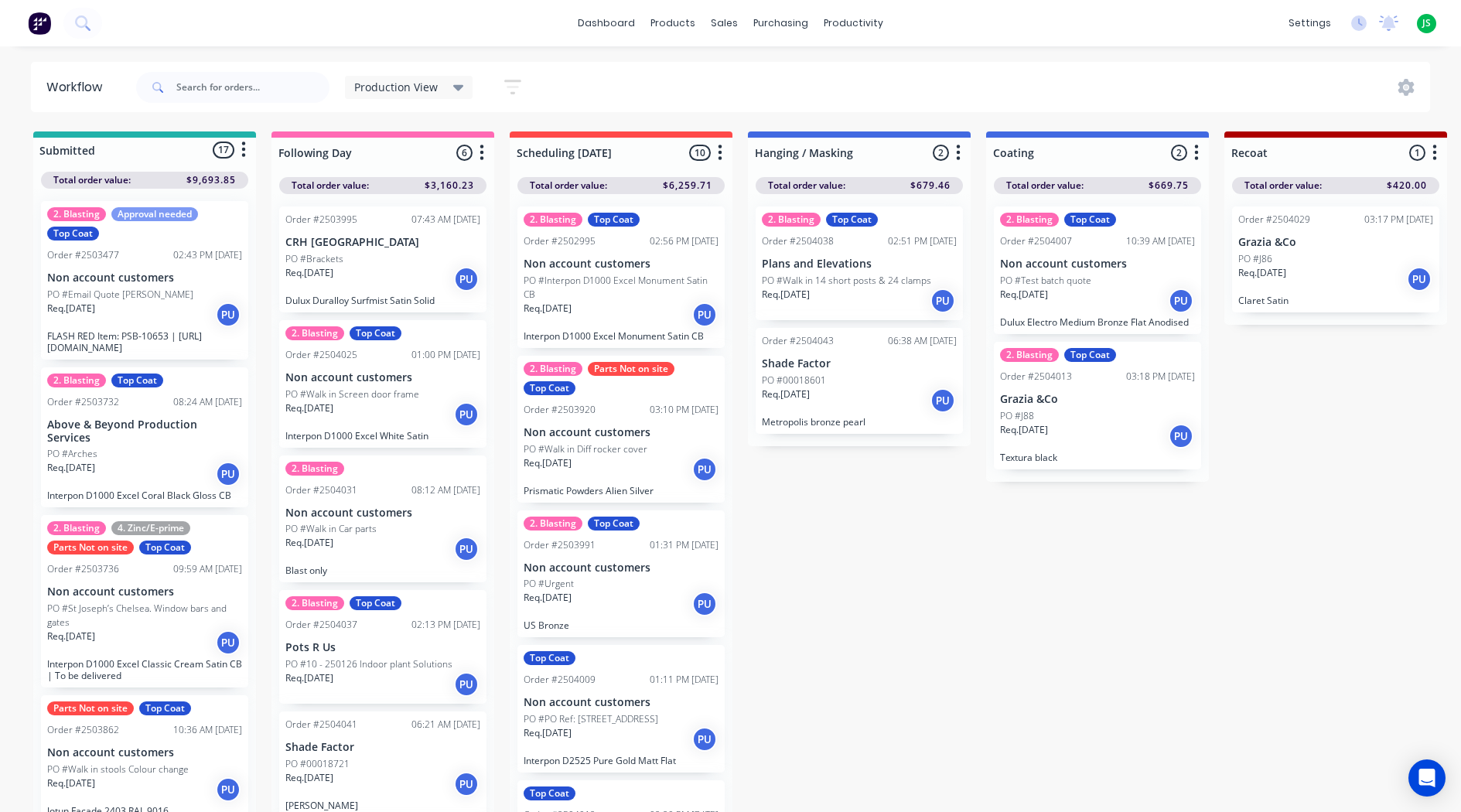
click at [1077, 312] on div "Req. [DATE] PU" at bounding box center [1097, 301] width 194 height 26
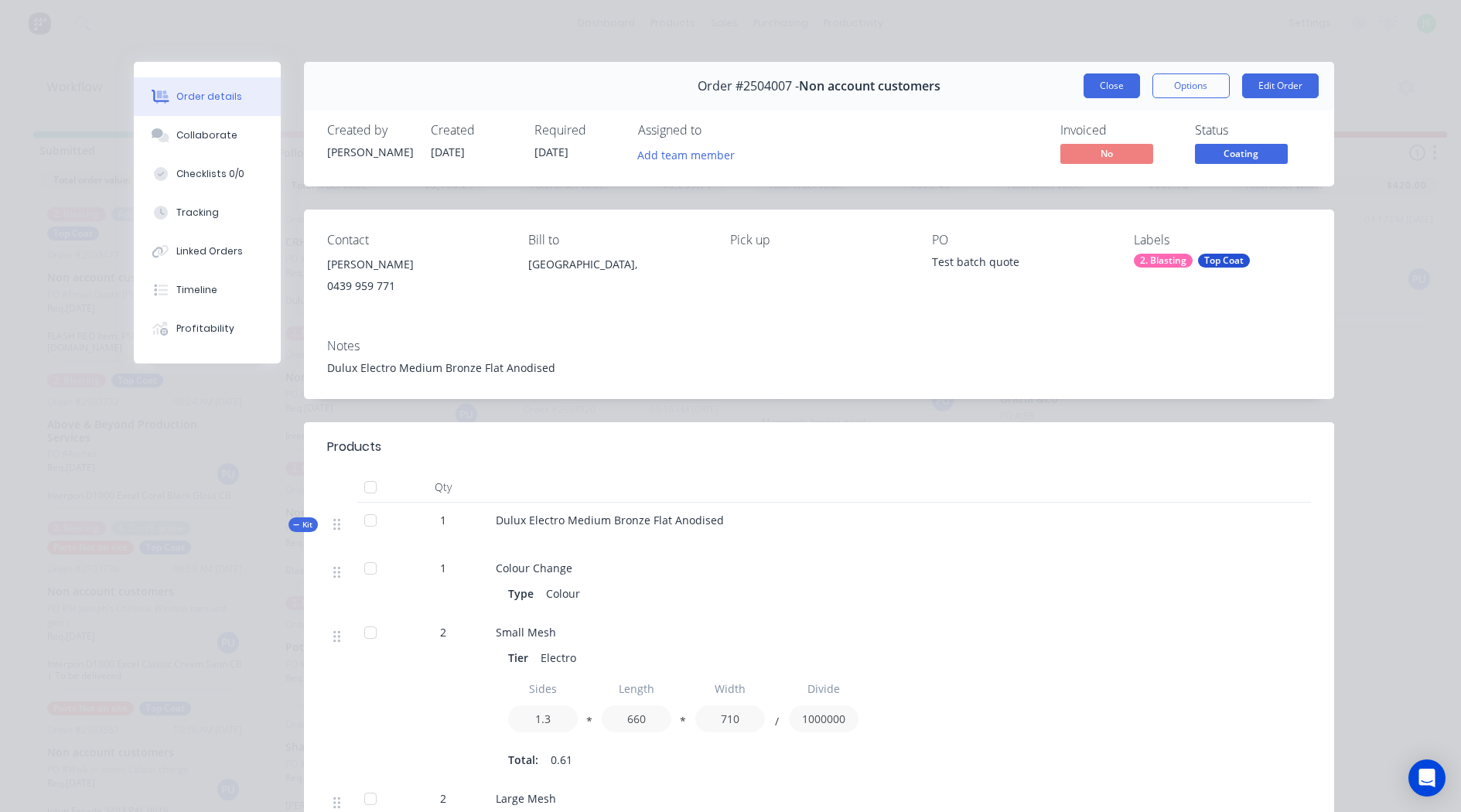
click at [1103, 85] on button "Close" at bounding box center [1111, 86] width 57 height 25
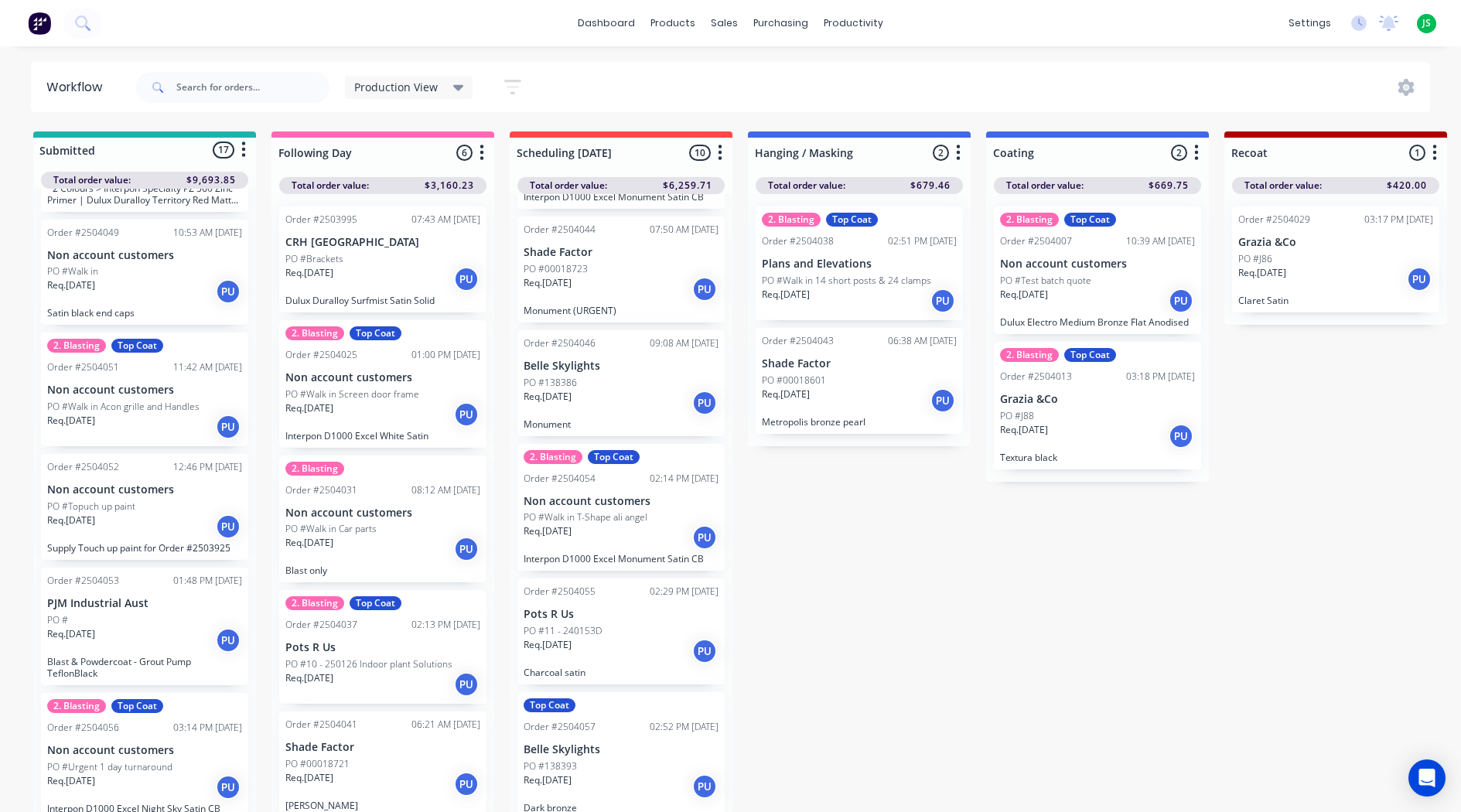
scroll to position [1711, 0]
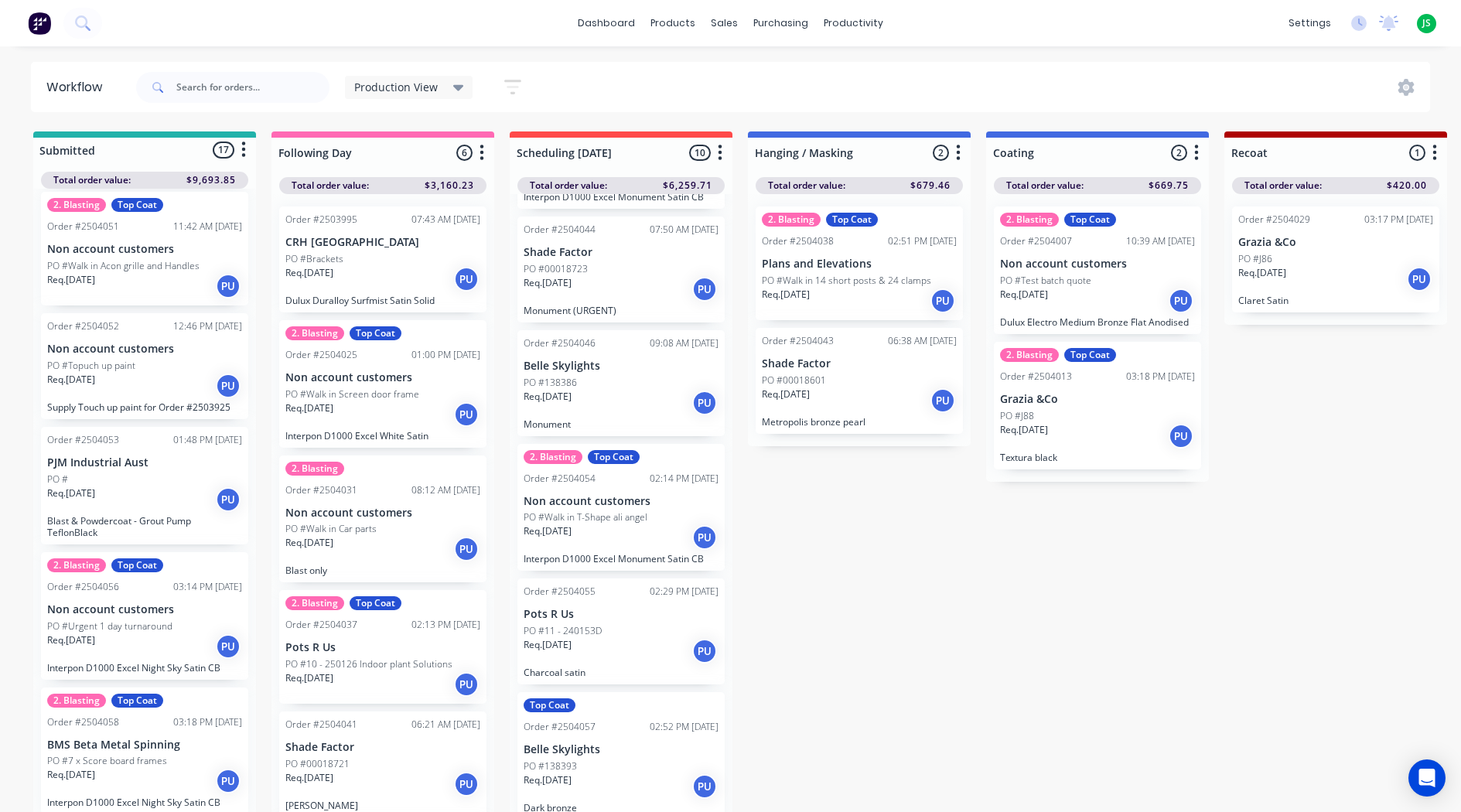
click at [614, 93] on div "Production View Save new view None edit Production View (Default) edit Blasting…" at bounding box center [782, 87] width 1298 height 47
click at [272, 77] on input "text" at bounding box center [253, 87] width 153 height 31
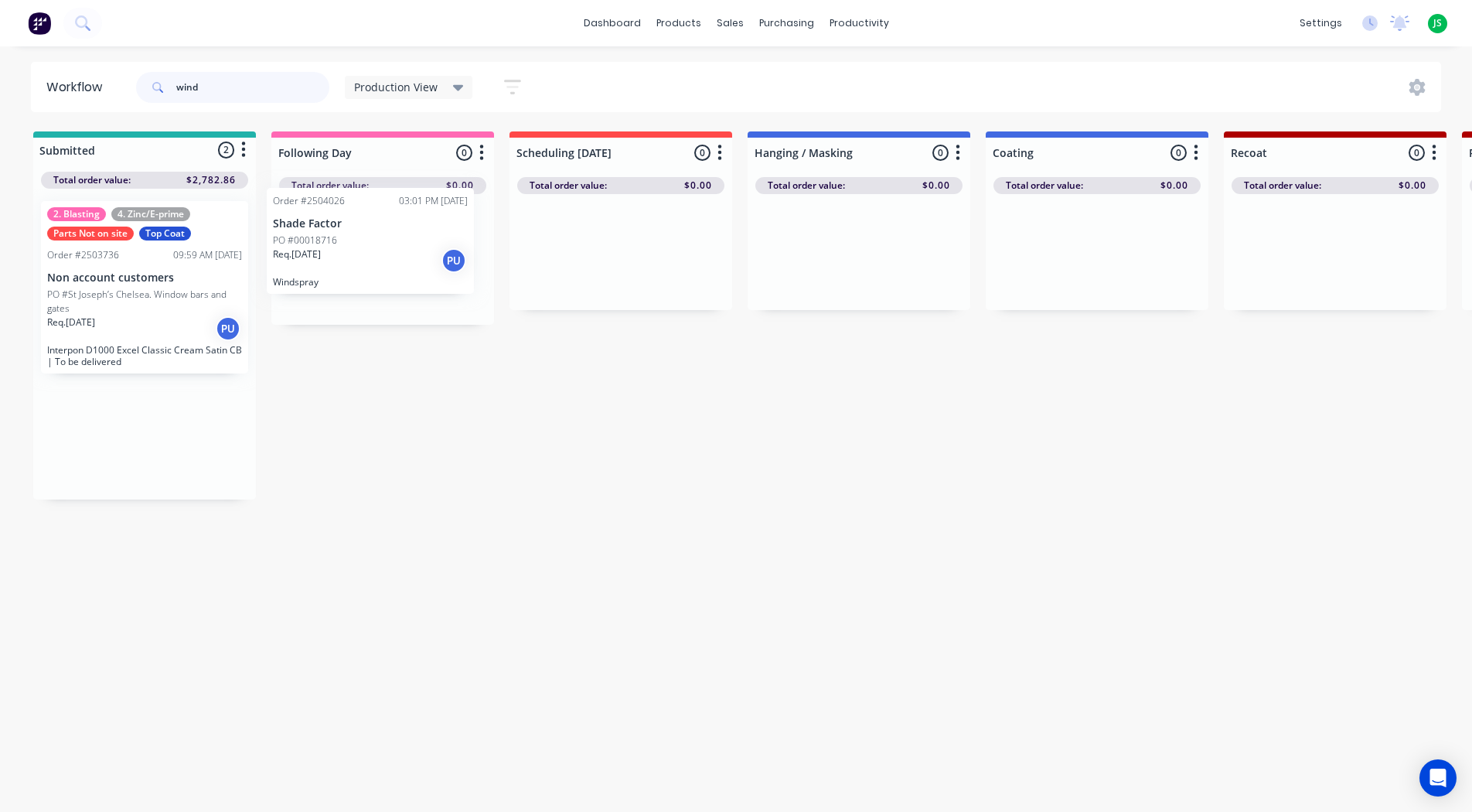
drag, startPoint x: 92, startPoint y: 464, endPoint x: 324, endPoint y: 267, distance: 304.4
drag, startPoint x: 209, startPoint y: 87, endPoint x: 153, endPoint y: 91, distance: 56.1
click at [153, 91] on div "wind" at bounding box center [233, 87] width 193 height 31
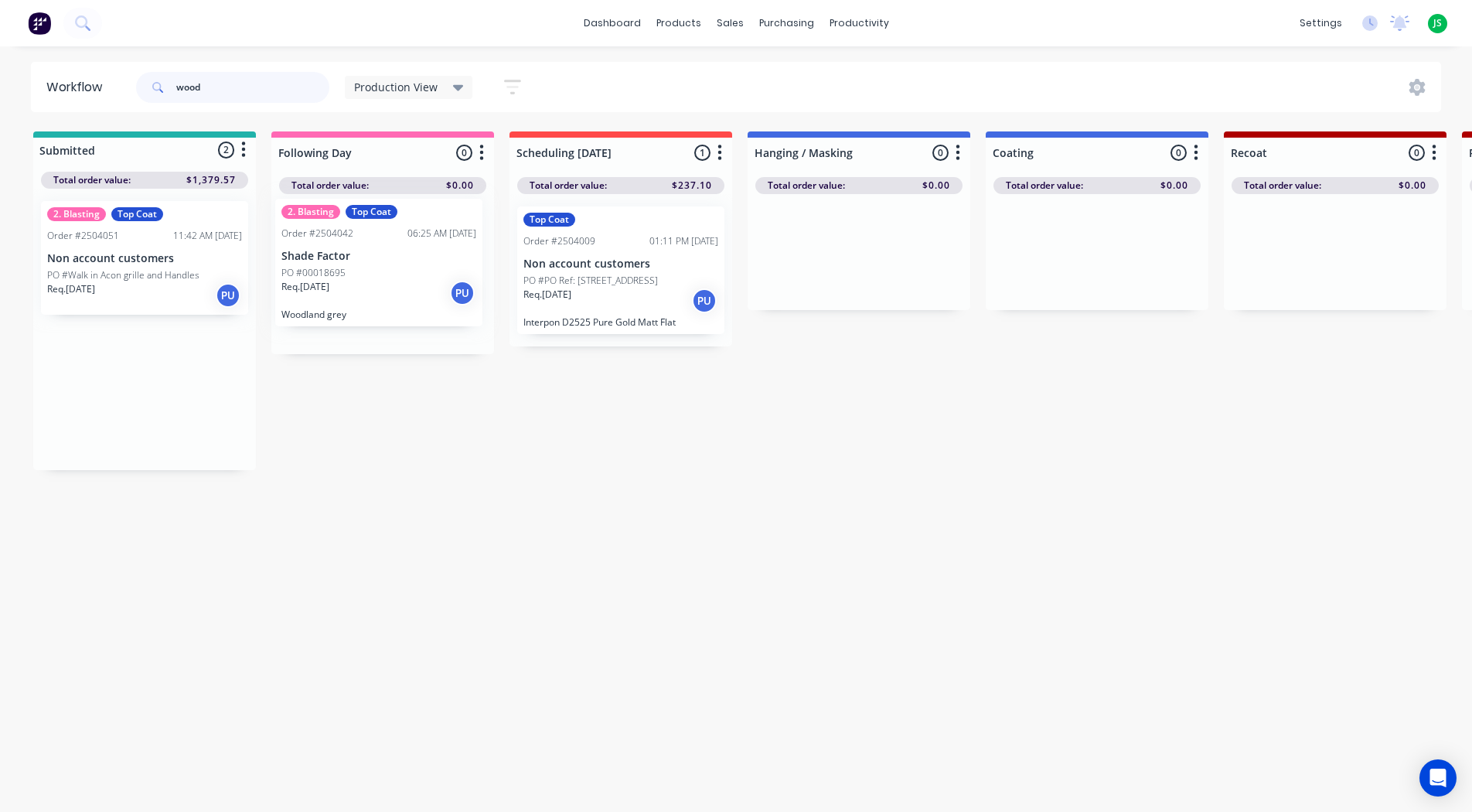
drag, startPoint x: 129, startPoint y: 267, endPoint x: 367, endPoint y: 265, distance: 238.0
type input "wood"
click at [79, 275] on p "PO #Walk in Acon grille and Handles" at bounding box center [124, 275] width 152 height 14
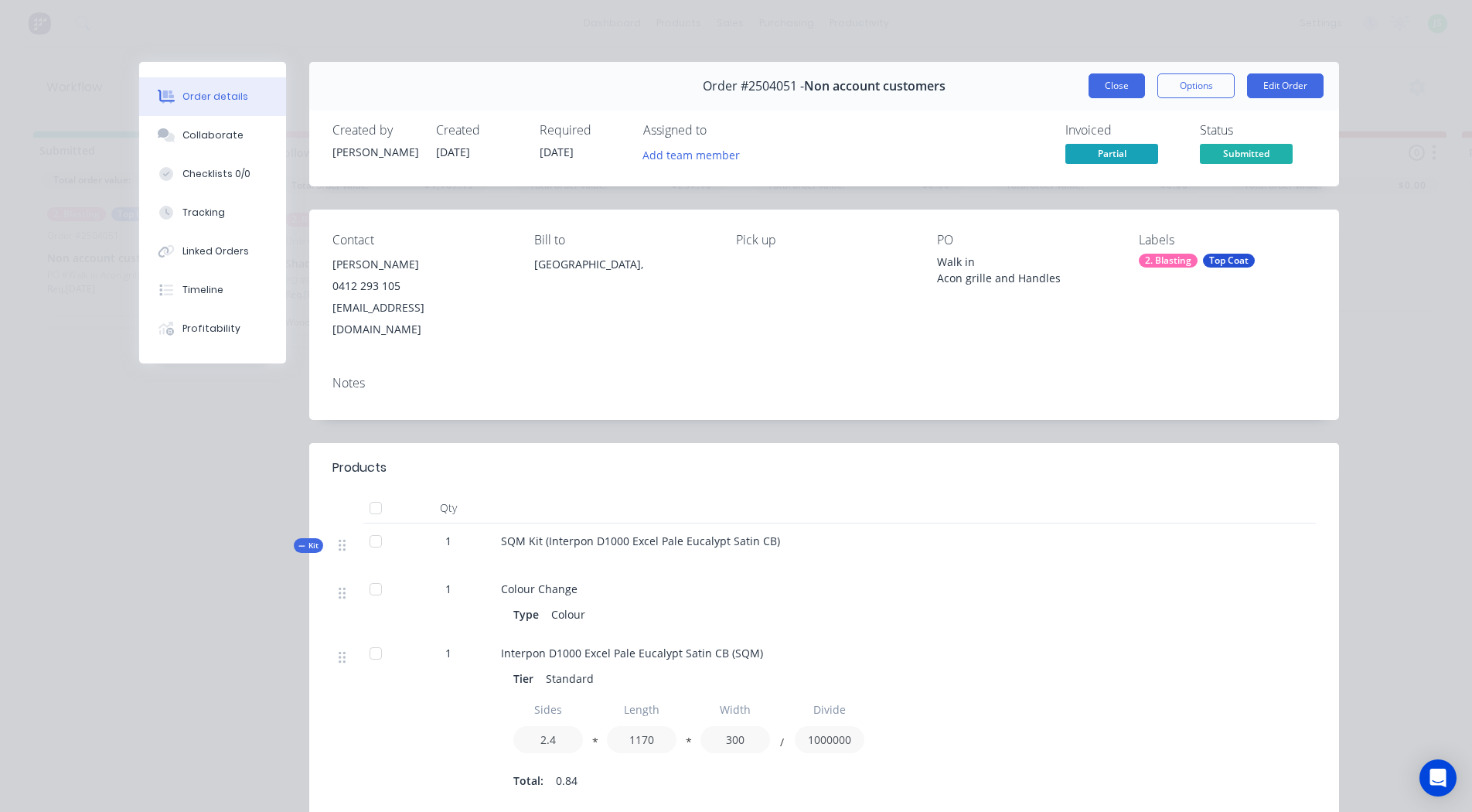
click at [1106, 79] on button "Close" at bounding box center [1116, 86] width 57 height 25
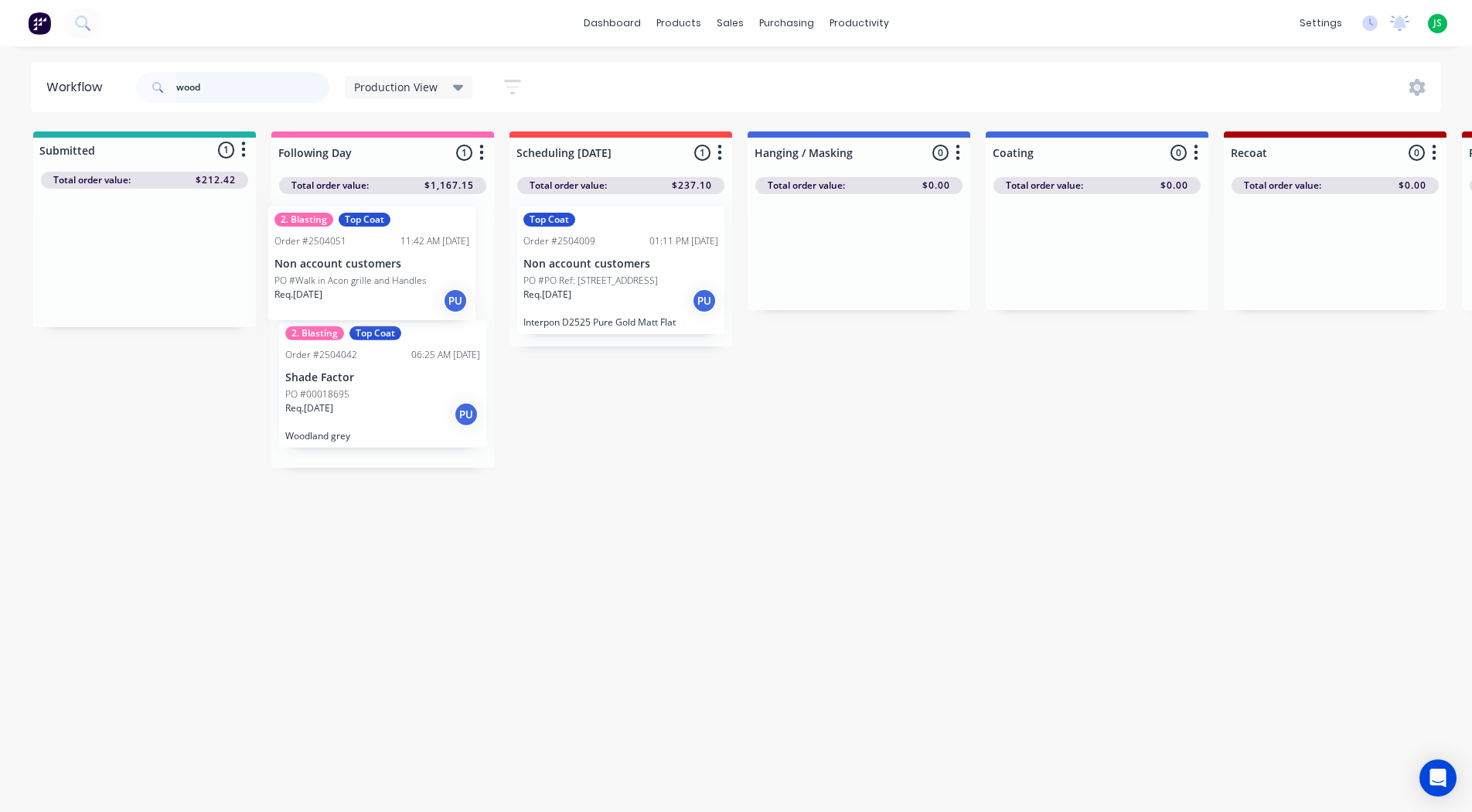
drag, startPoint x: 114, startPoint y: 236, endPoint x: 357, endPoint y: 242, distance: 243.1
drag, startPoint x: 238, startPoint y: 83, endPoint x: -6, endPoint y: 79, distance: 244.0
click at [0, 79] on html "dashboard products sales purchasing productivity dashboard products Product Cat…" at bounding box center [736, 359] width 1472 height 719
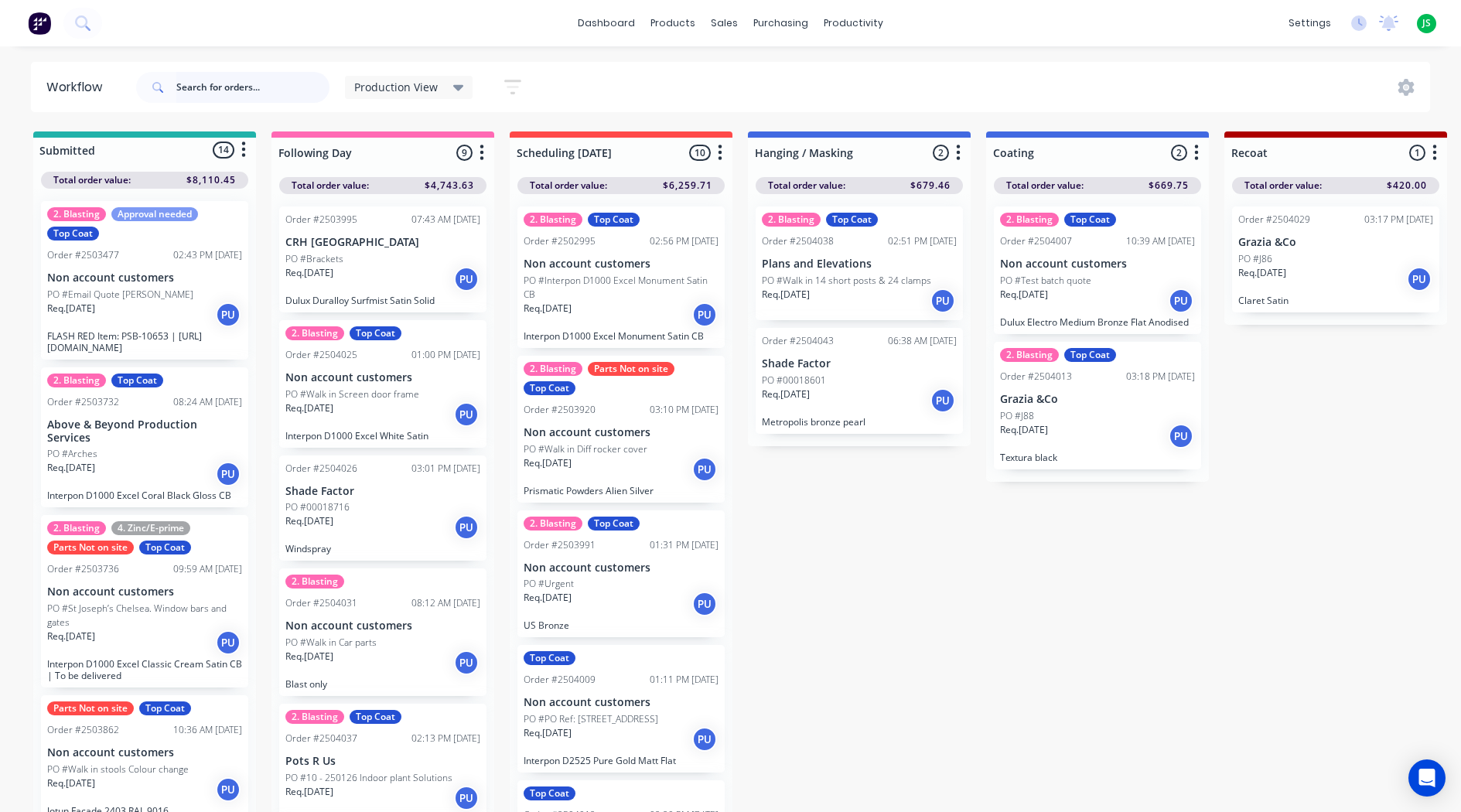
click at [195, 86] on input "text" at bounding box center [253, 87] width 153 height 31
type input "chrome"
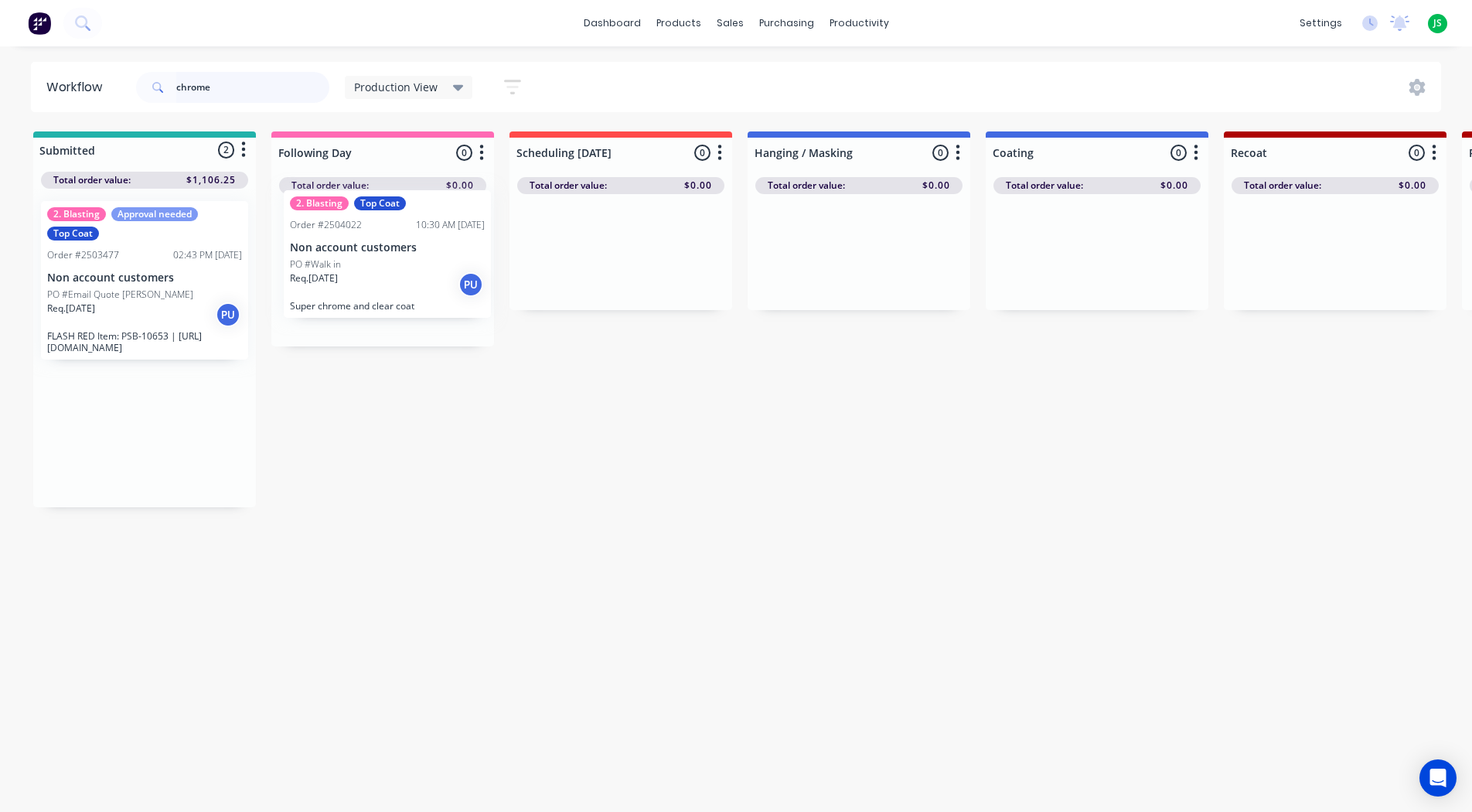
drag, startPoint x: 97, startPoint y: 414, endPoint x: 345, endPoint y: 232, distance: 307.6
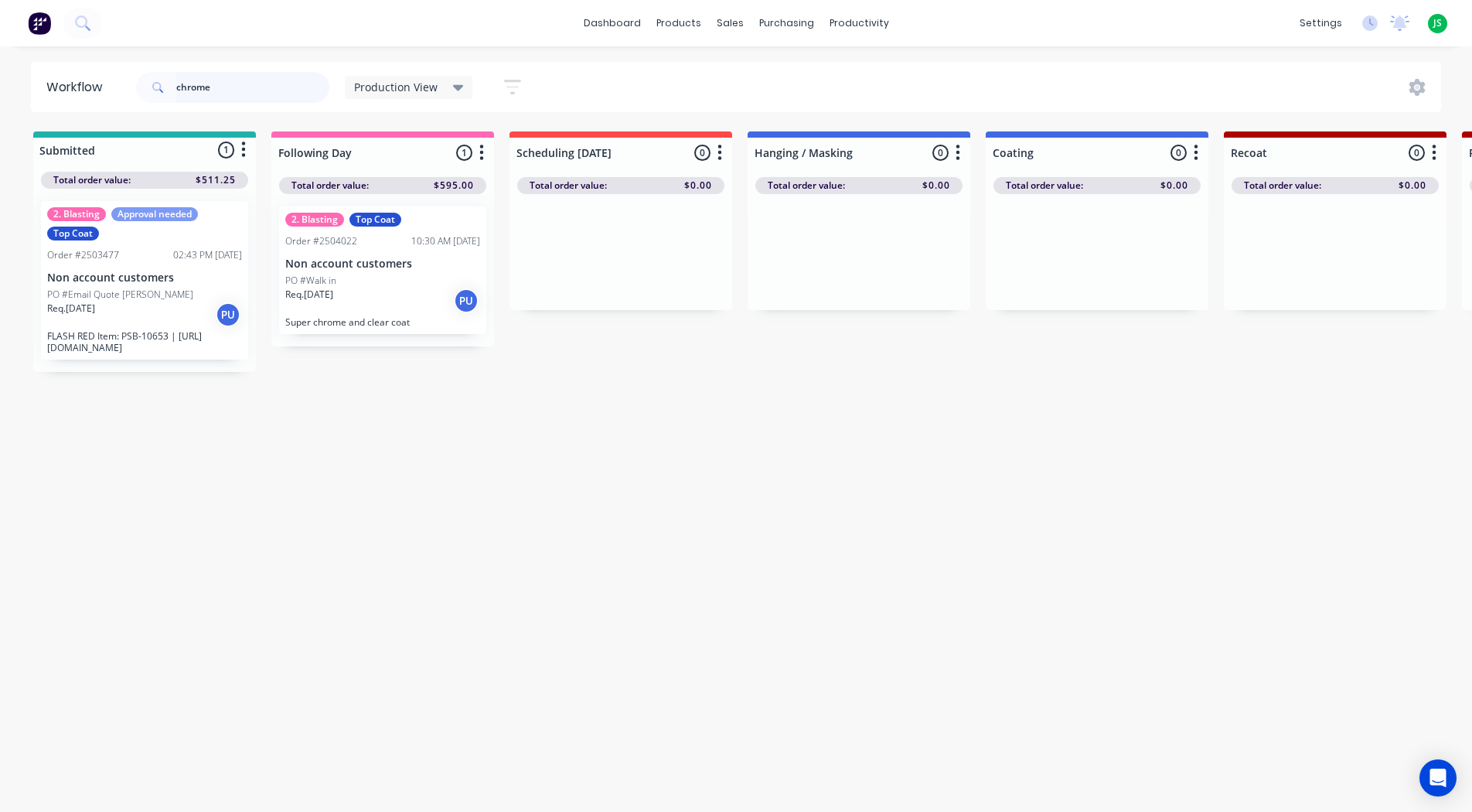
drag, startPoint x: 233, startPoint y: 89, endPoint x: 138, endPoint y: 91, distance: 95.0
click at [143, 89] on div "chrome" at bounding box center [233, 87] width 193 height 31
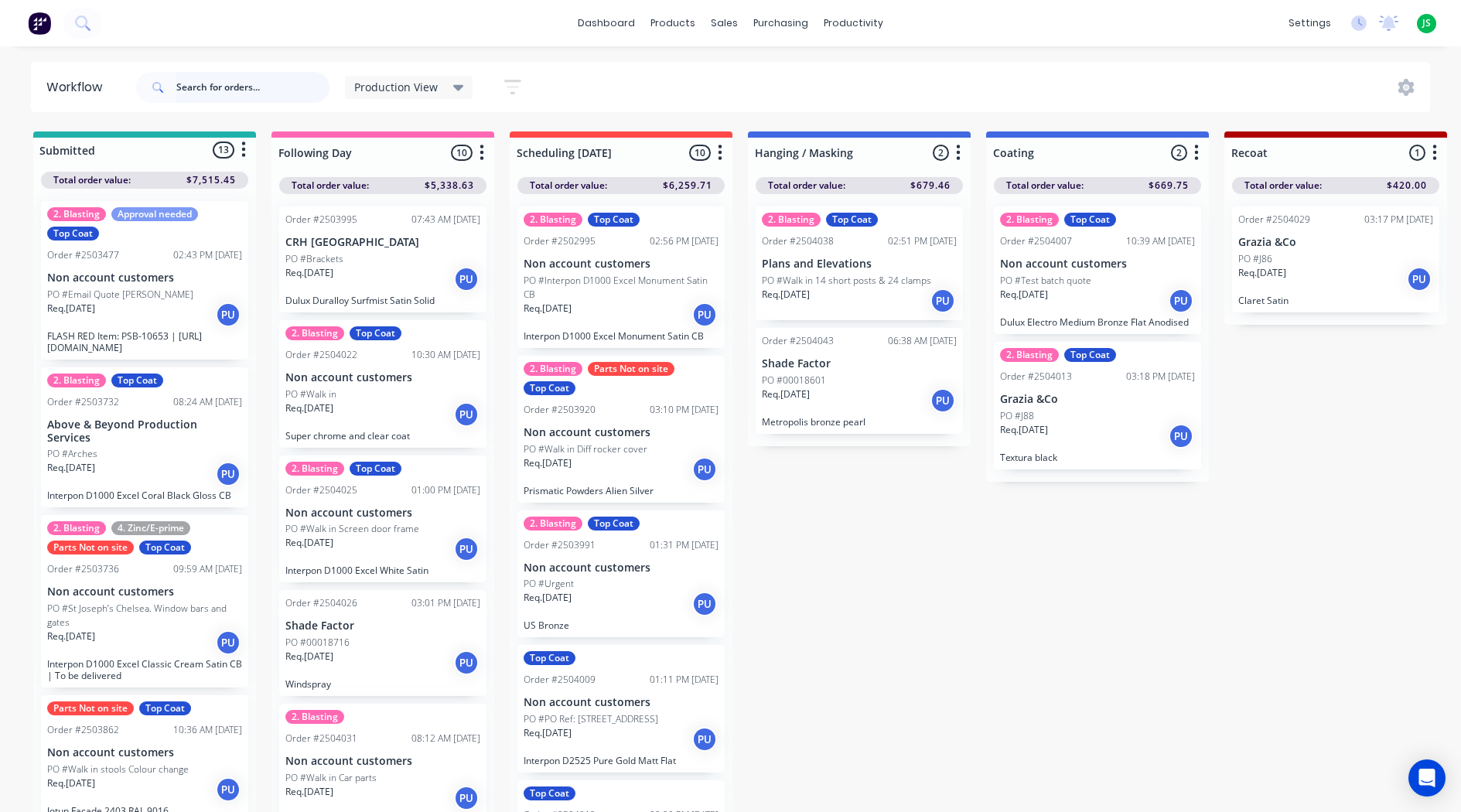
drag, startPoint x: 284, startPoint y: 93, endPoint x: 208, endPoint y: 97, distance: 76.1
click at [208, 97] on input "text" at bounding box center [253, 87] width 153 height 31
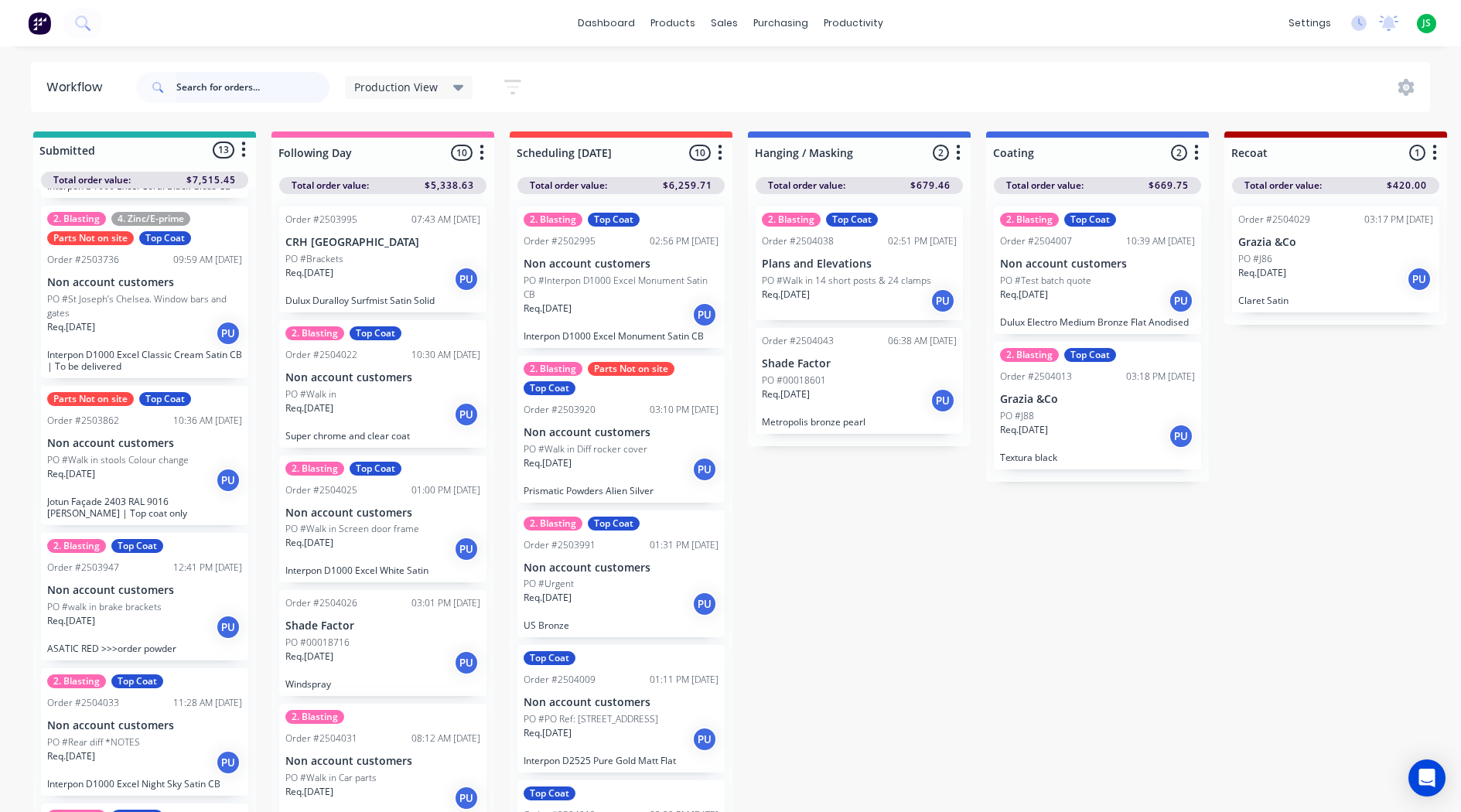
scroll to position [387, 0]
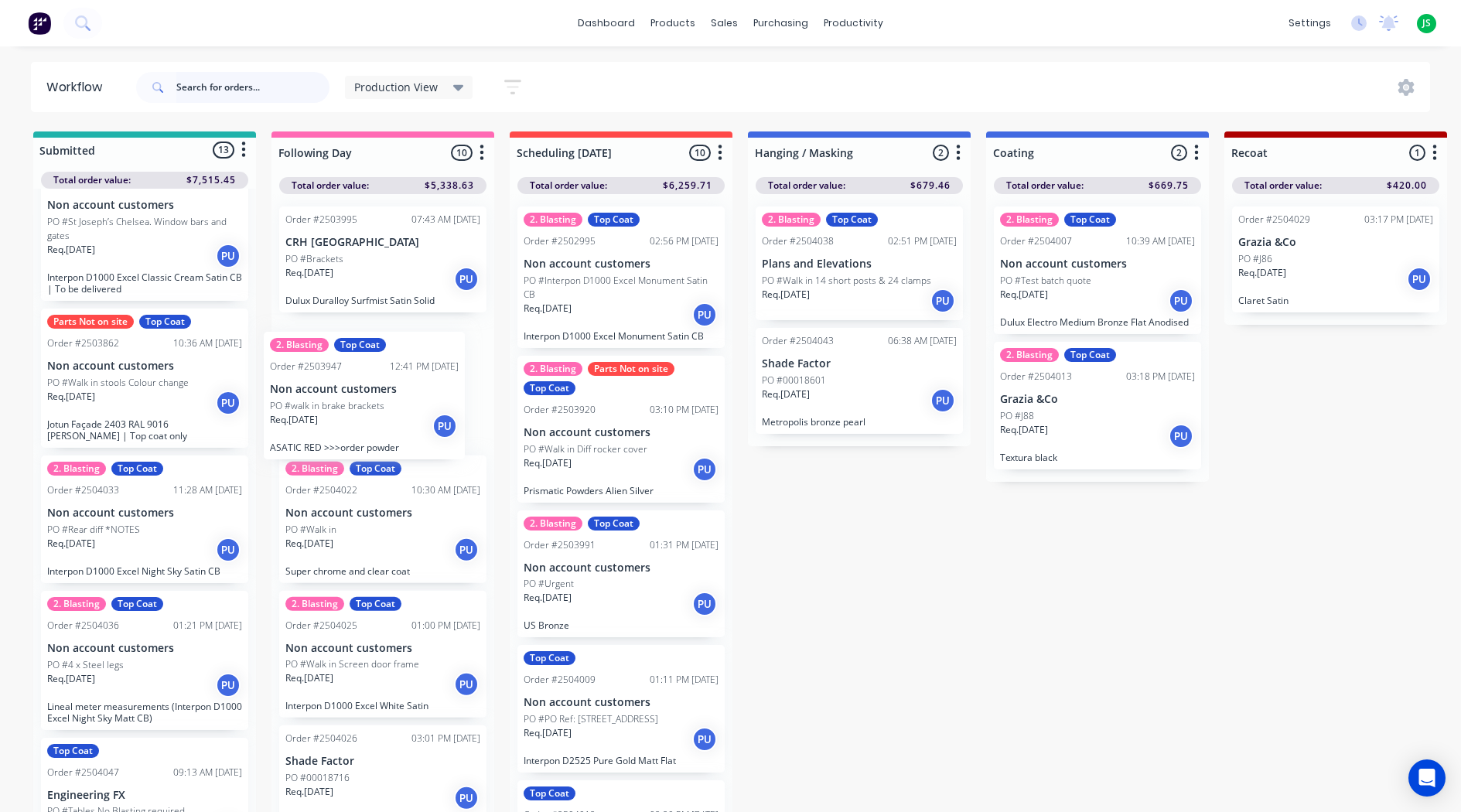
drag, startPoint x: 126, startPoint y: 548, endPoint x: 352, endPoint y: 424, distance: 257.8
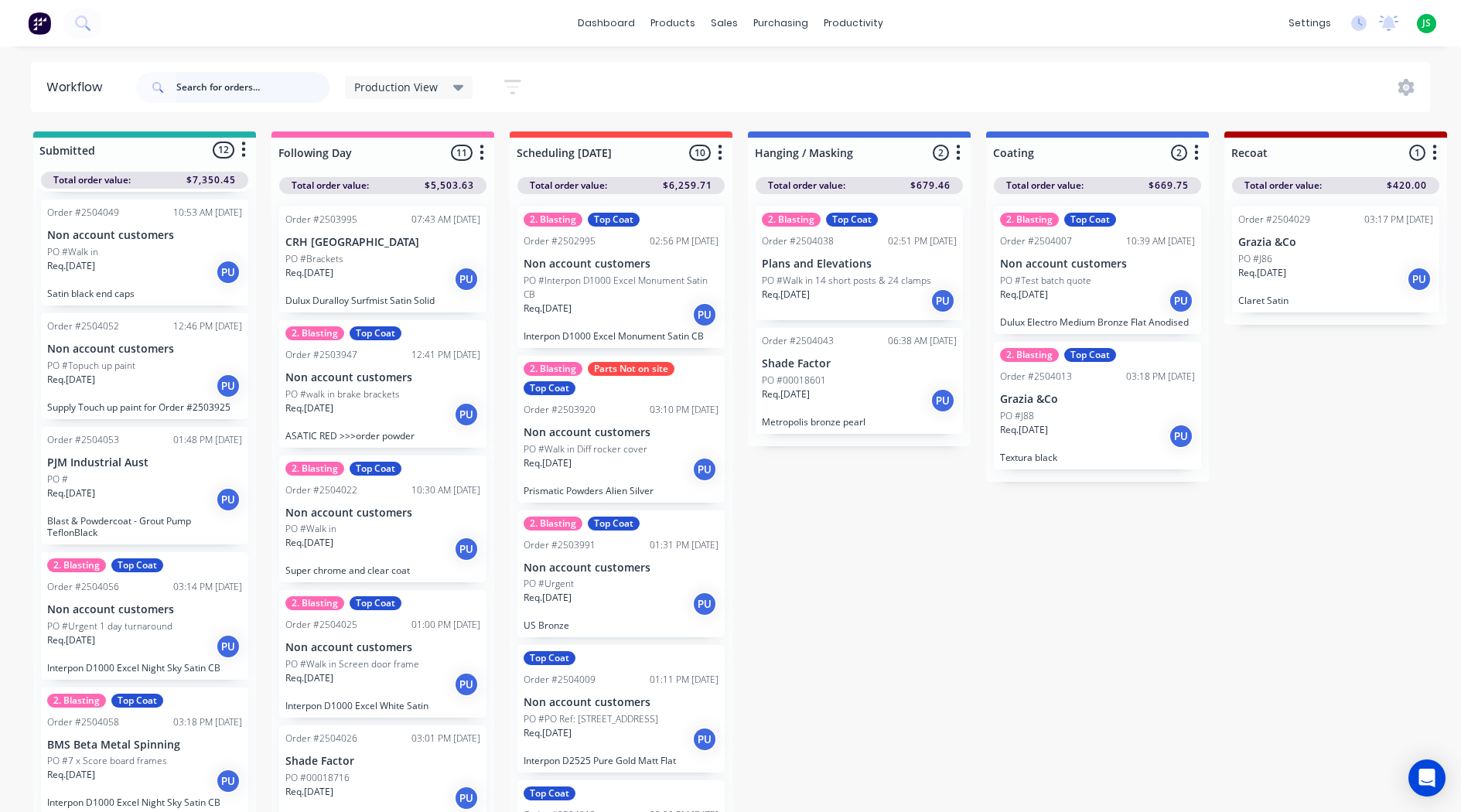
scroll to position [5, 0]
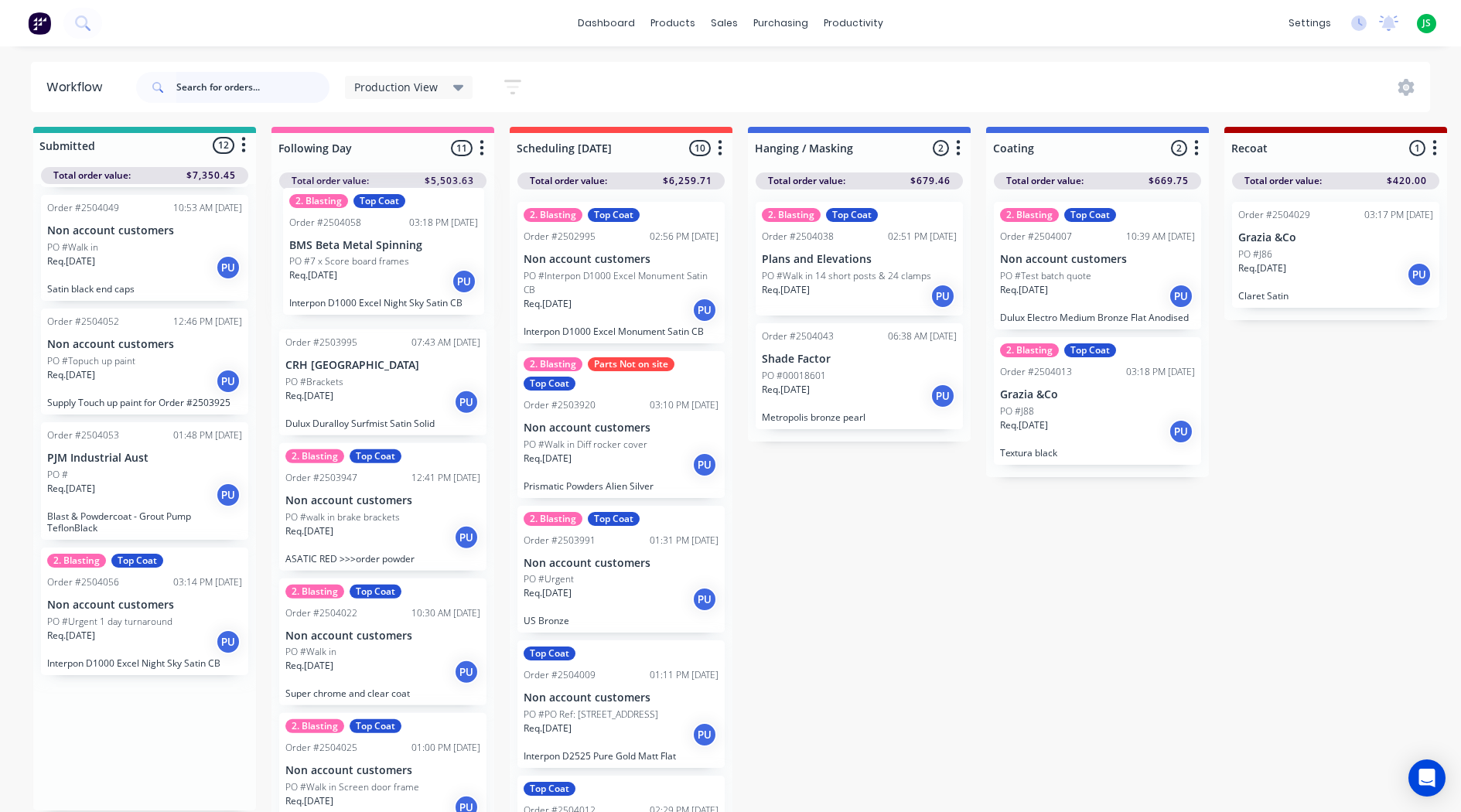
drag, startPoint x: 140, startPoint y: 749, endPoint x: 394, endPoint y: 244, distance: 565.3
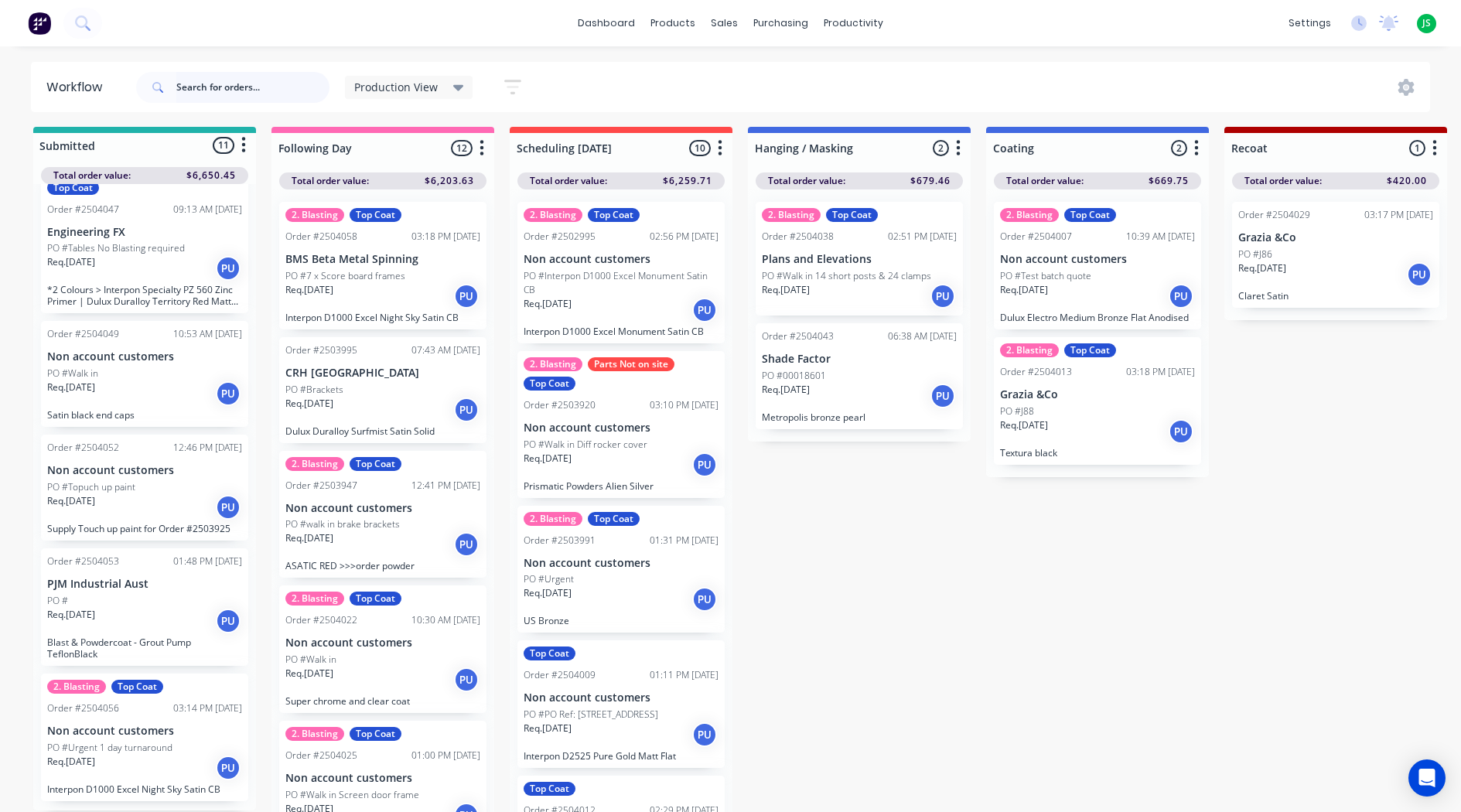
scroll to position [936, 0]
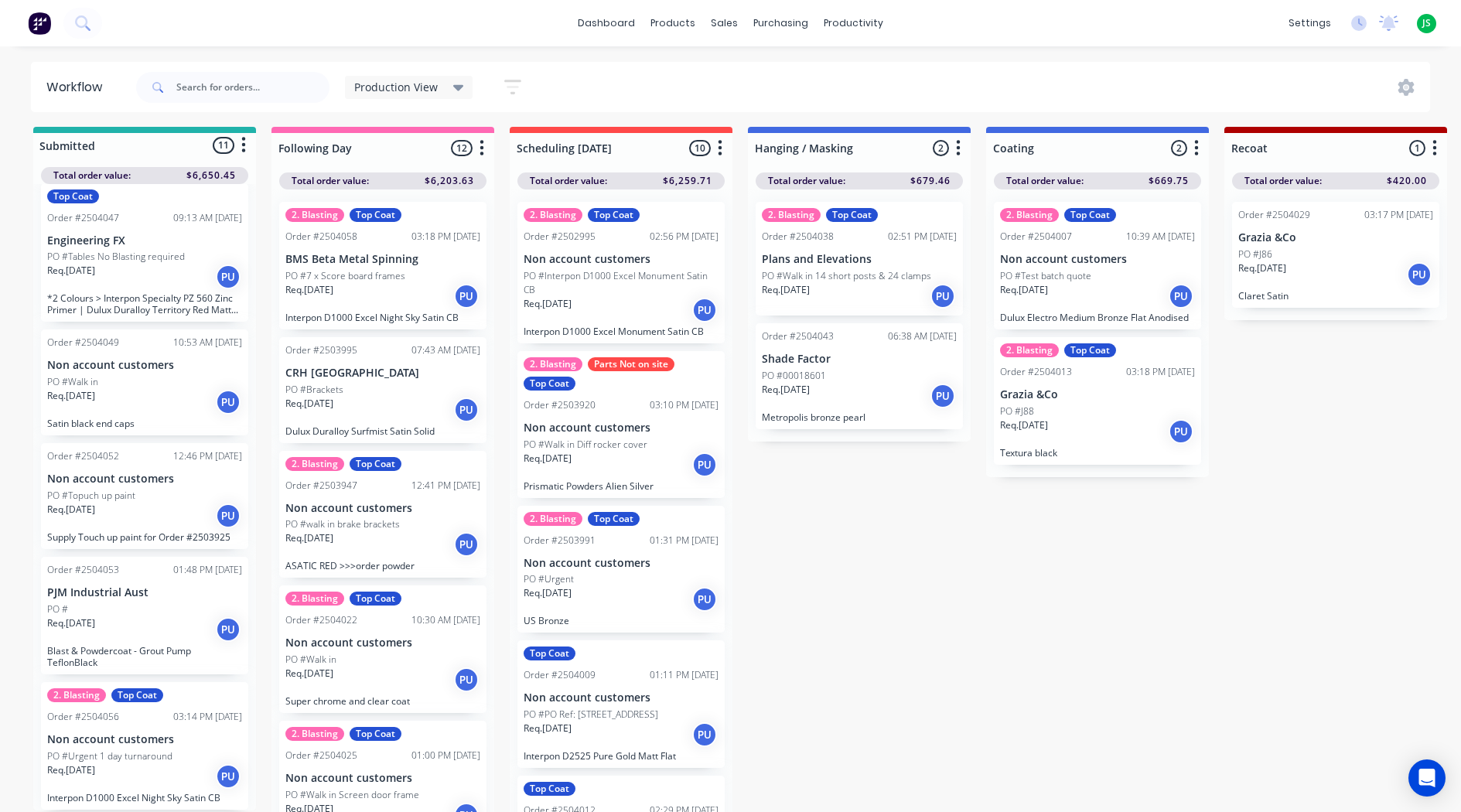
click at [386, 269] on p "PO #7 x Score board frames" at bounding box center [345, 276] width 120 height 14
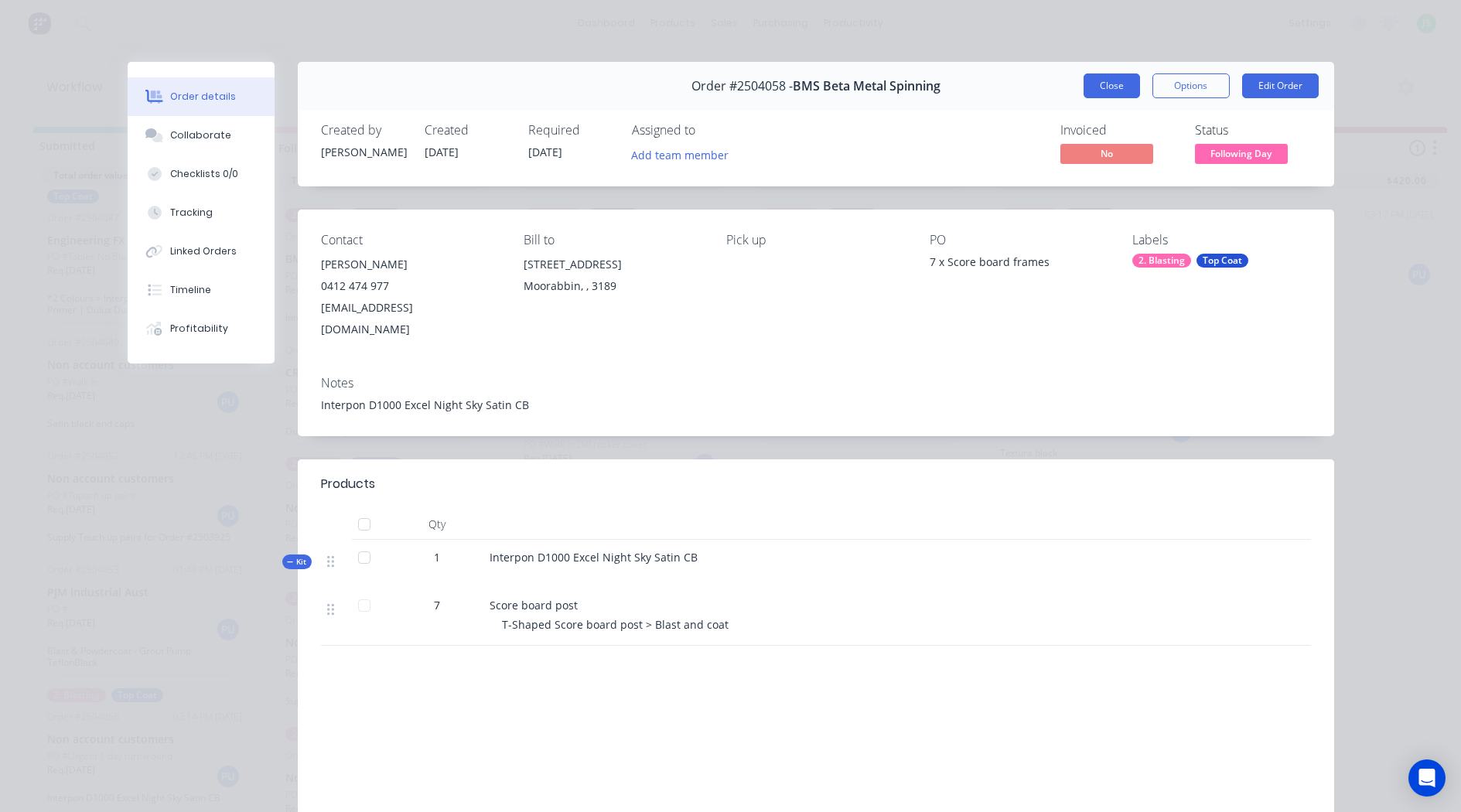
click at [1123, 85] on button "Close" at bounding box center [1111, 86] width 57 height 25
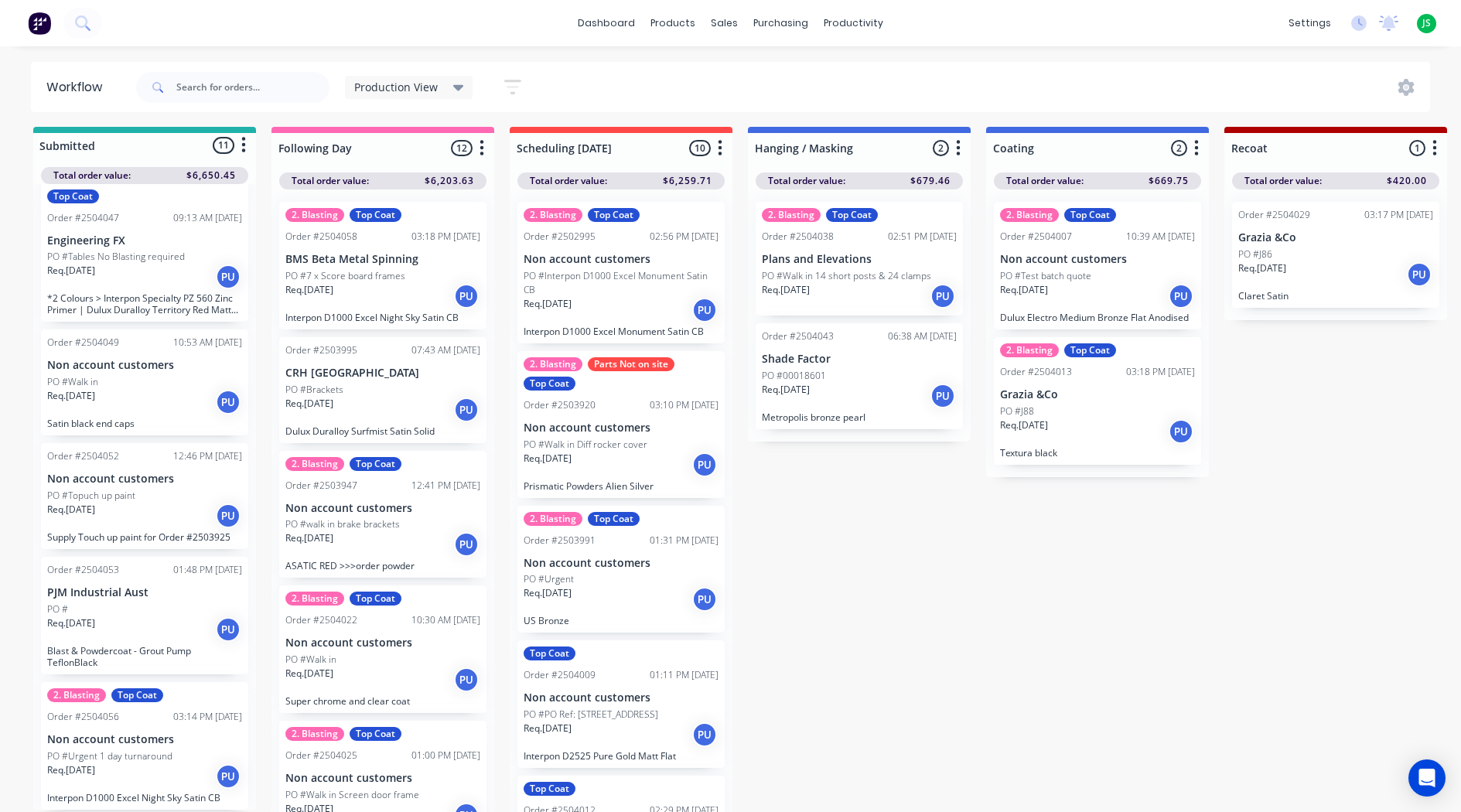
click at [356, 271] on p "PO #7 x Score board frames" at bounding box center [345, 276] width 120 height 14
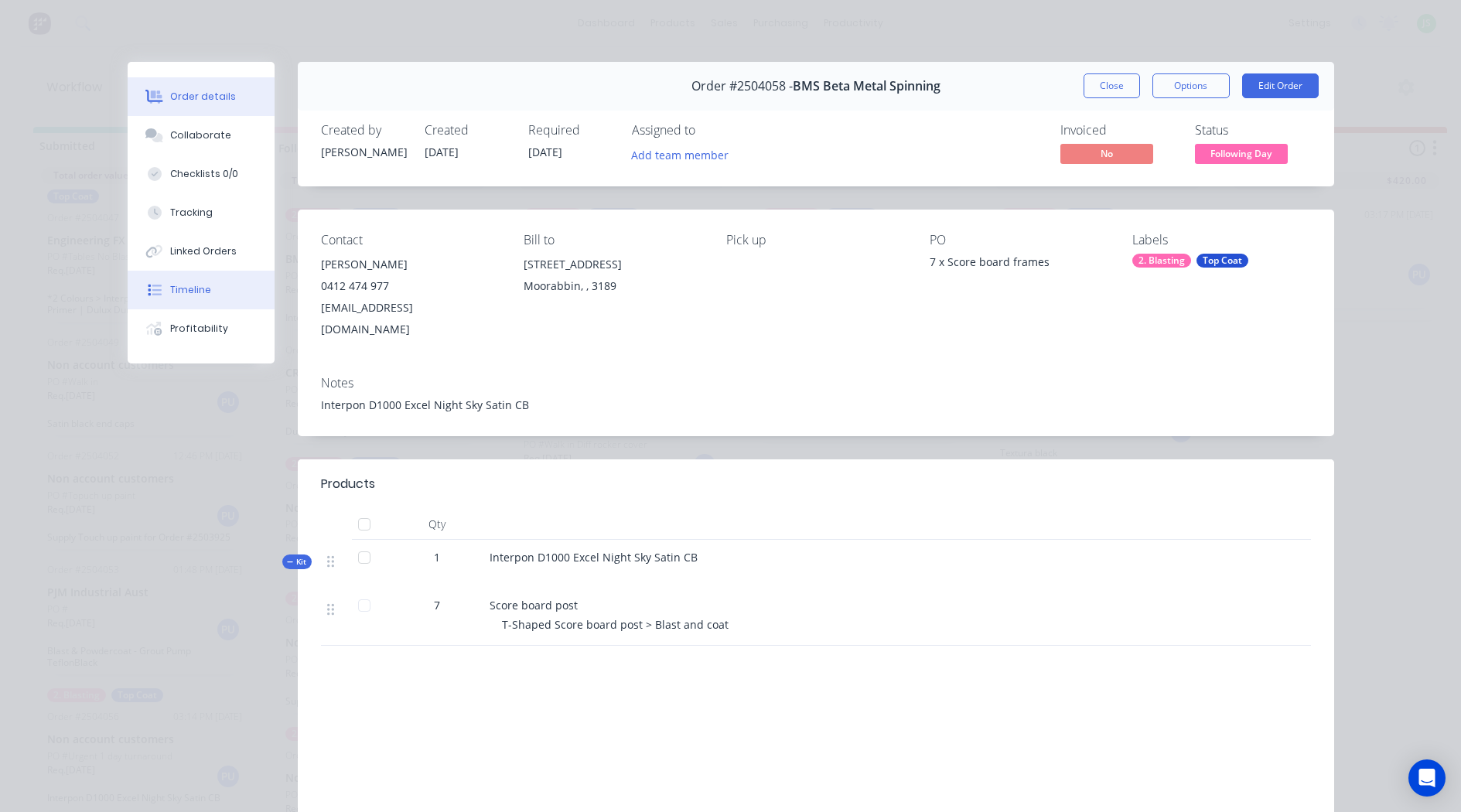
click at [186, 286] on div "Timeline" at bounding box center [191, 290] width 41 height 14
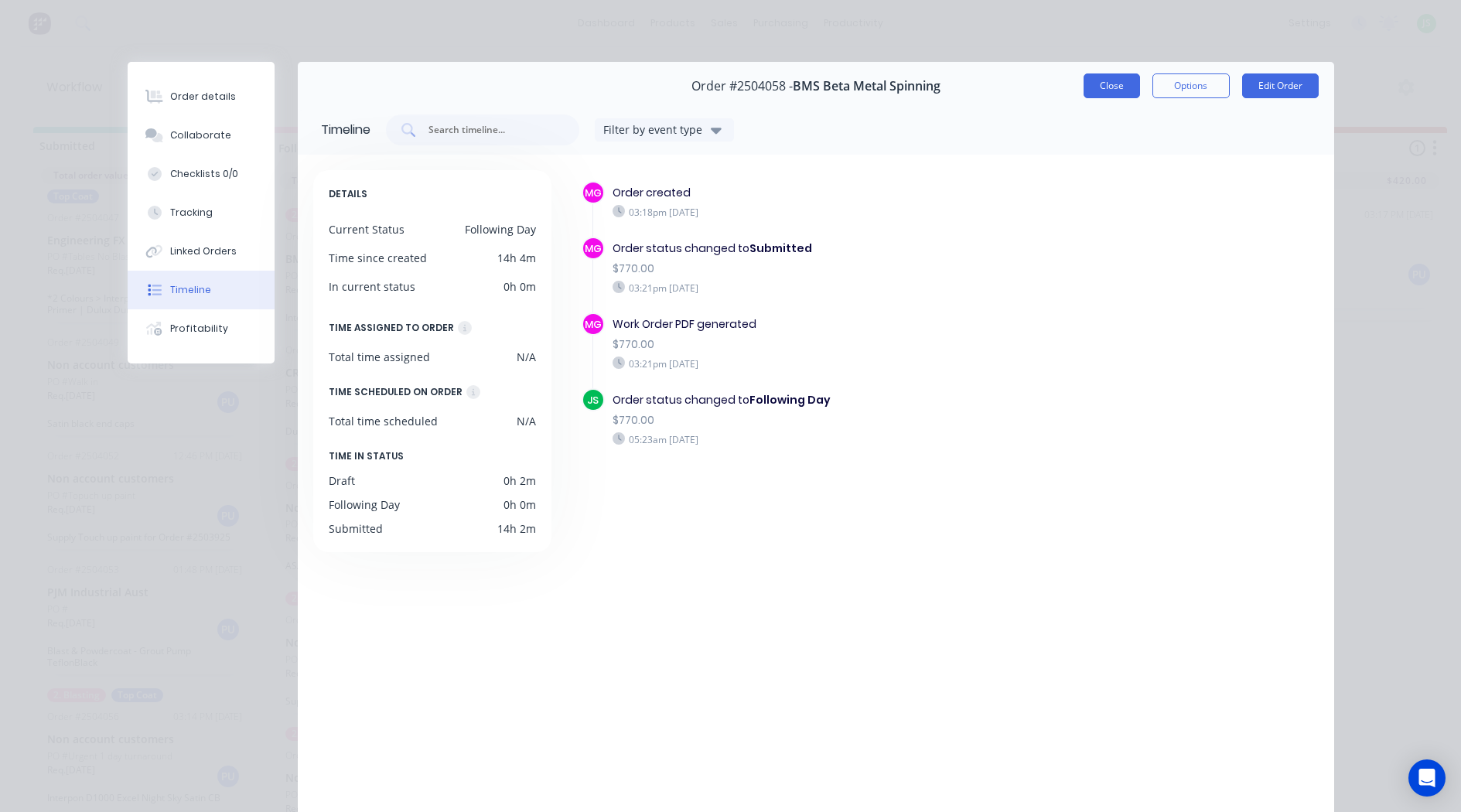
click at [1129, 86] on button "Close" at bounding box center [1111, 86] width 57 height 25
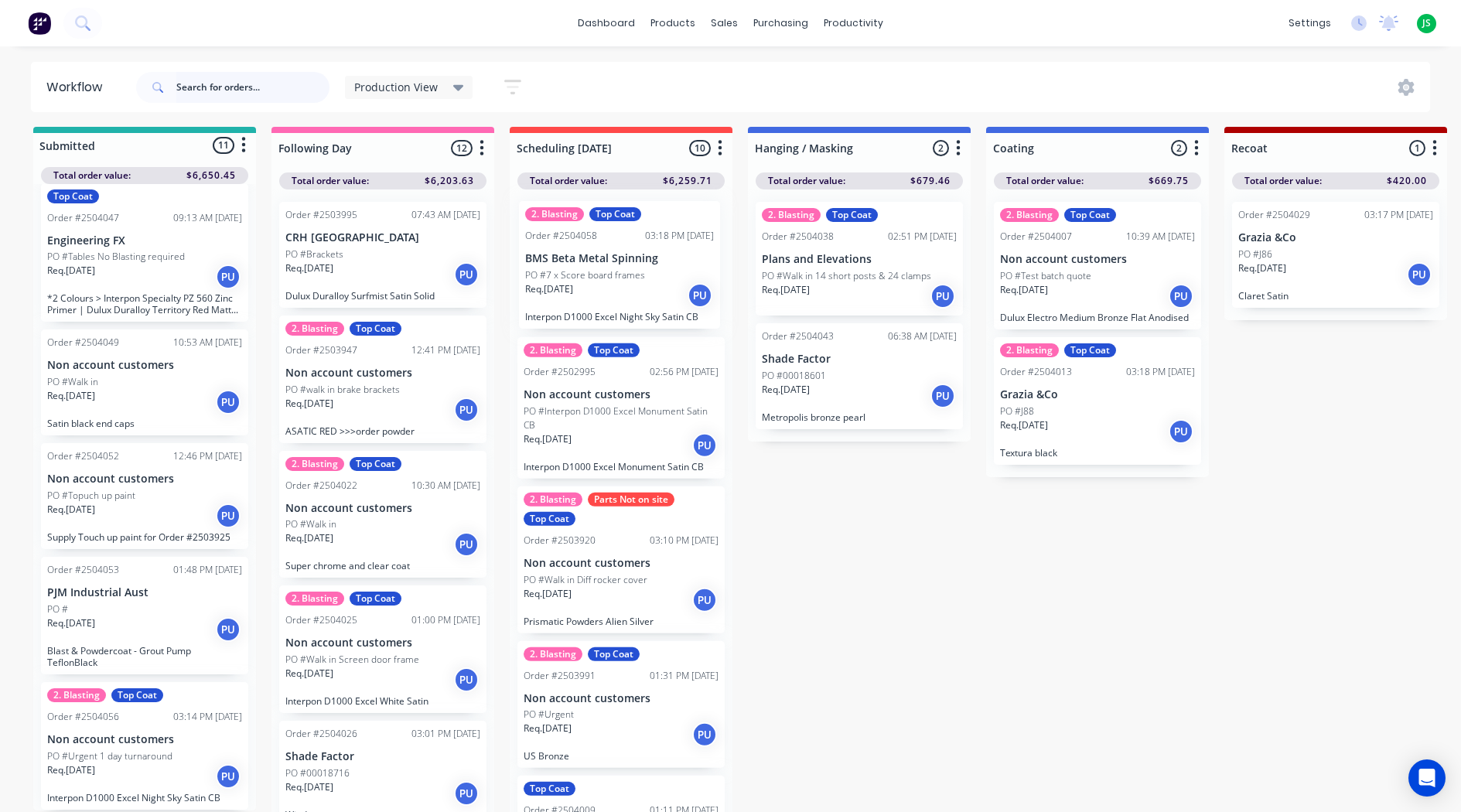
drag, startPoint x: 369, startPoint y: 277, endPoint x: 612, endPoint y: 276, distance: 243.0
click at [569, 92] on div "Production View Save new view None edit Production View (Default) edit Blasting…" at bounding box center [782, 87] width 1298 height 47
click at [266, 75] on input "text" at bounding box center [253, 87] width 153 height 31
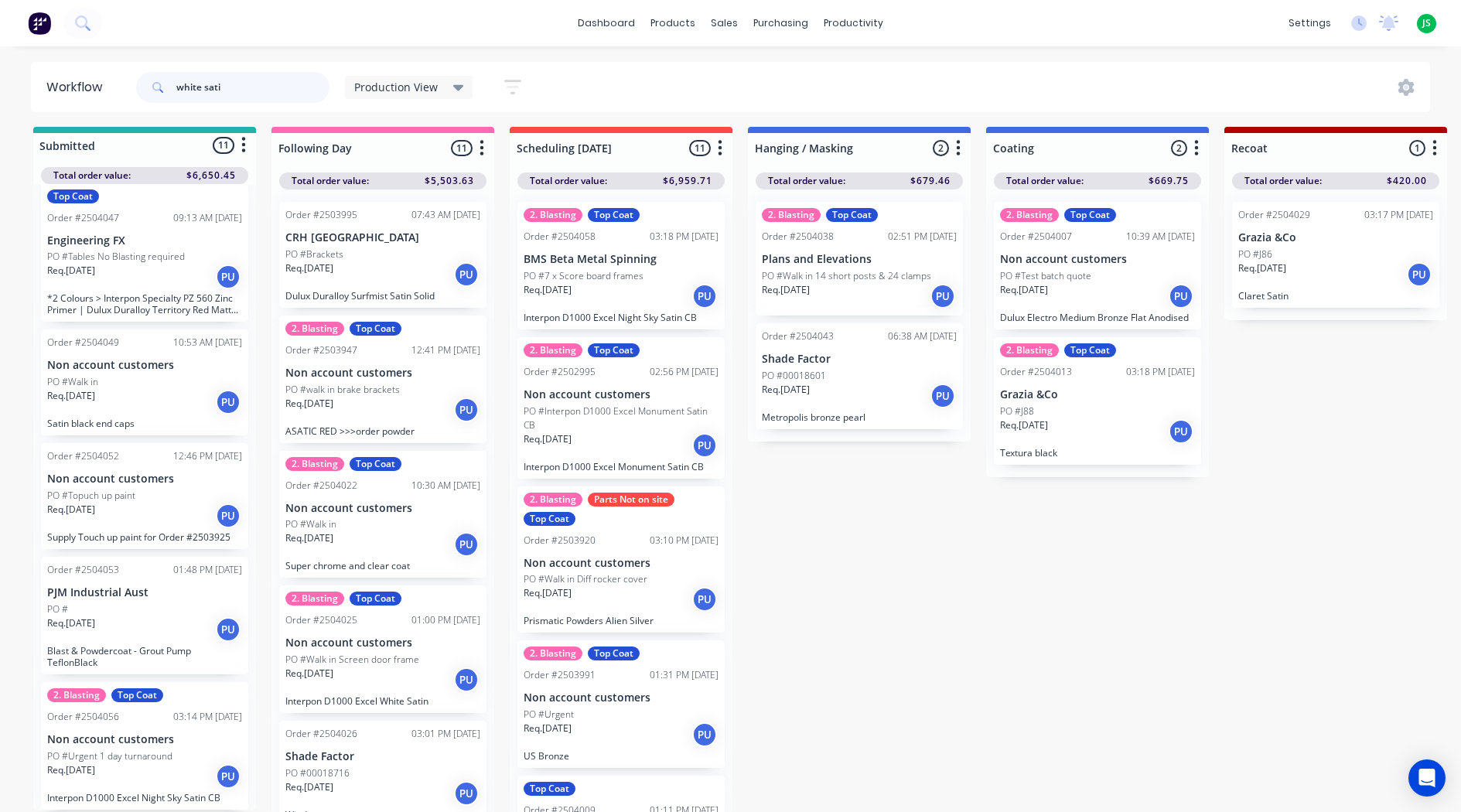
type input "white satin"
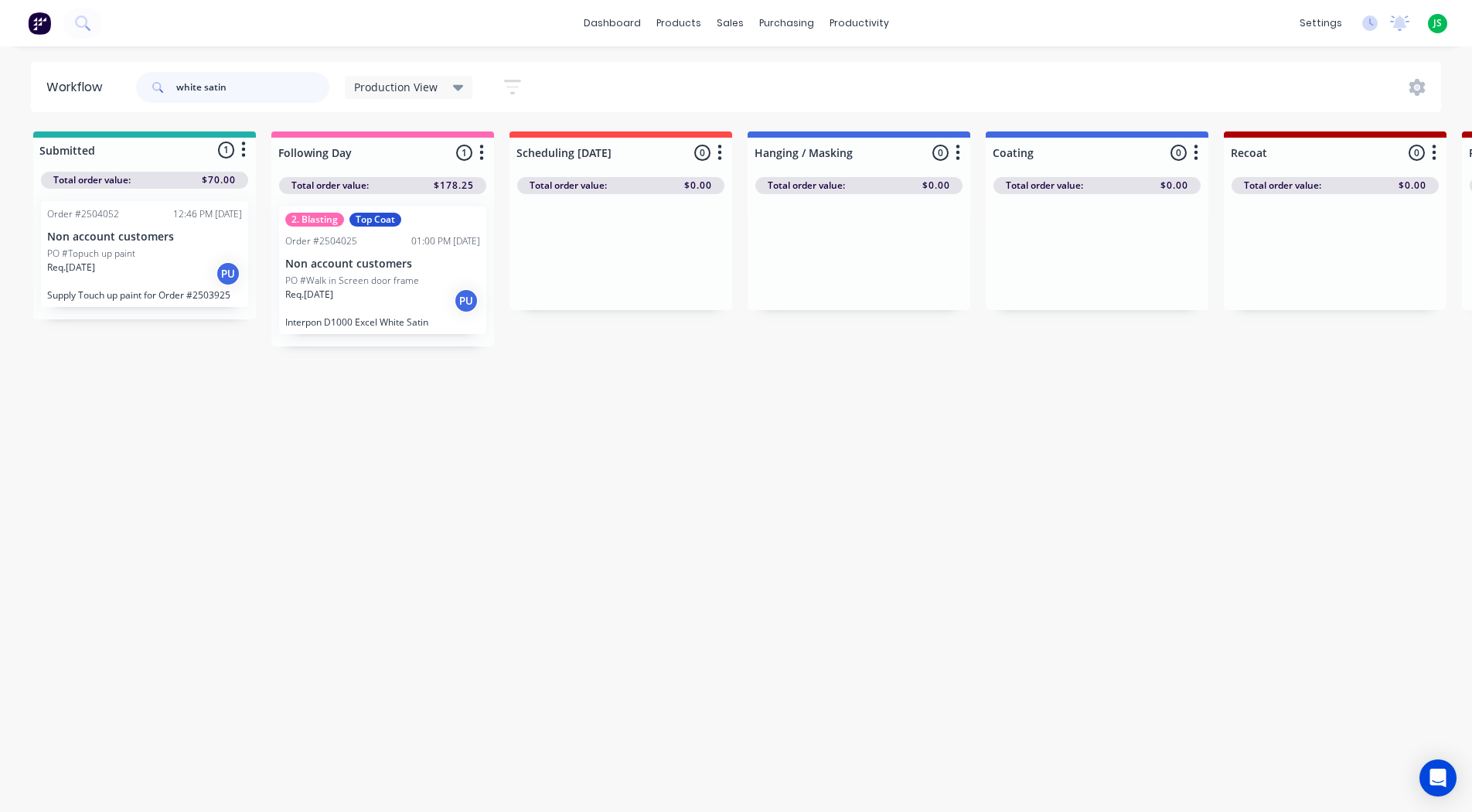
drag, startPoint x: 264, startPoint y: 90, endPoint x: -6, endPoint y: 58, distance: 271.9
click at [0, 58] on html "dashboard products sales purchasing productivity dashboard products Product Cat…" at bounding box center [736, 359] width 1472 height 719
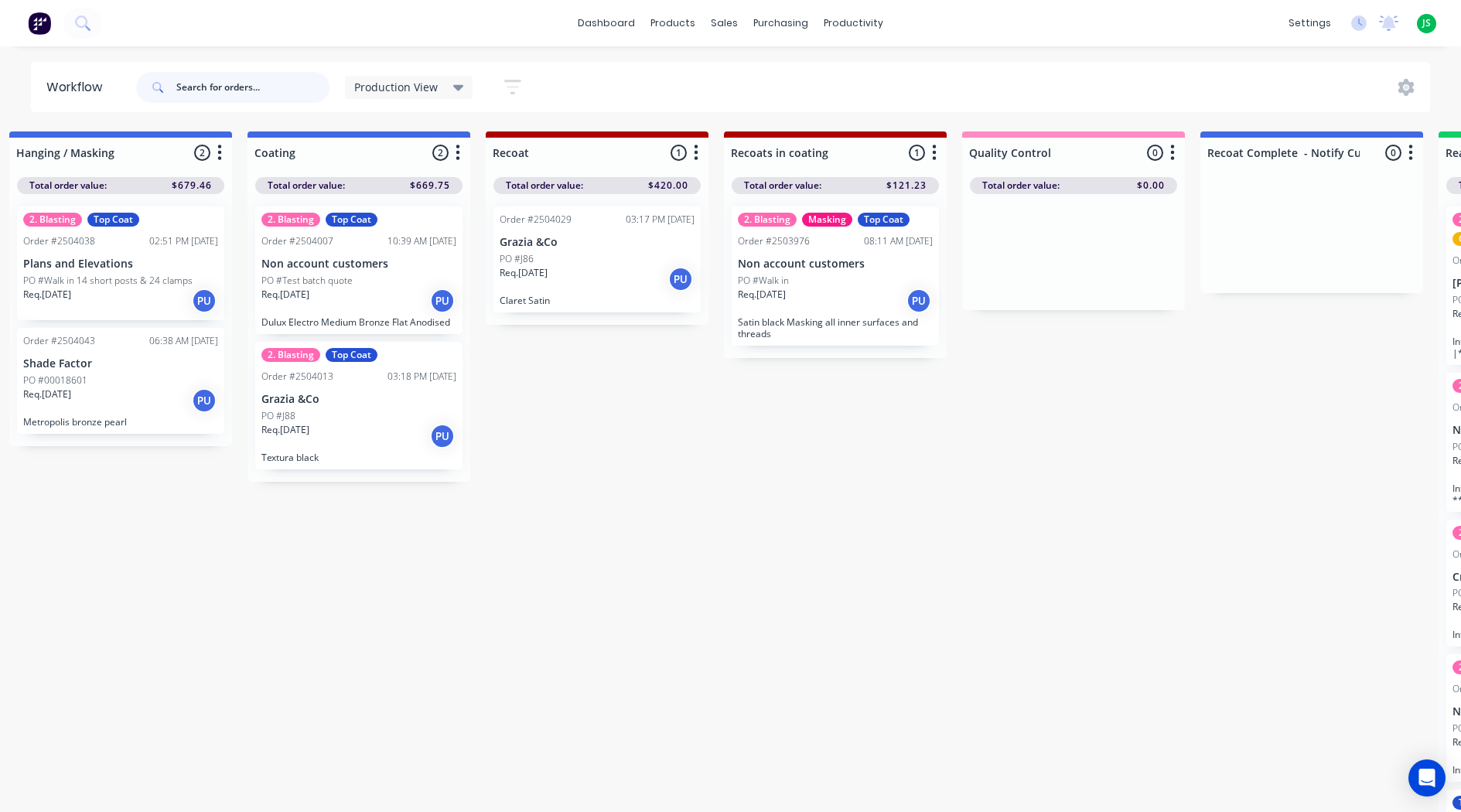
scroll to position [0, 741]
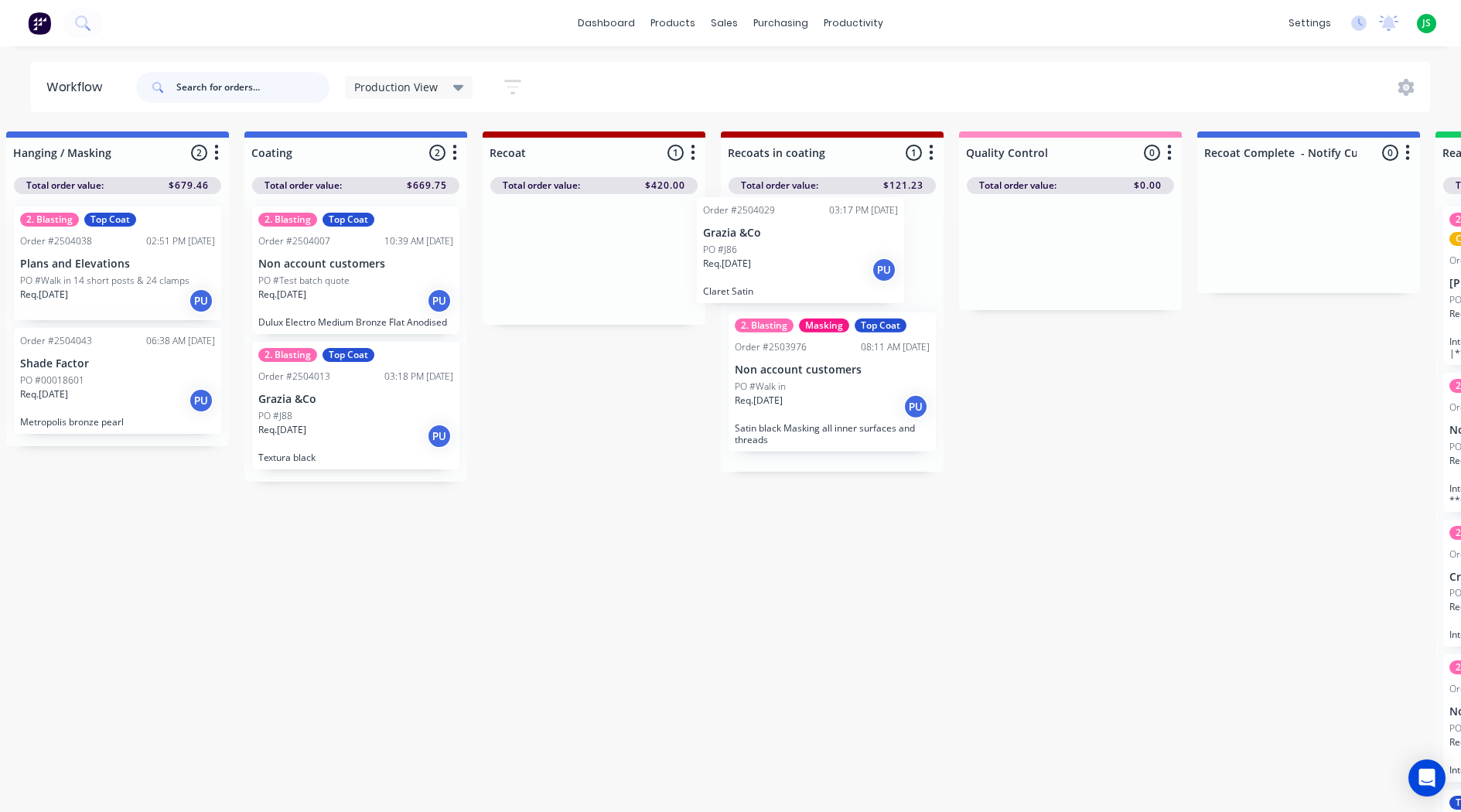
drag, startPoint x: 546, startPoint y: 280, endPoint x: 766, endPoint y: 269, distance: 220.3
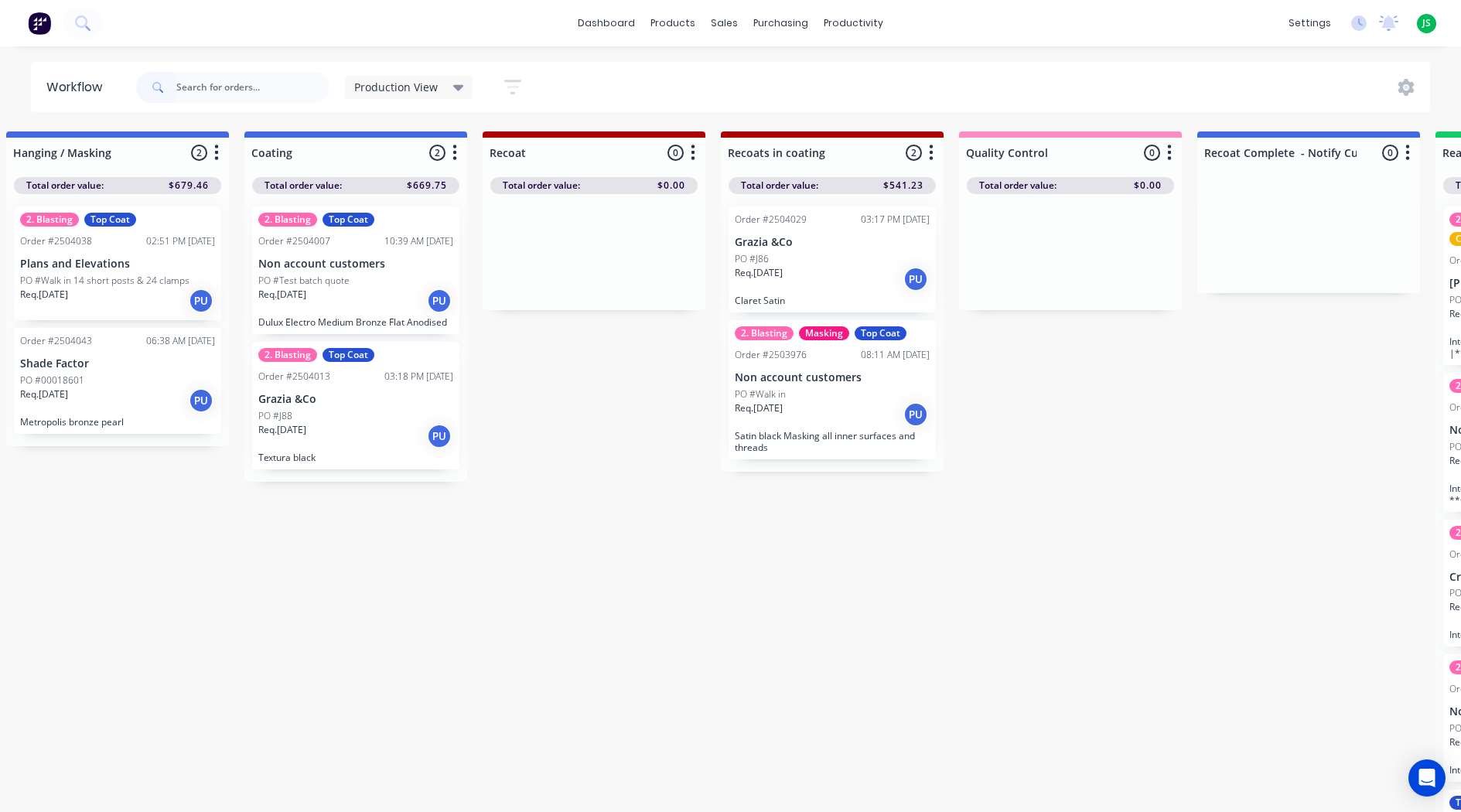
click at [837, 382] on p "Non account customers" at bounding box center [832, 377] width 194 height 13
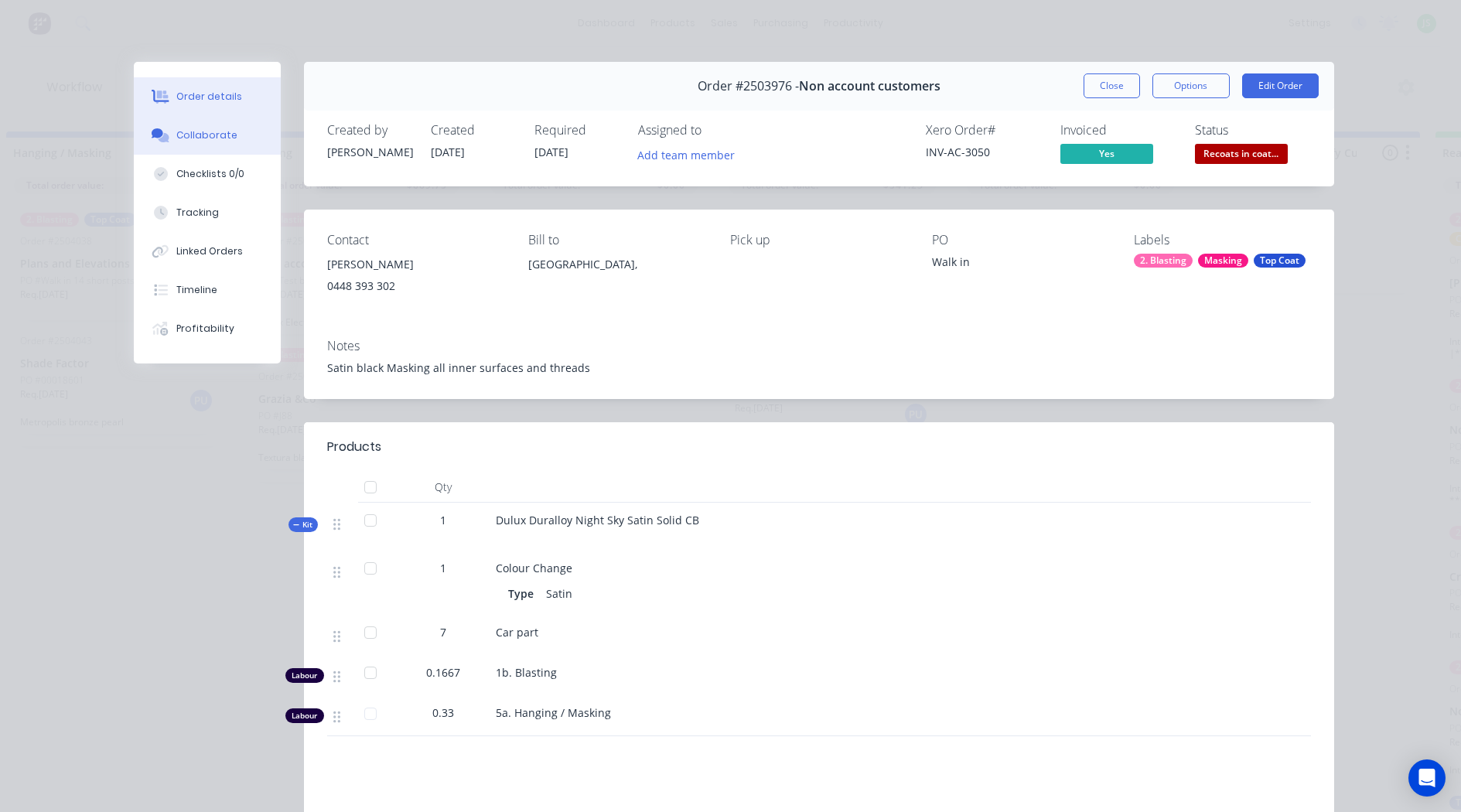
click at [194, 139] on div "Collaborate" at bounding box center [207, 135] width 61 height 14
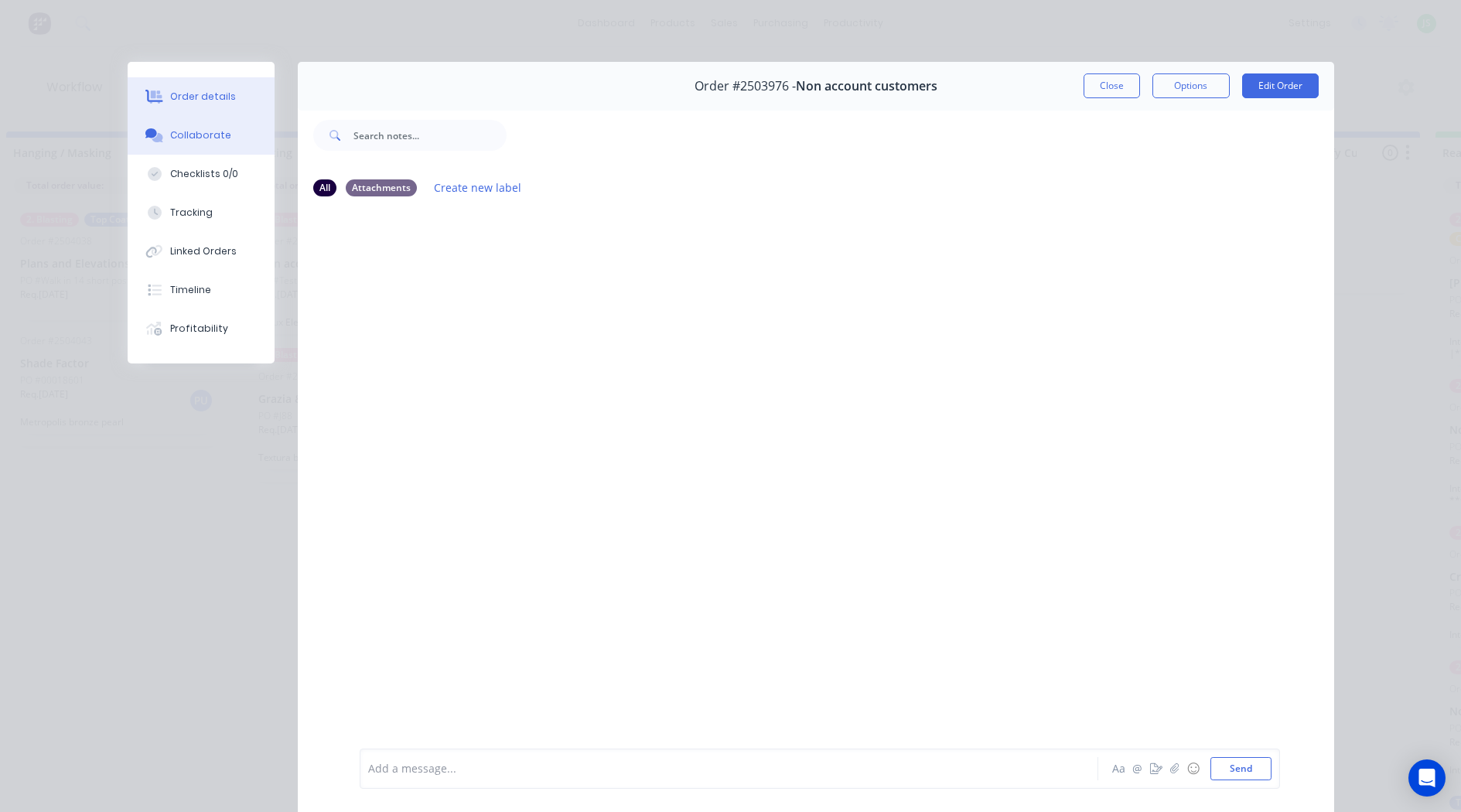
click at [213, 101] on div "Order details" at bounding box center [203, 96] width 65 height 14
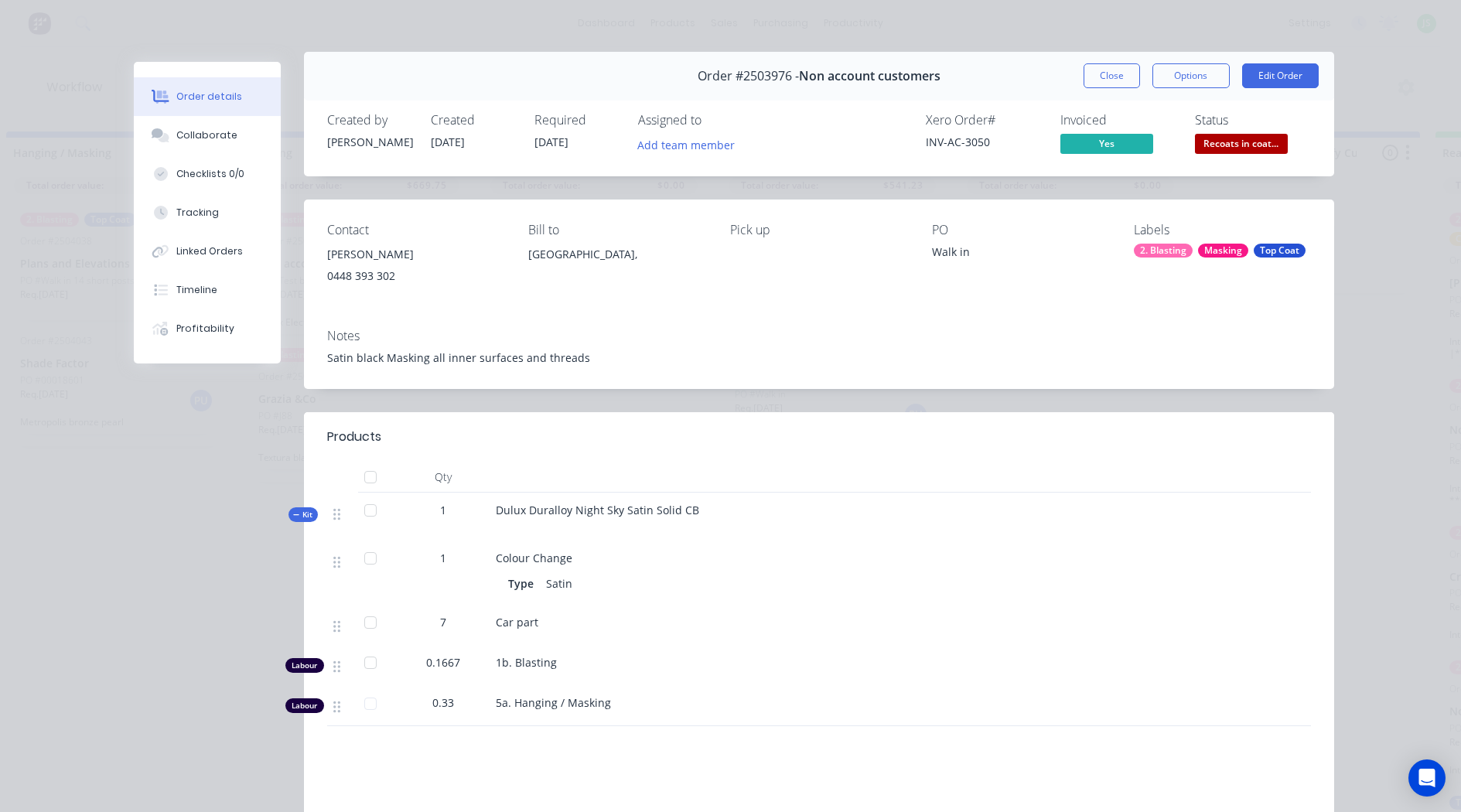
scroll to position [0, 0]
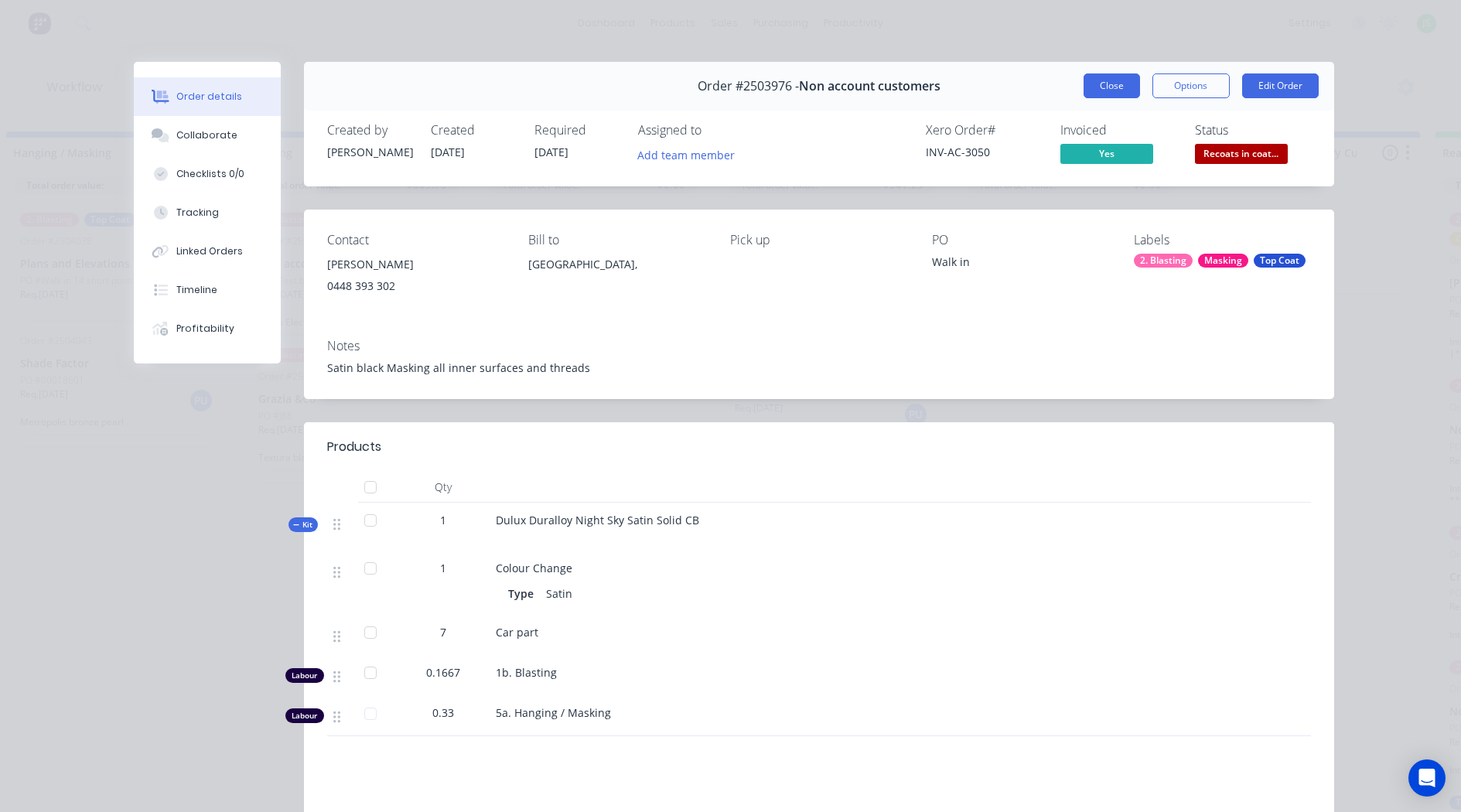
click at [1098, 82] on button "Close" at bounding box center [1111, 86] width 57 height 25
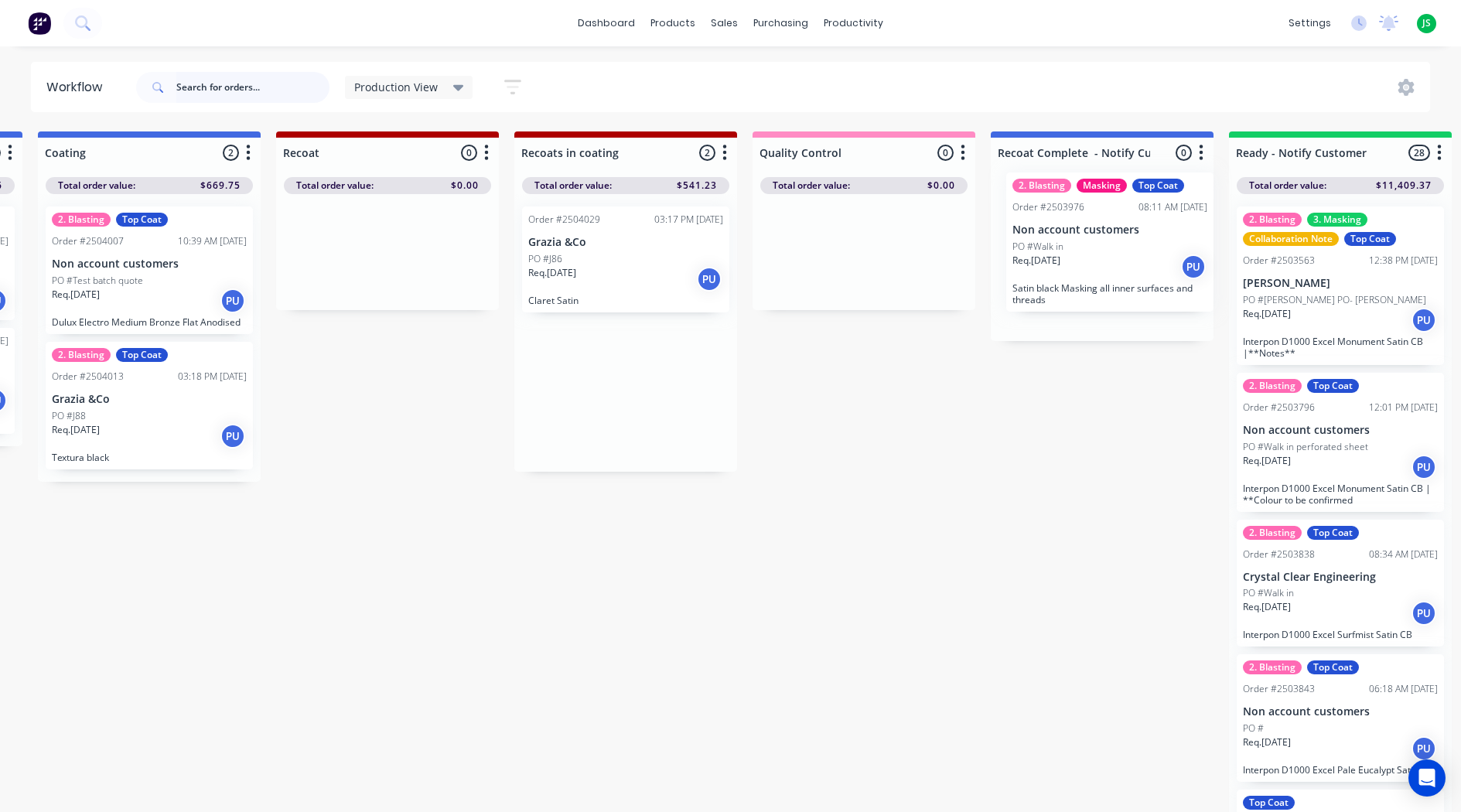
drag, startPoint x: 797, startPoint y: 417, endPoint x: 1081, endPoint y: 267, distance: 321.2
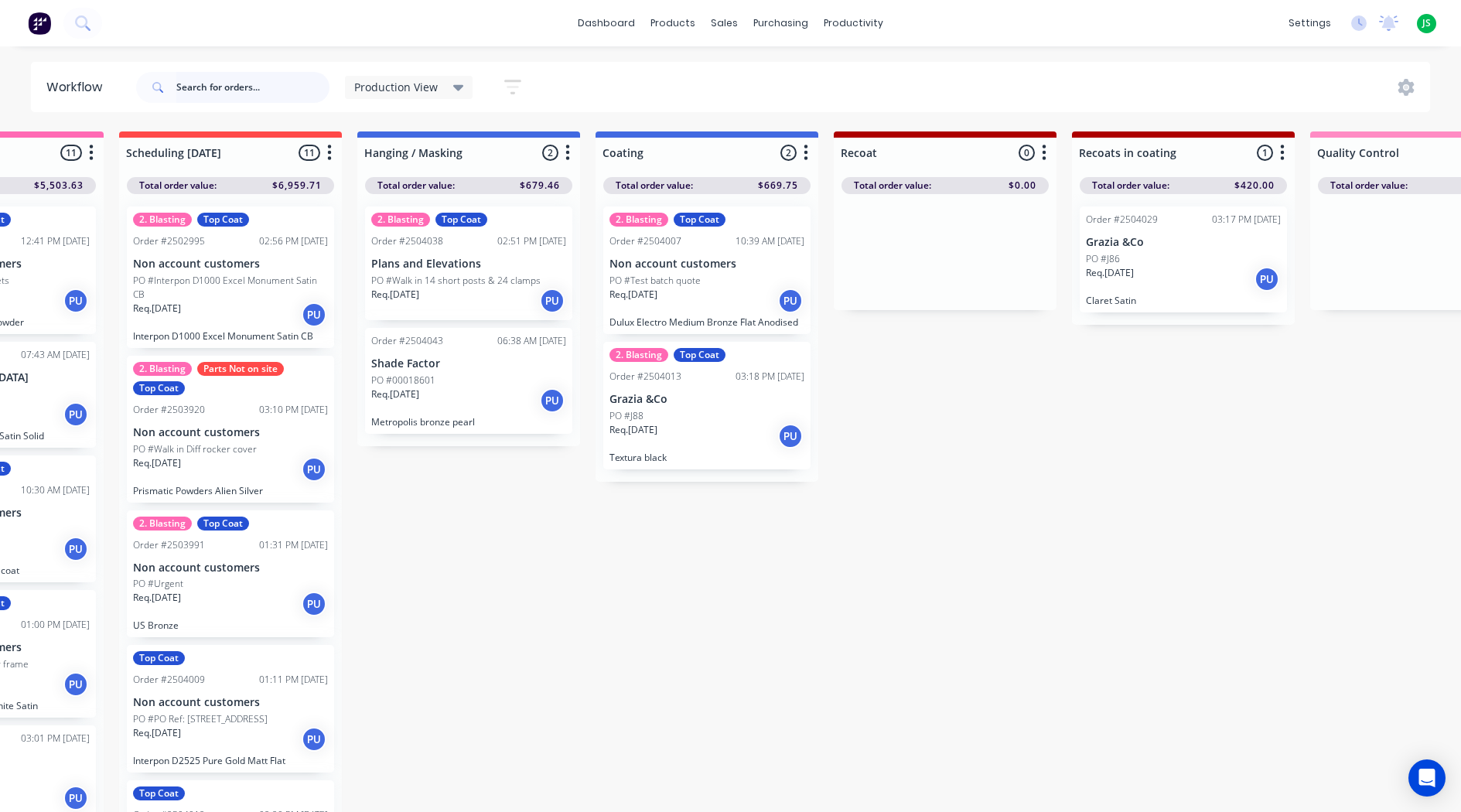
scroll to position [0, 363]
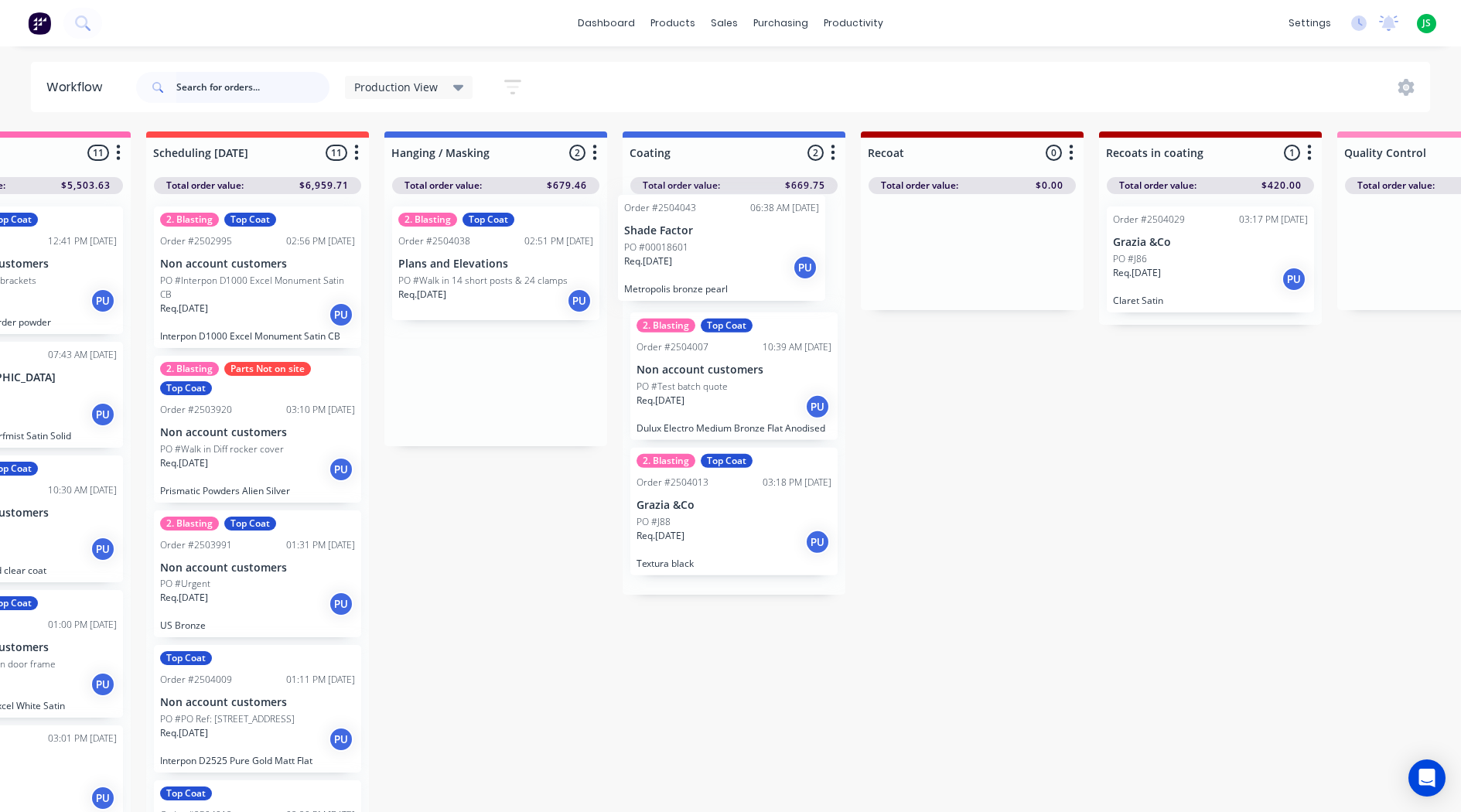
drag, startPoint x: 486, startPoint y: 387, endPoint x: 716, endPoint y: 250, distance: 267.7
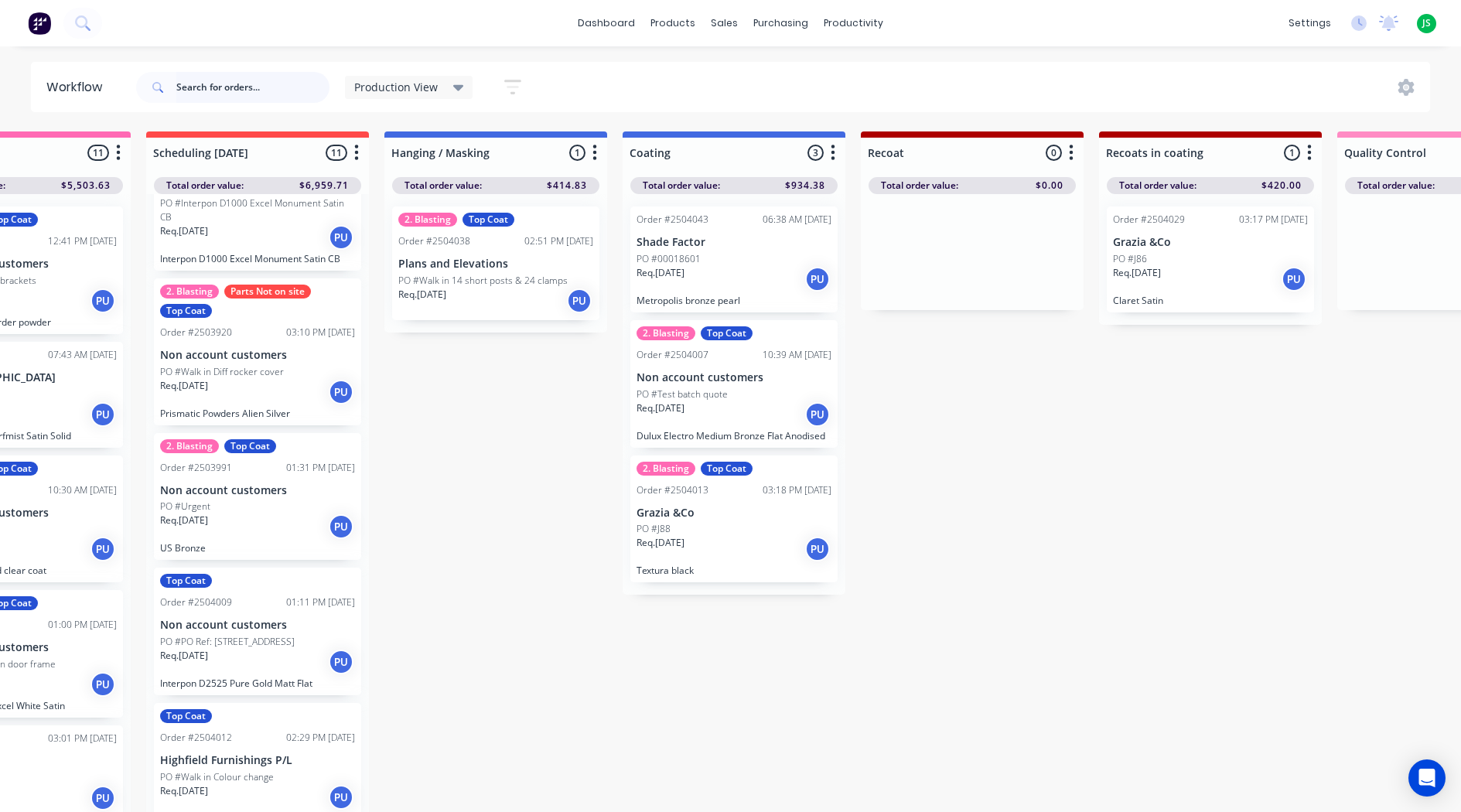
scroll to position [0, 359]
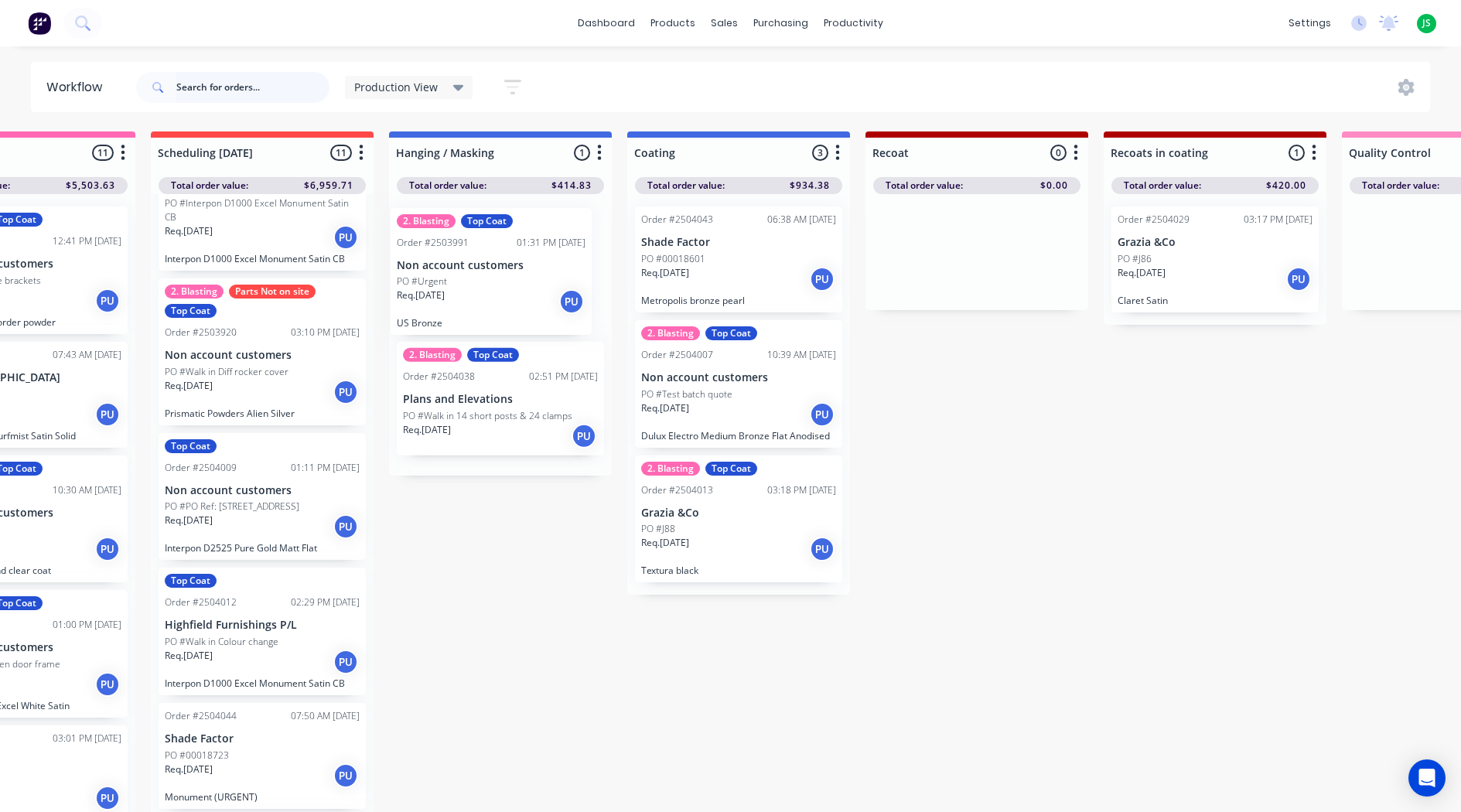
drag, startPoint x: 261, startPoint y: 482, endPoint x: 506, endPoint y: 250, distance: 337.4
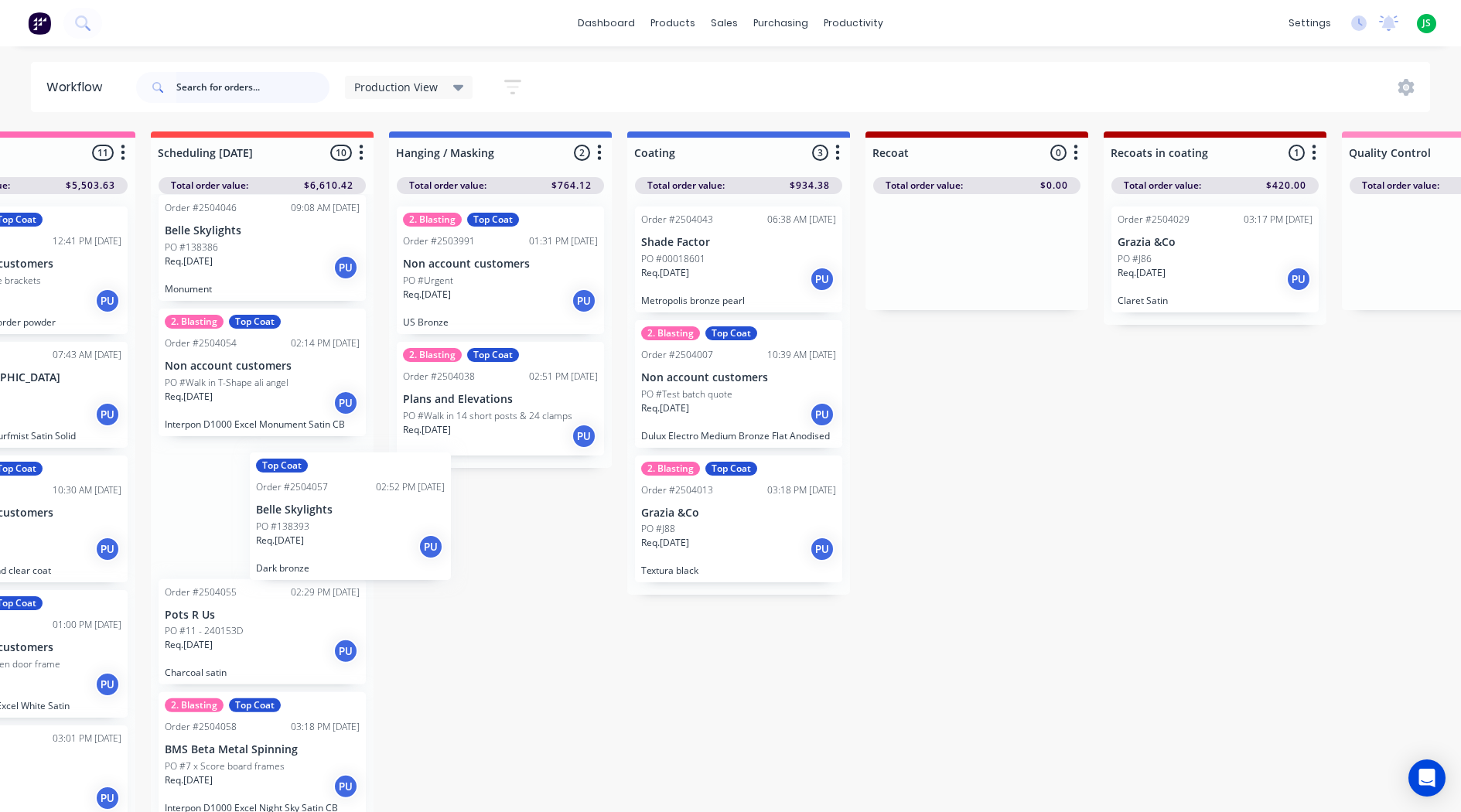
scroll to position [1, 353]
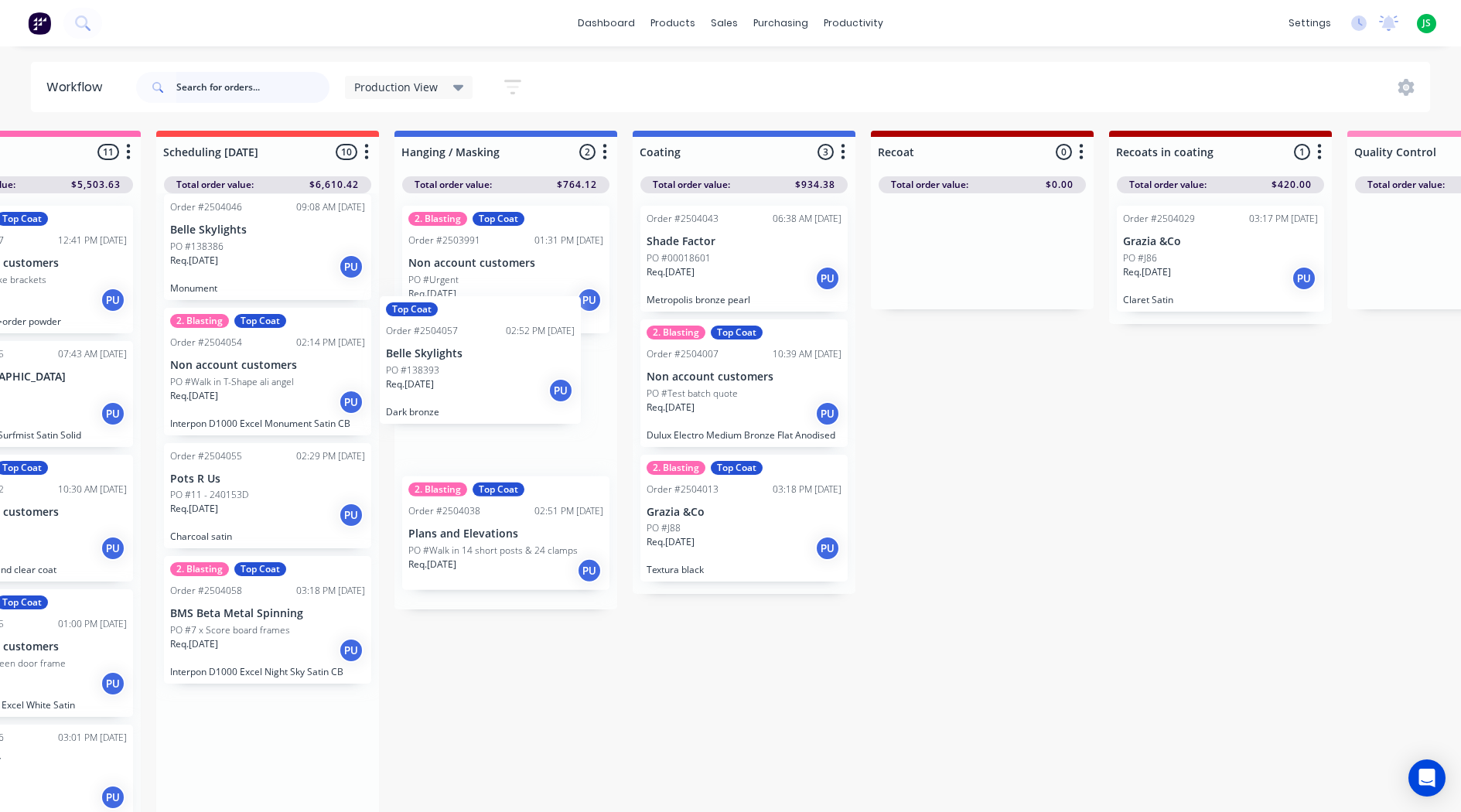
drag, startPoint x: 248, startPoint y: 633, endPoint x: 500, endPoint y: 322, distance: 400.3
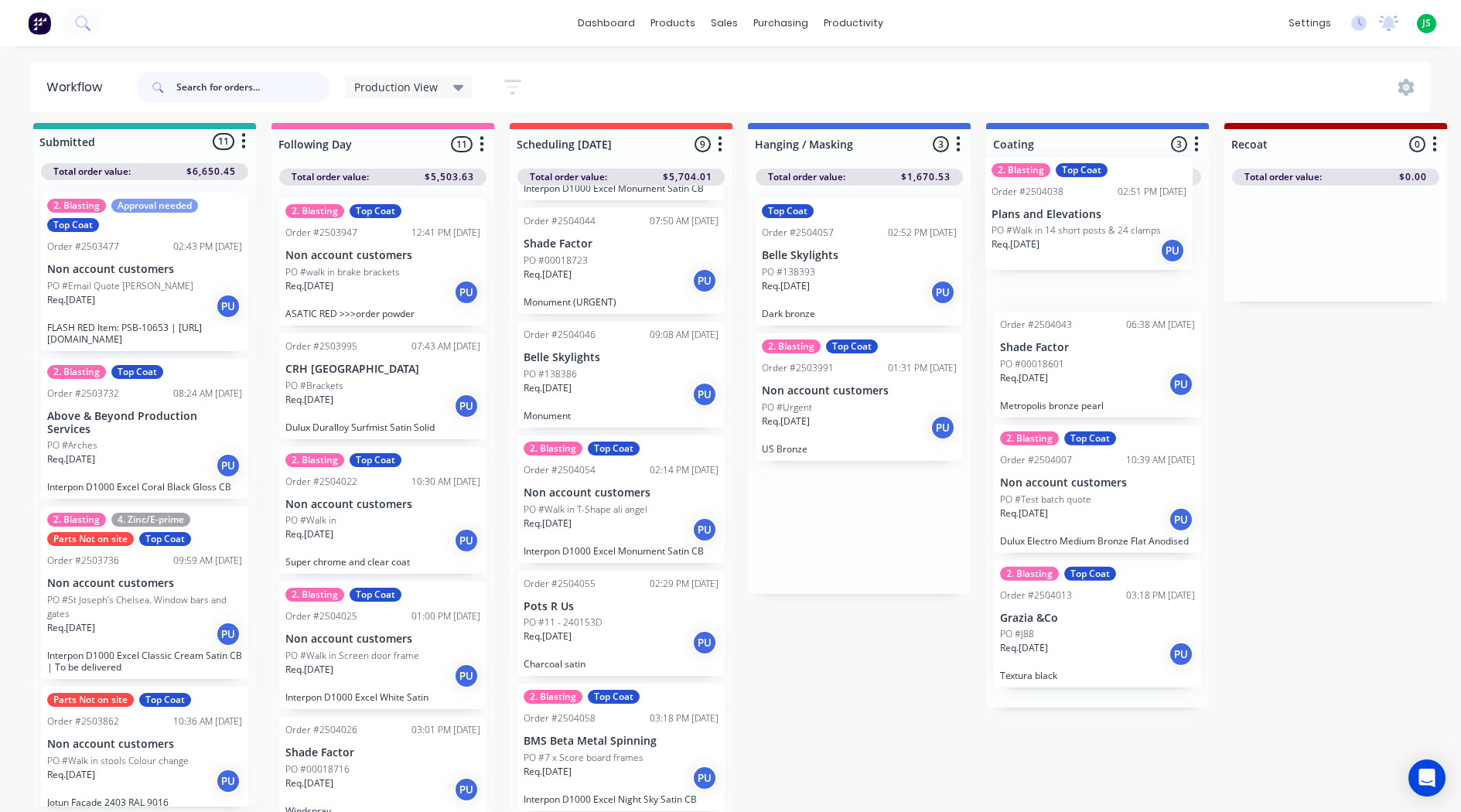
scroll to position [20, 2]
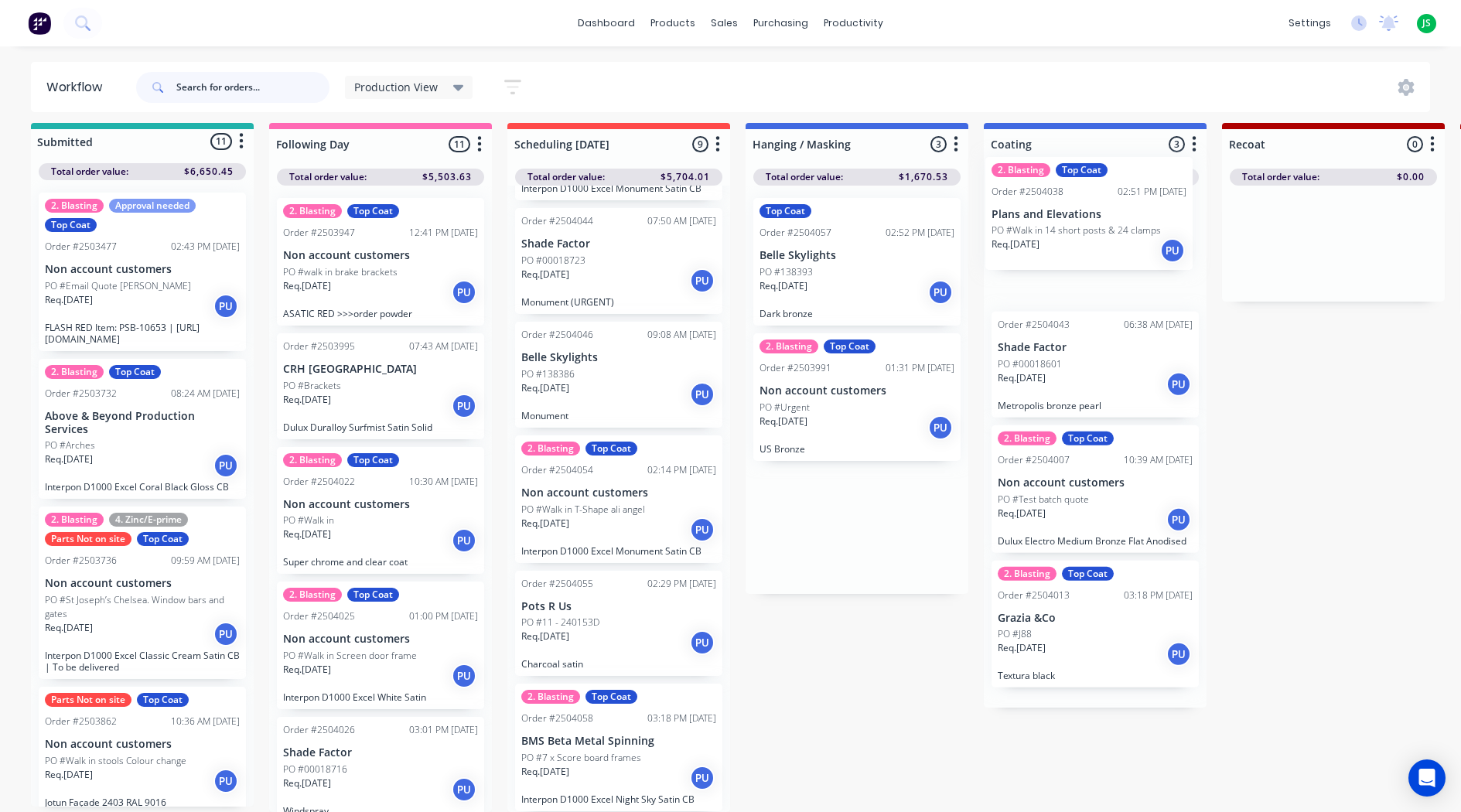
drag, startPoint x: 899, startPoint y: 526, endPoint x: 1154, endPoint y: 222, distance: 396.8
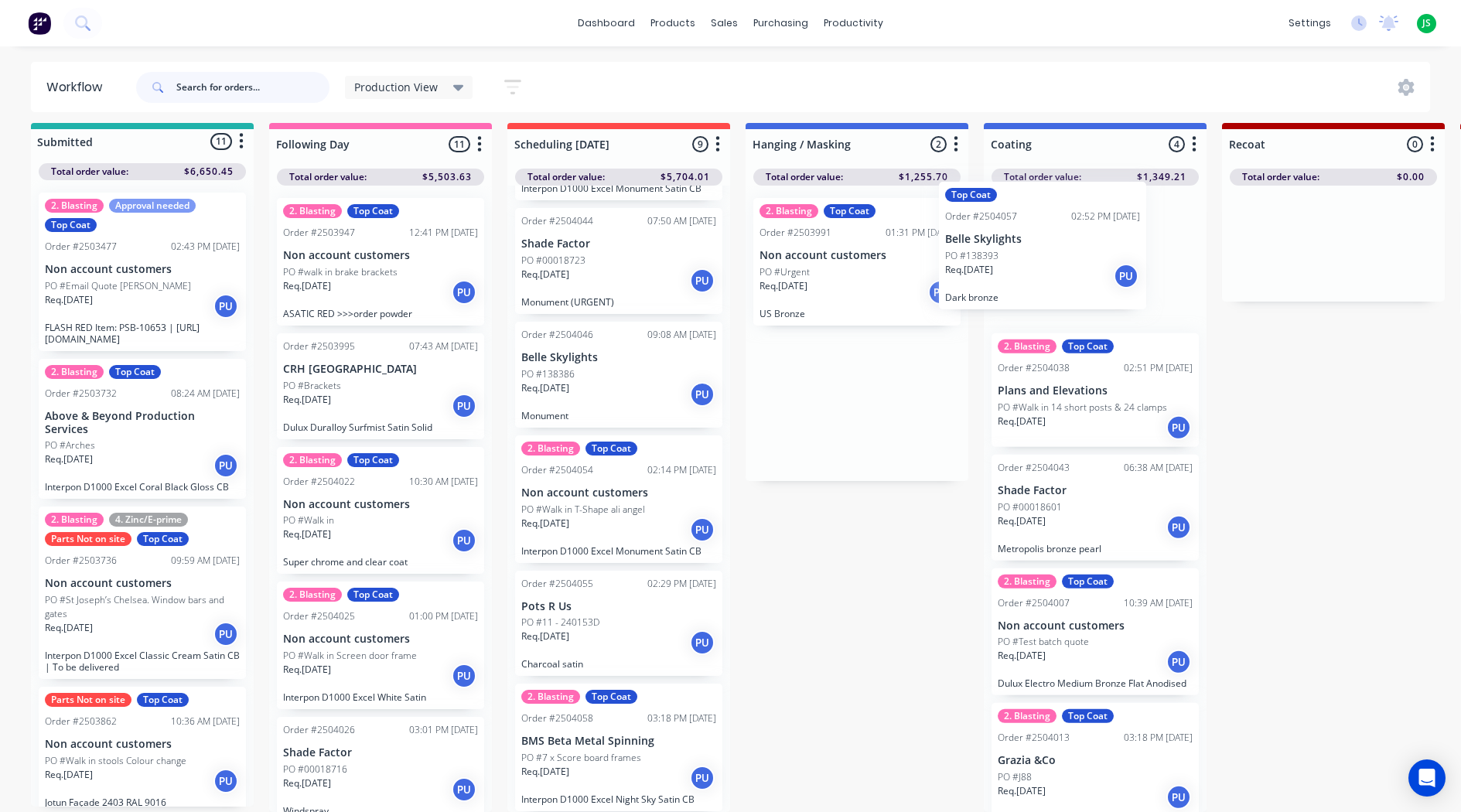
drag, startPoint x: 841, startPoint y: 280, endPoint x: 1032, endPoint y: 275, distance: 191.1
